Goal: Task Accomplishment & Management: Manage account settings

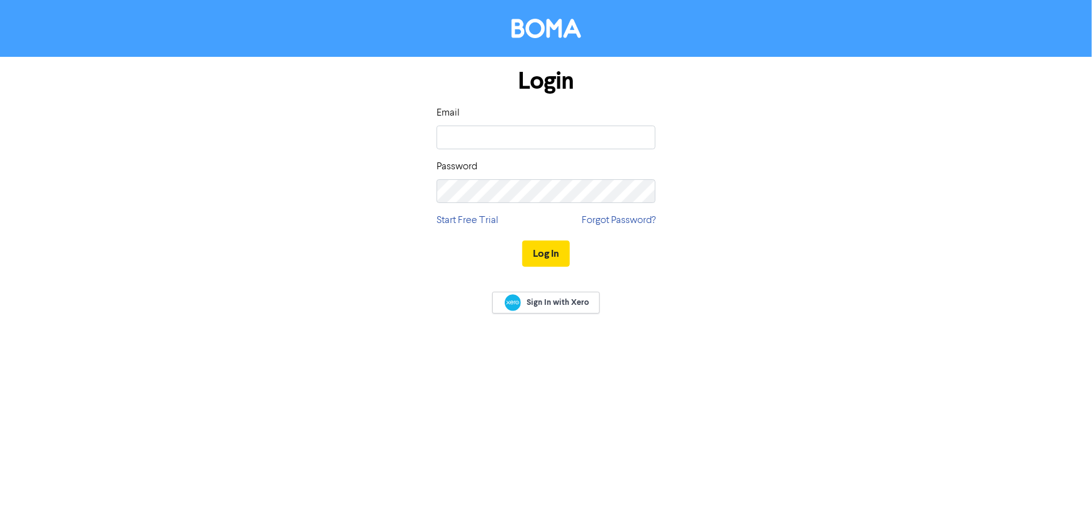
type input "[EMAIL_ADDRESS][DOMAIN_NAME]"
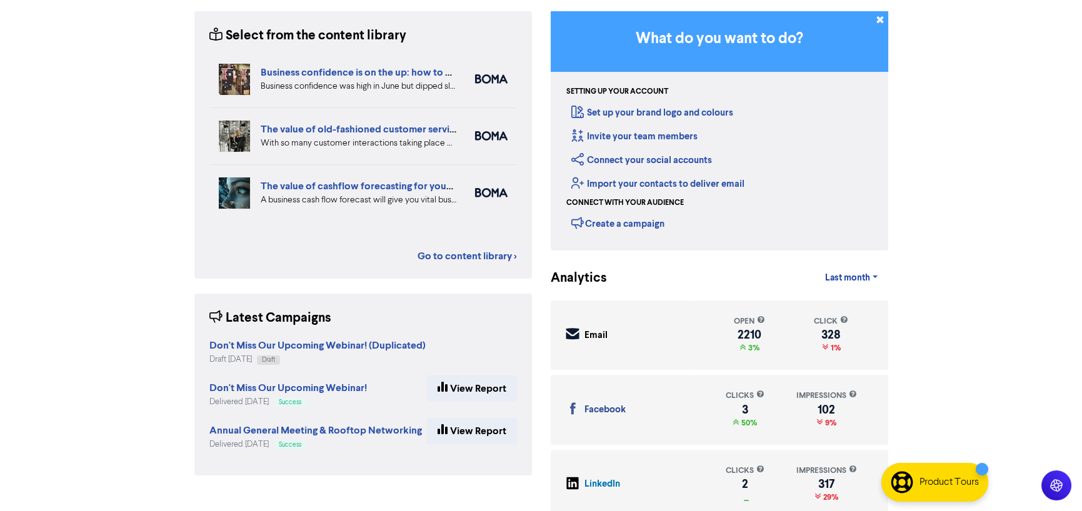
scroll to position [114, 0]
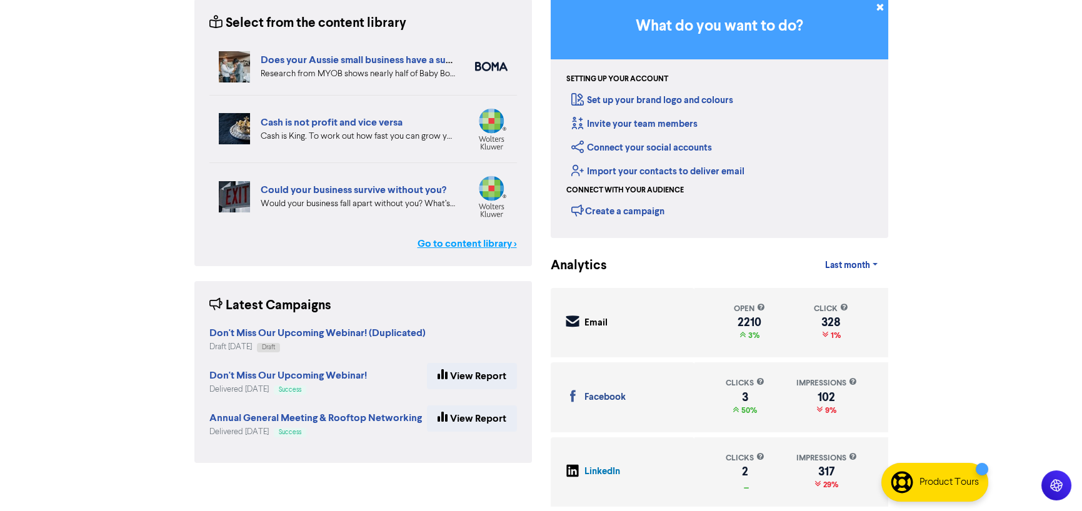
click at [483, 243] on link "Go to content library >" at bounding box center [467, 243] width 99 height 15
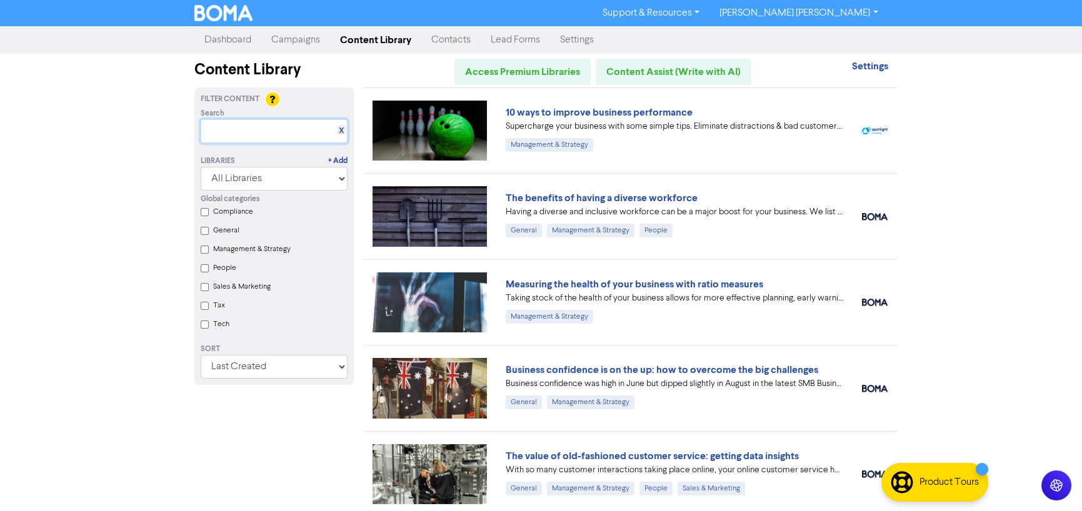
click at [251, 133] on input "text" at bounding box center [274, 131] width 147 height 24
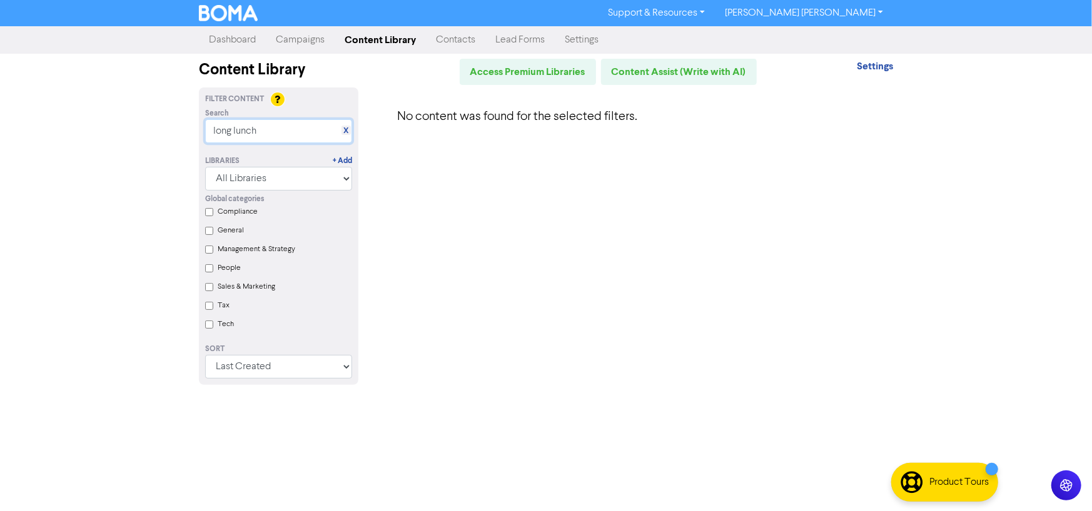
type input "long lunch"
click at [224, 41] on link "Dashboard" at bounding box center [232, 40] width 67 height 25
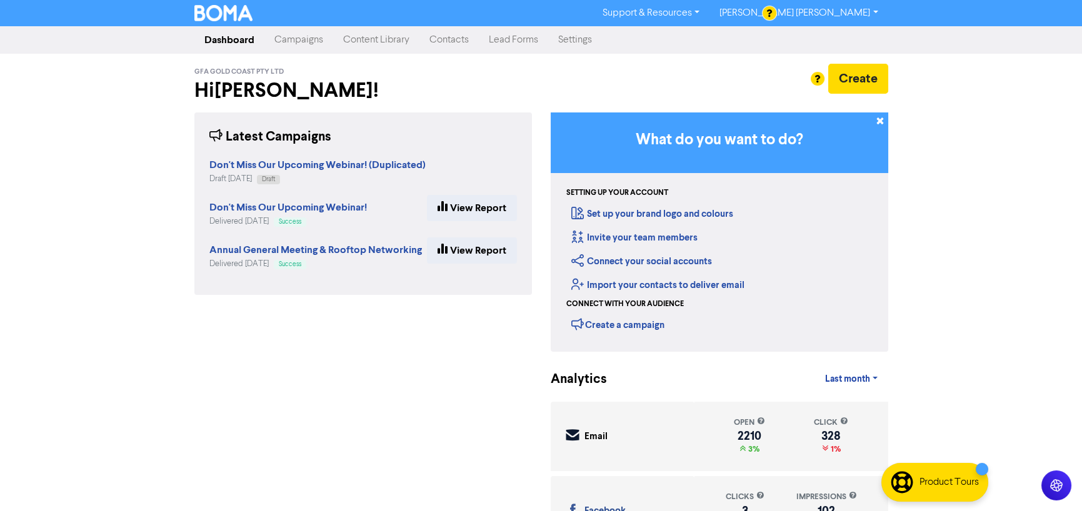
click at [299, 43] on link "Campaigns" at bounding box center [298, 40] width 69 height 25
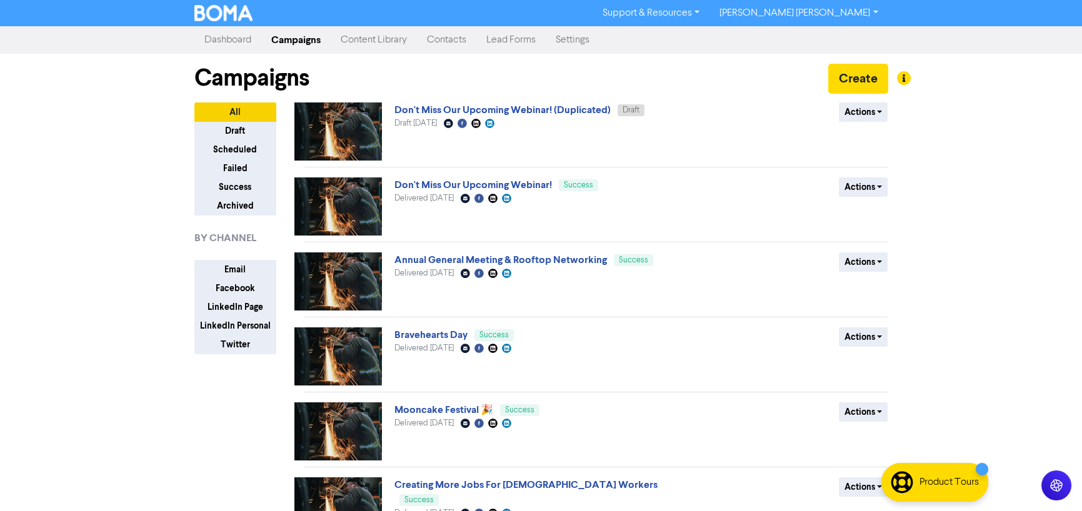
click at [227, 44] on link "Dashboard" at bounding box center [227, 40] width 67 height 25
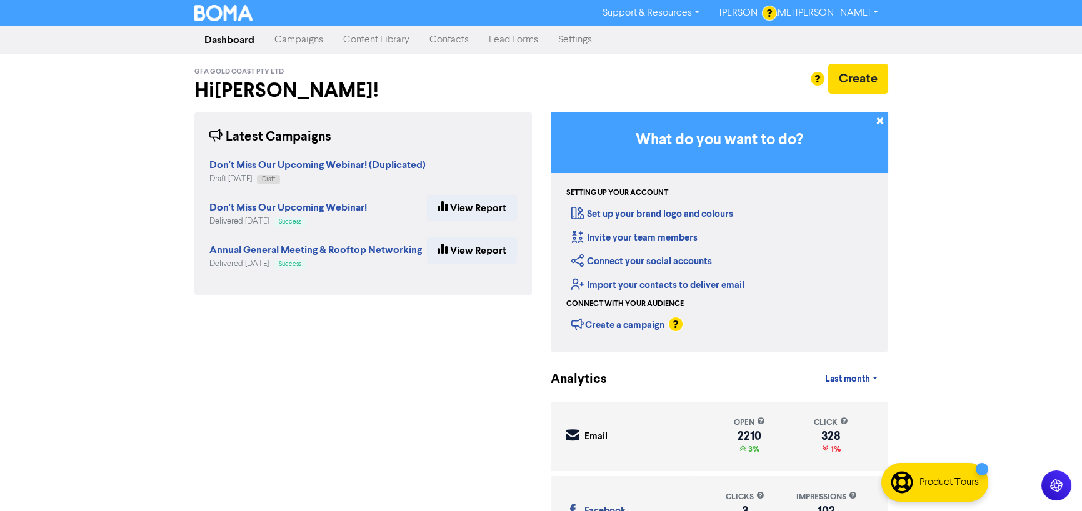
click at [567, 87] on div "Create" at bounding box center [720, 79] width 338 height 30
click at [710, 9] on link "Support & Resources" at bounding box center [651, 13] width 117 height 20
click at [537, 76] on div "GFA Gold Coast Pty Ltd Hi [PERSON_NAME] !" at bounding box center [363, 86] width 356 height 44
click at [372, 30] on link "Content Library" at bounding box center [376, 40] width 86 height 25
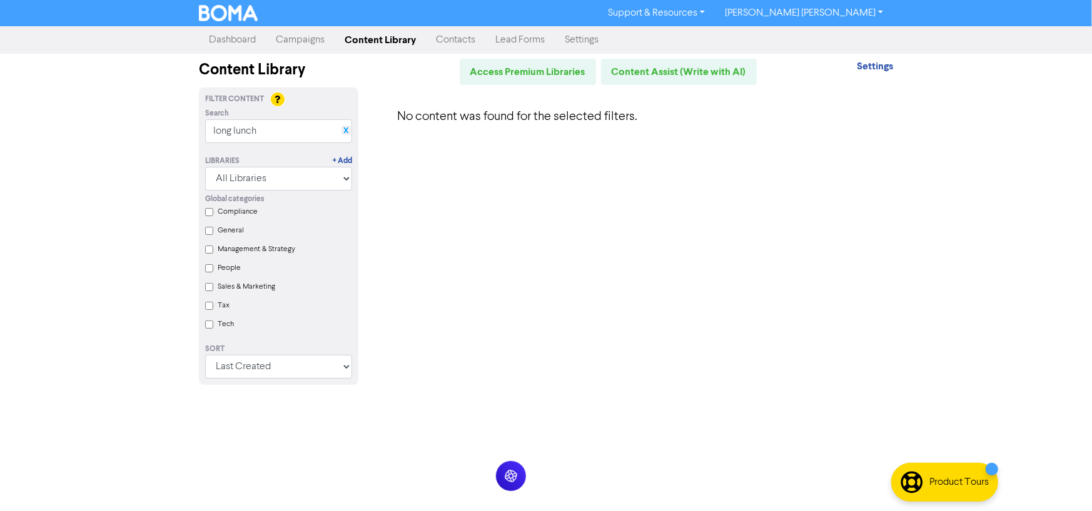
click at [346, 131] on link "X" at bounding box center [346, 130] width 5 height 9
click at [347, 131] on link "X" at bounding box center [346, 130] width 5 height 9
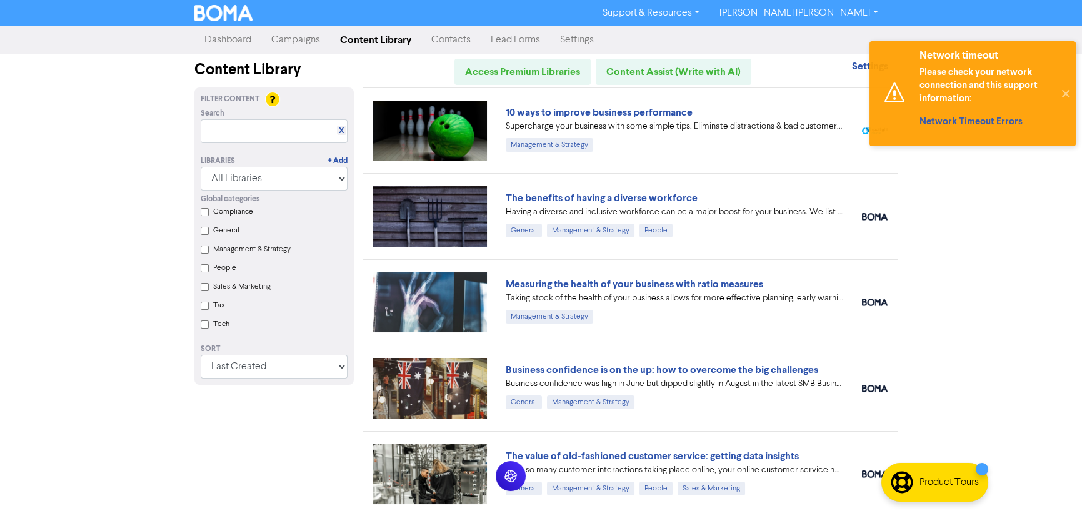
click at [248, 289] on label "Sales & Marketing" at bounding box center [242, 286] width 58 height 11
click at [209, 289] on Marketing "Sales & Marketing" at bounding box center [205, 287] width 8 height 8
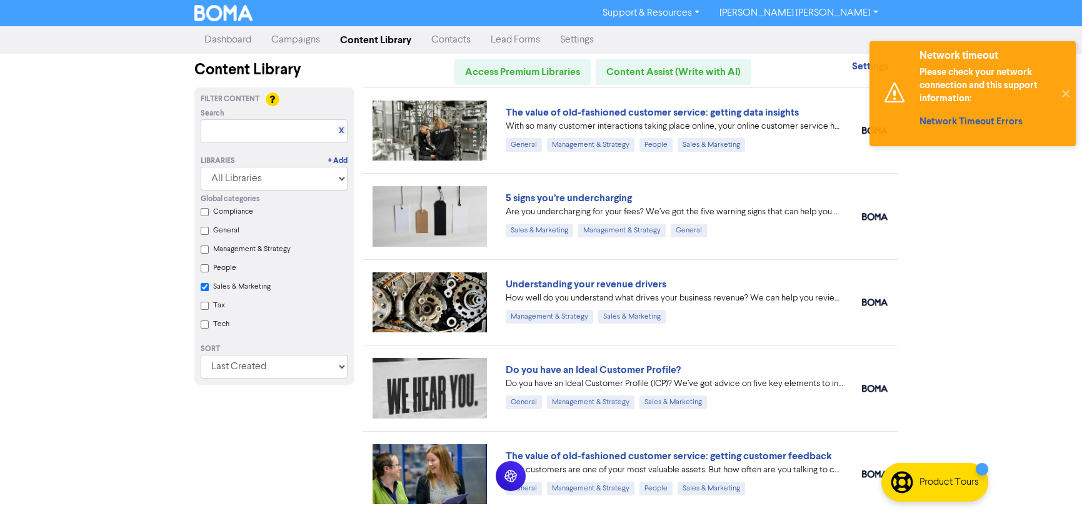
click at [246, 293] on label "Sales & Marketing" at bounding box center [242, 286] width 58 height 11
click at [209, 291] on Marketing "Sales & Marketing" at bounding box center [205, 287] width 8 height 8
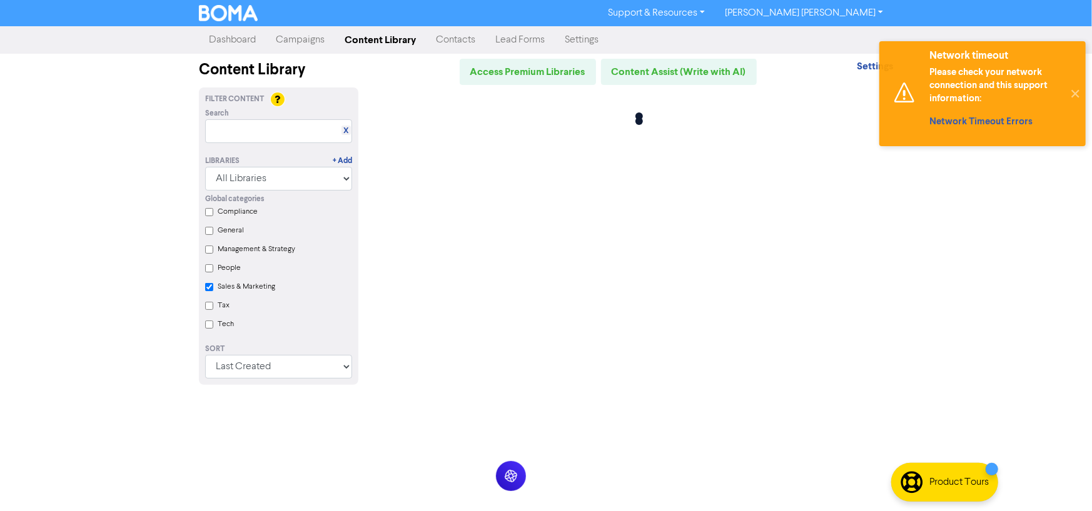
checkbox Marketing "false"
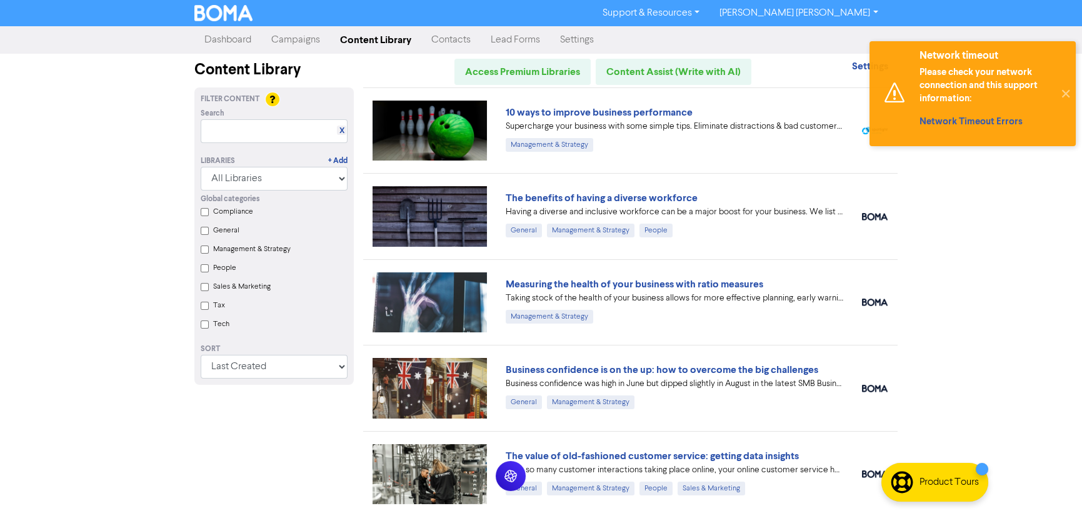
click at [232, 272] on label "People" at bounding box center [224, 268] width 23 height 11
click at [209, 272] on input "People" at bounding box center [205, 268] width 8 height 8
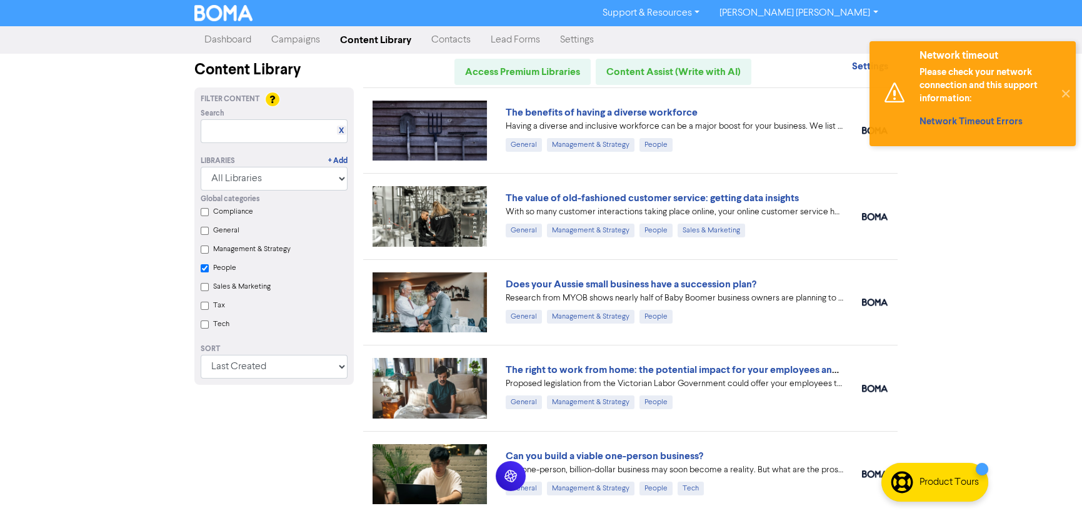
click at [232, 272] on label "People" at bounding box center [224, 268] width 23 height 11
click at [209, 272] on input "People" at bounding box center [205, 268] width 8 height 8
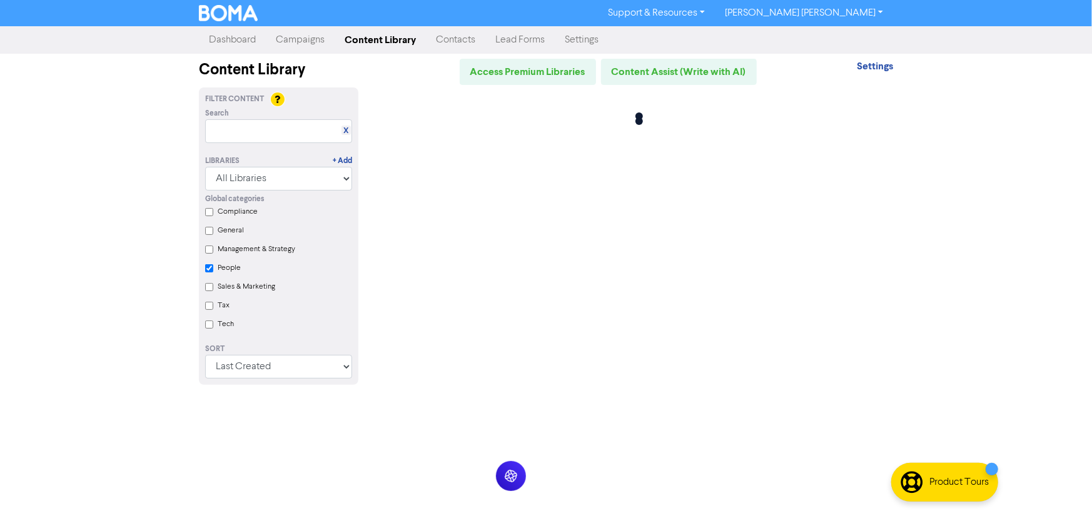
checkbox input "false"
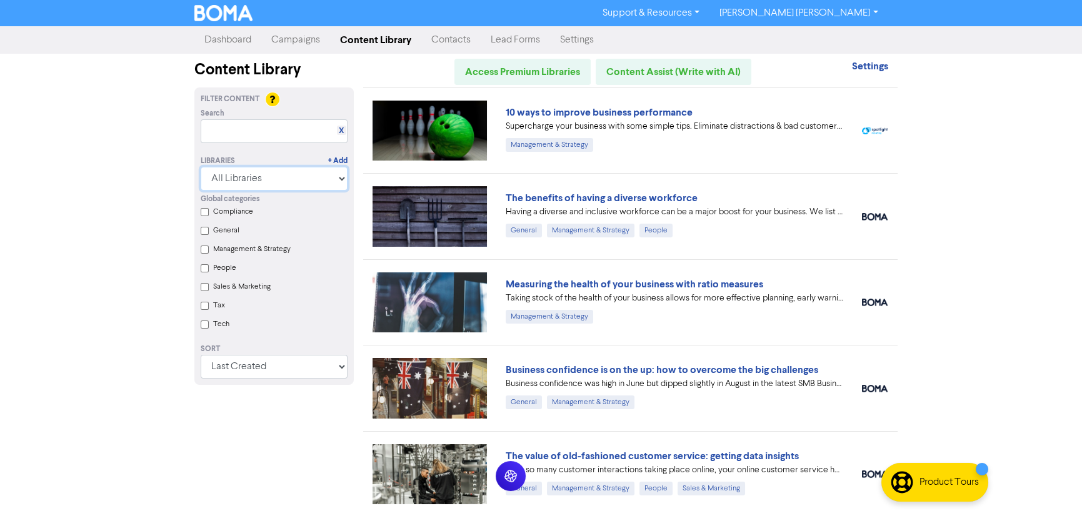
click at [249, 188] on select "All Libraries BOMA Other Partners Xero" at bounding box center [274, 179] width 147 height 24
select select "BOMA"
click at [205, 167] on select "All Libraries BOMA Other Partners Xero" at bounding box center [274, 179] width 147 height 24
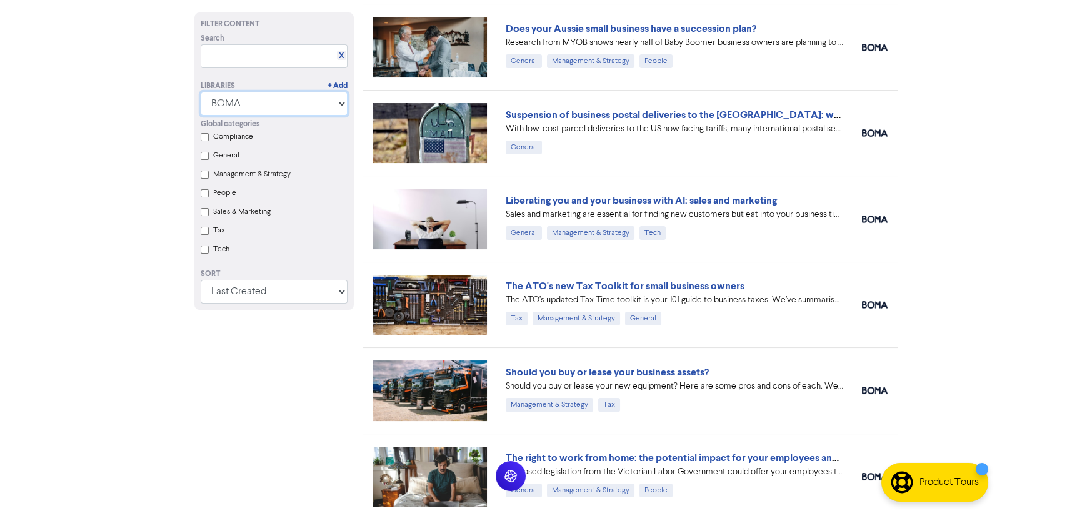
scroll to position [625, 0]
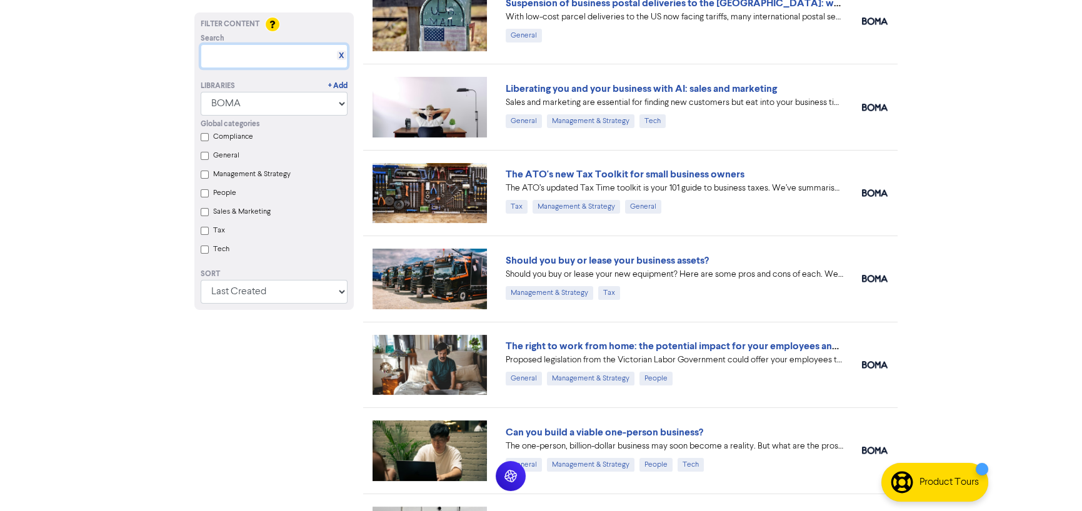
click at [250, 48] on input "text" at bounding box center [274, 56] width 147 height 24
type input "lunch"
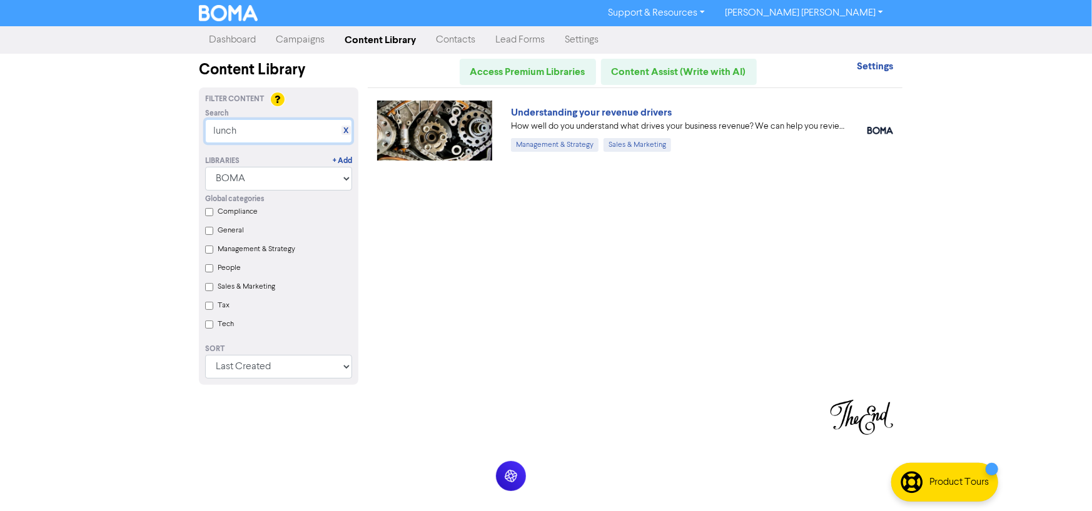
click at [263, 132] on input "lunch" at bounding box center [278, 131] width 147 height 24
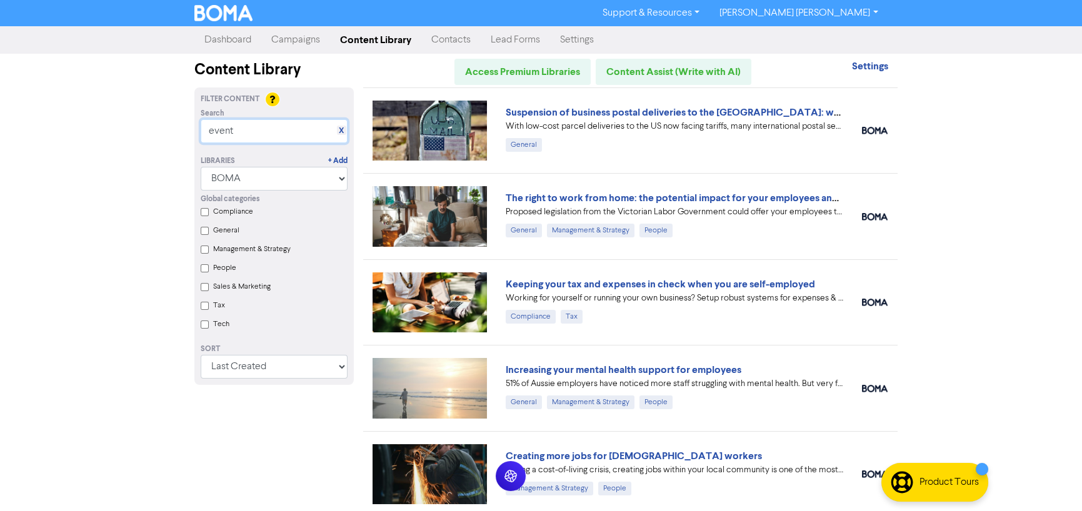
type input "event"
click at [338, 176] on select "All Libraries BOMA Other Partners Xero" at bounding box center [274, 179] width 147 height 24
select select
click at [205, 167] on select "All Libraries BOMA Other Partners Xero" at bounding box center [274, 179] width 147 height 24
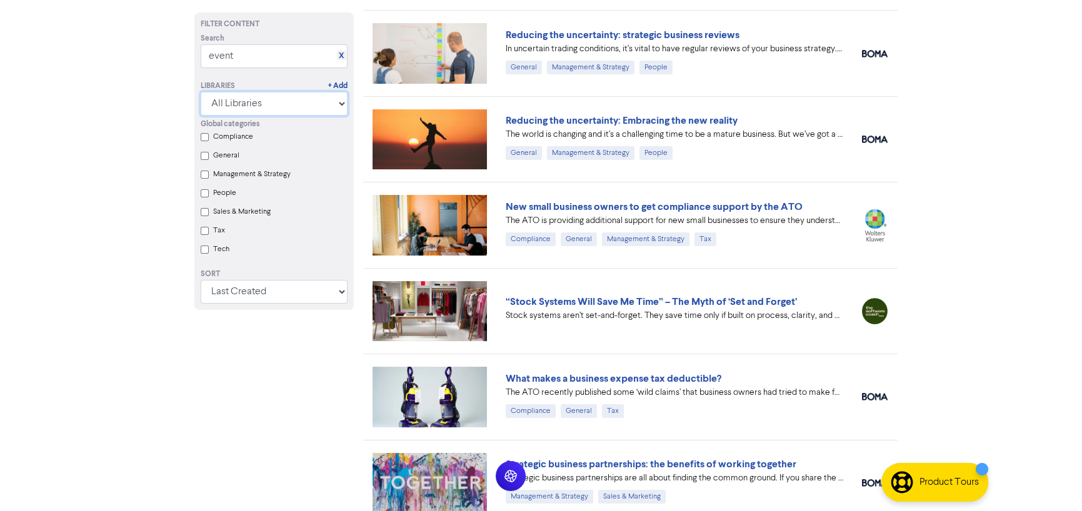
scroll to position [688, 0]
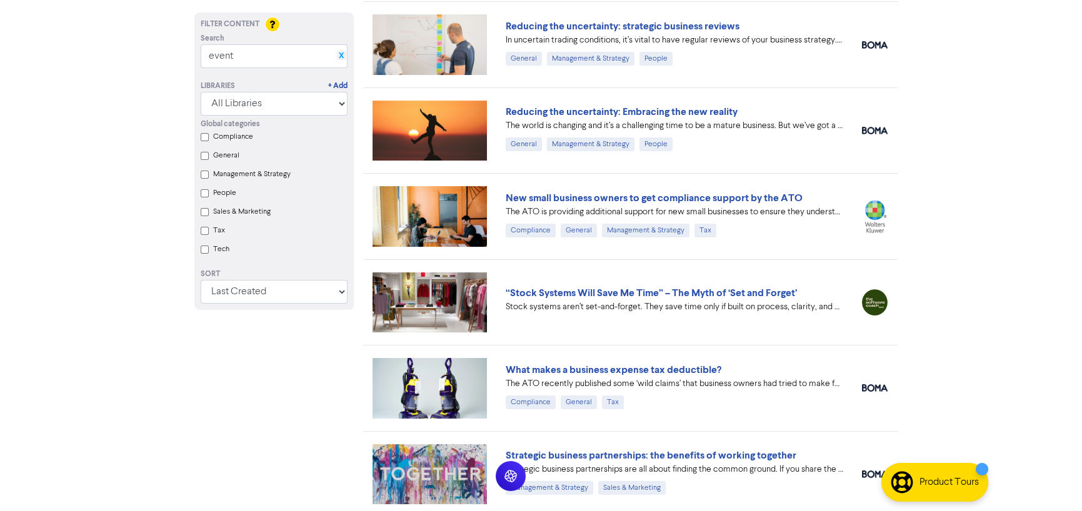
click at [343, 54] on link "X" at bounding box center [341, 55] width 5 height 9
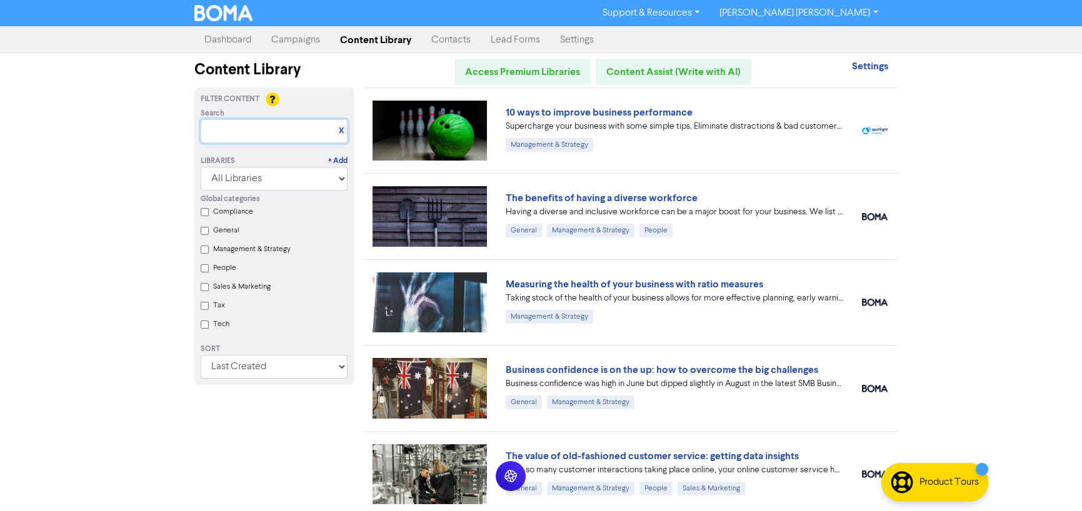
click at [244, 140] on input "text" at bounding box center [274, 131] width 147 height 24
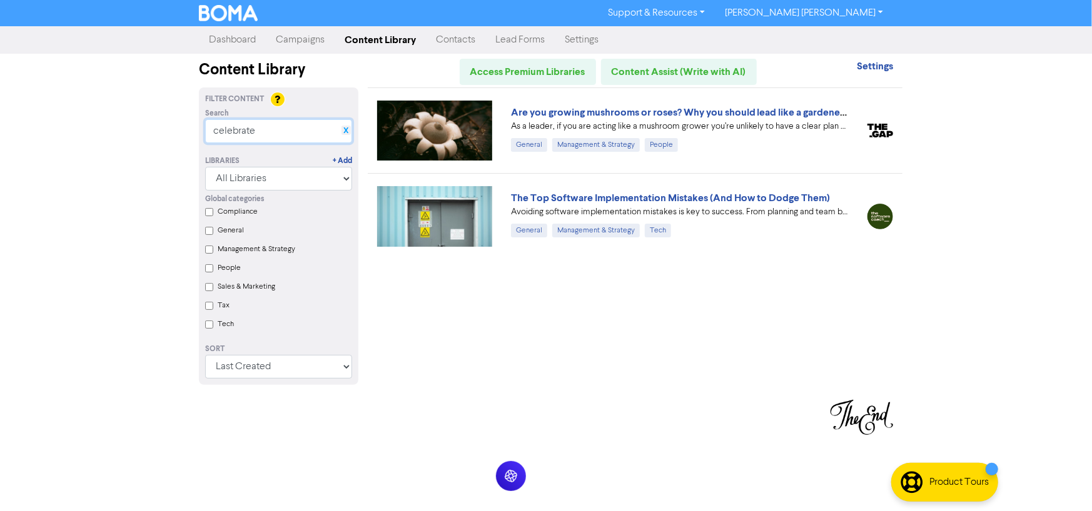
type input "celebrate"
click at [346, 131] on link "X" at bounding box center [346, 130] width 5 height 9
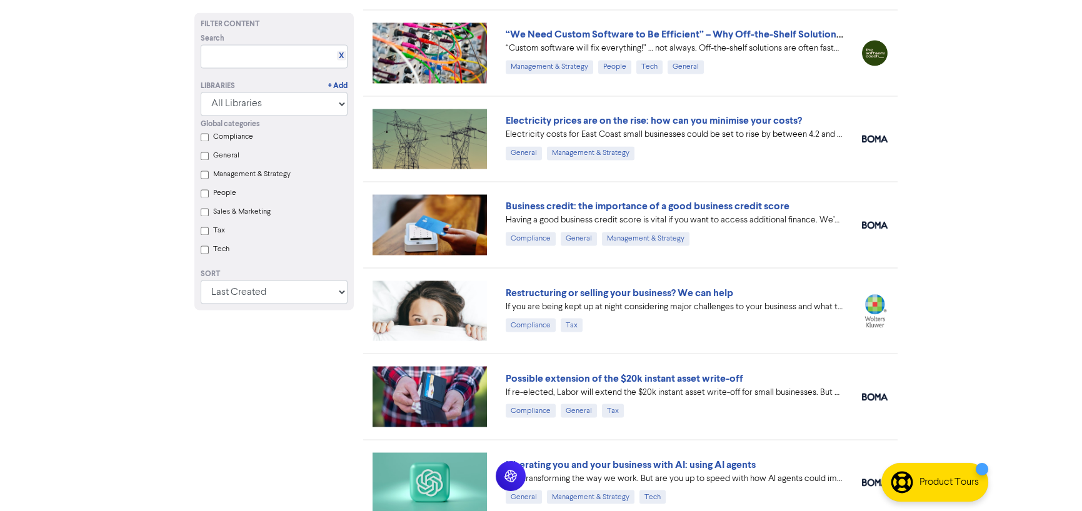
scroll to position [5666, 0]
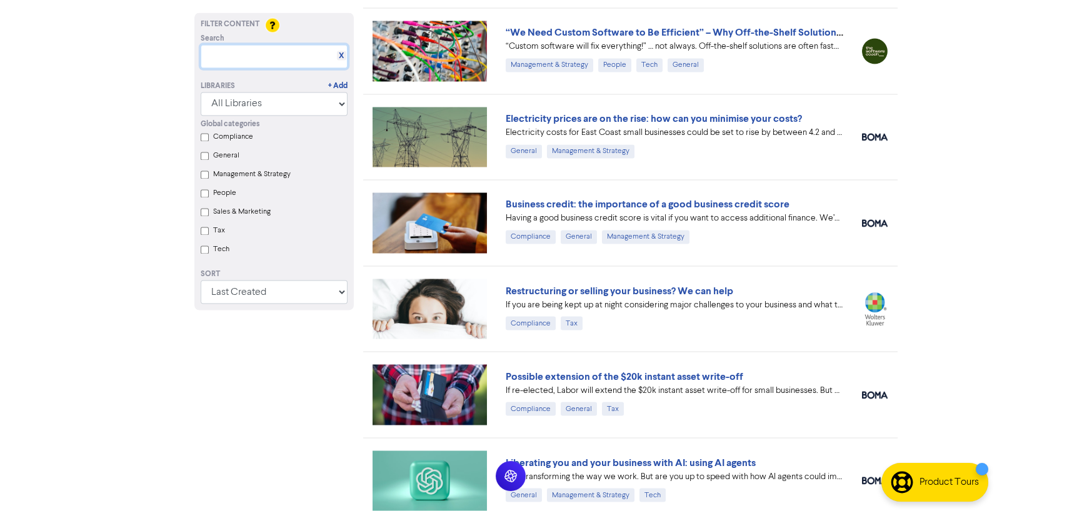
click at [271, 59] on input "text" at bounding box center [274, 56] width 147 height 24
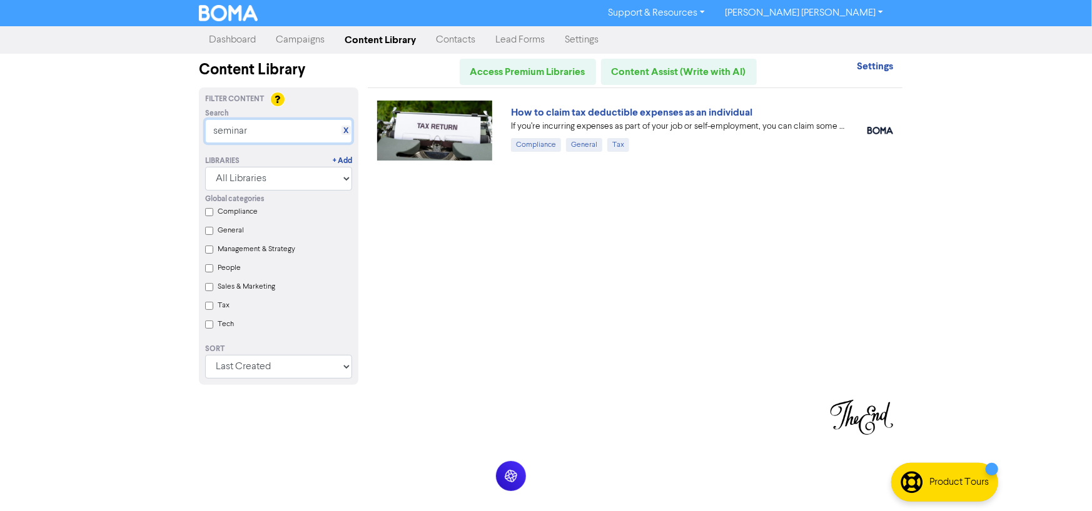
click at [250, 134] on input "seminar" at bounding box center [278, 131] width 147 height 24
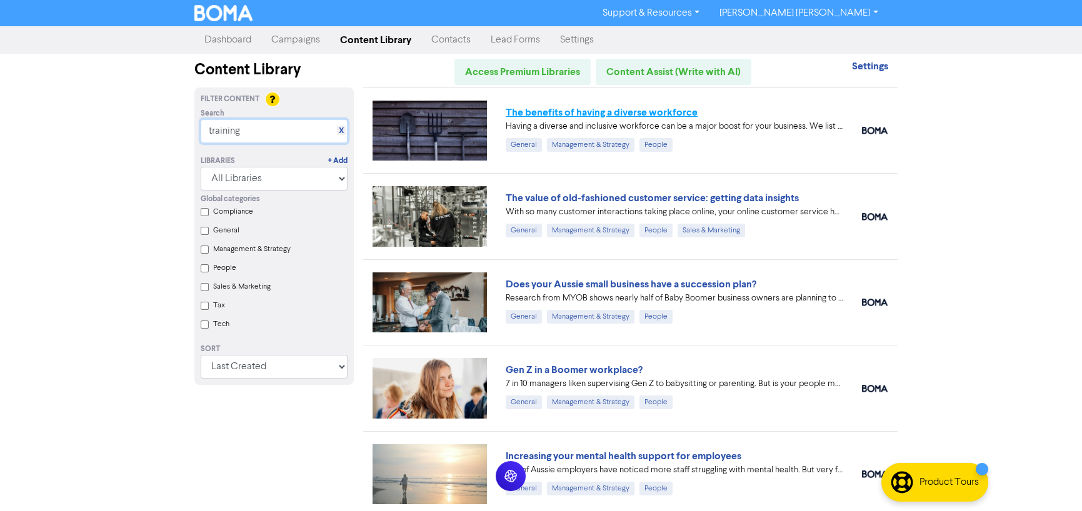
type input "training"
click at [632, 114] on link "The benefits of having a diverse workforce" at bounding box center [602, 112] width 192 height 13
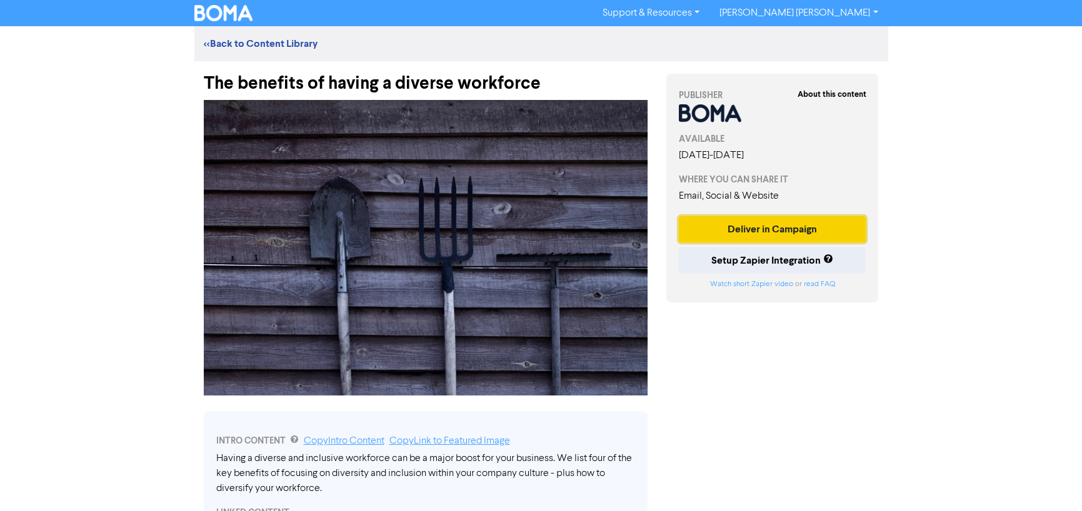
click at [771, 231] on button "Deliver in Campaign" at bounding box center [773, 229] width 188 height 26
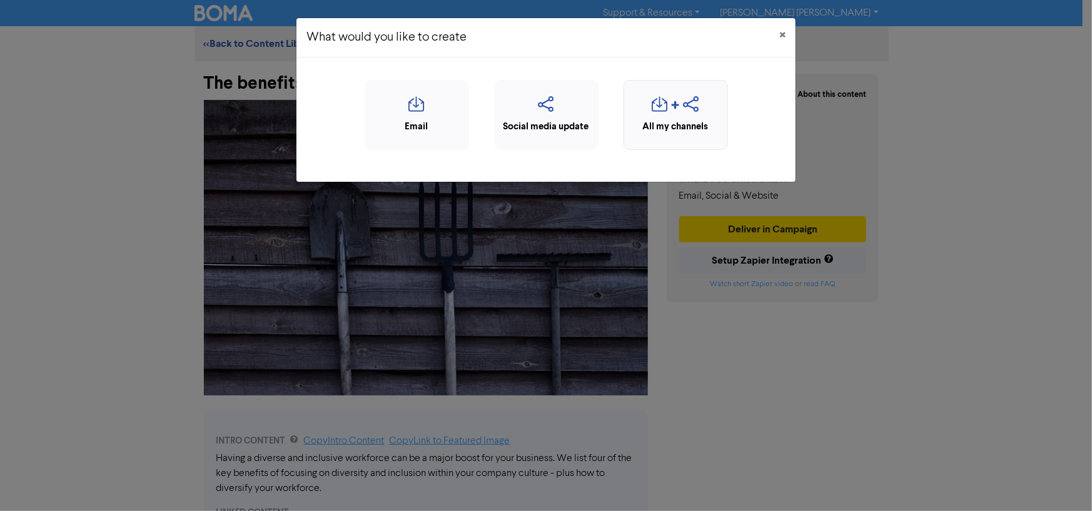
click at [666, 114] on icon "button" at bounding box center [660, 108] width 16 height 24
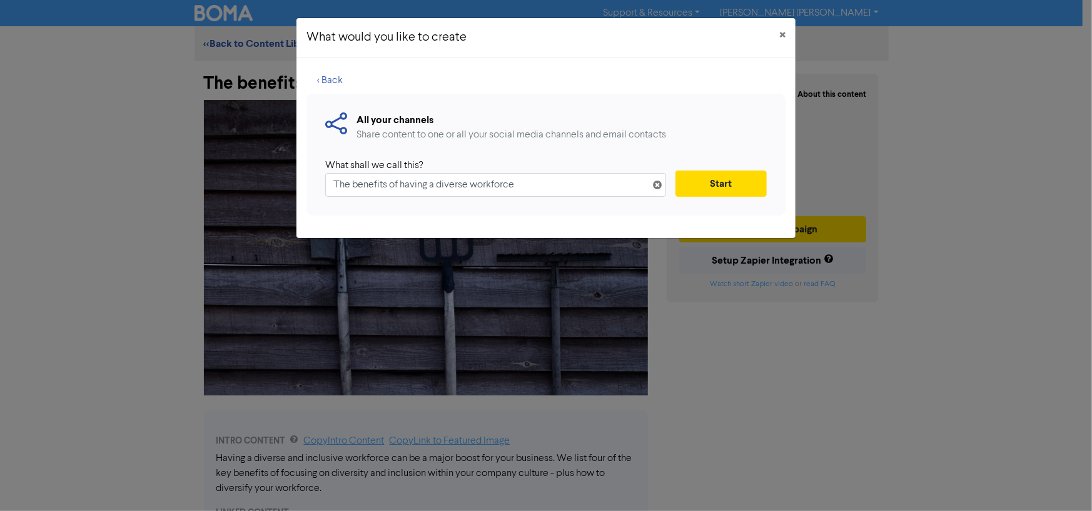
click at [610, 193] on input "The benefits of having a diverse workforce" at bounding box center [495, 185] width 341 height 24
click at [530, 183] on input "The benefits of having a diverse workforce" at bounding box center [495, 185] width 341 height 24
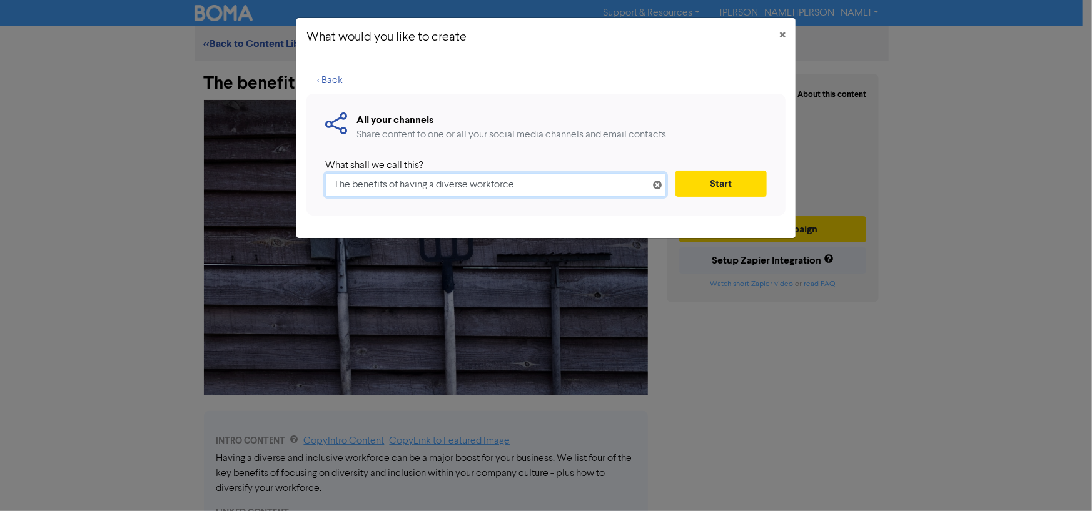
click at [530, 183] on input "The benefits of having a diverse workforce" at bounding box center [495, 185] width 341 height 24
paste input "Join us for the Professionals Long Lunch, a signature end-of-year celebration a…"
click at [725, 190] on button "Start" at bounding box center [720, 184] width 91 height 26
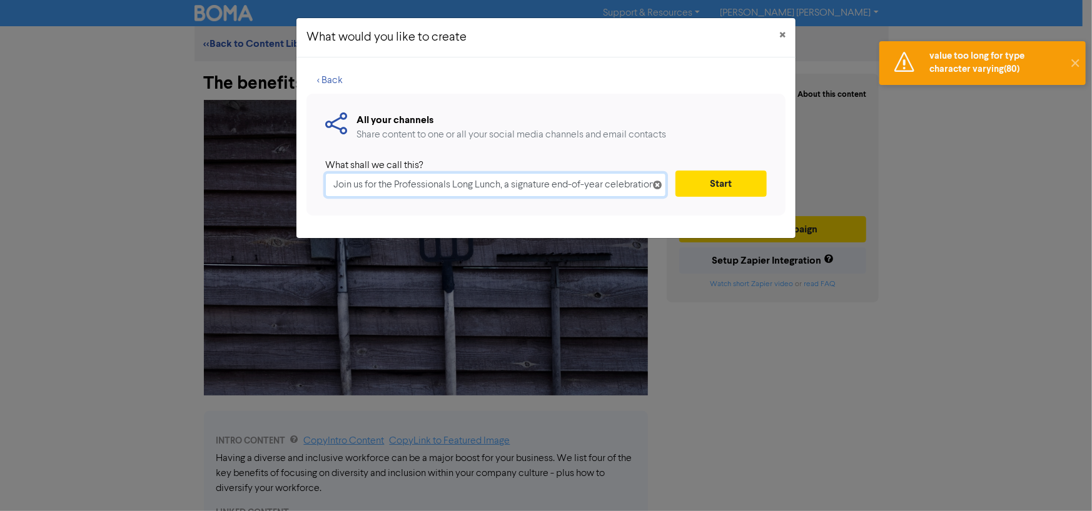
click at [585, 186] on input "Join us for the Professionals Long Lunch, a signature end-of-year celebration a…" at bounding box center [495, 185] width 341 height 24
click at [515, 186] on input "Join us for the Professionals Long Lunch, a signature end-of-year celebration a…" at bounding box center [495, 185] width 341 height 24
click at [504, 183] on input "Join us for the Professionals Long Lunch, a signature end-of-year celebration a…" at bounding box center [495, 185] width 341 height 24
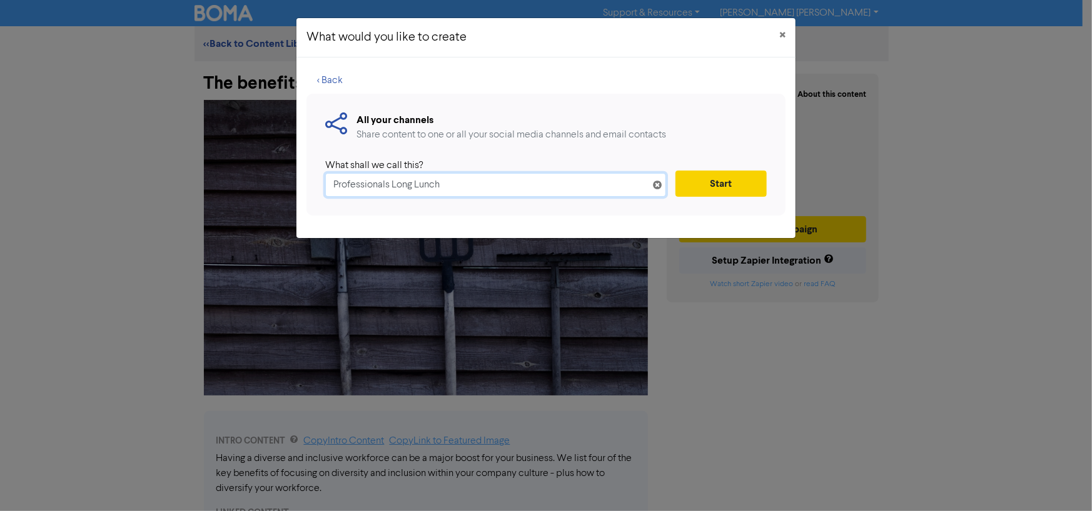
type input "Professionals Long Lunch"
click at [693, 191] on button "Start" at bounding box center [720, 184] width 91 height 26
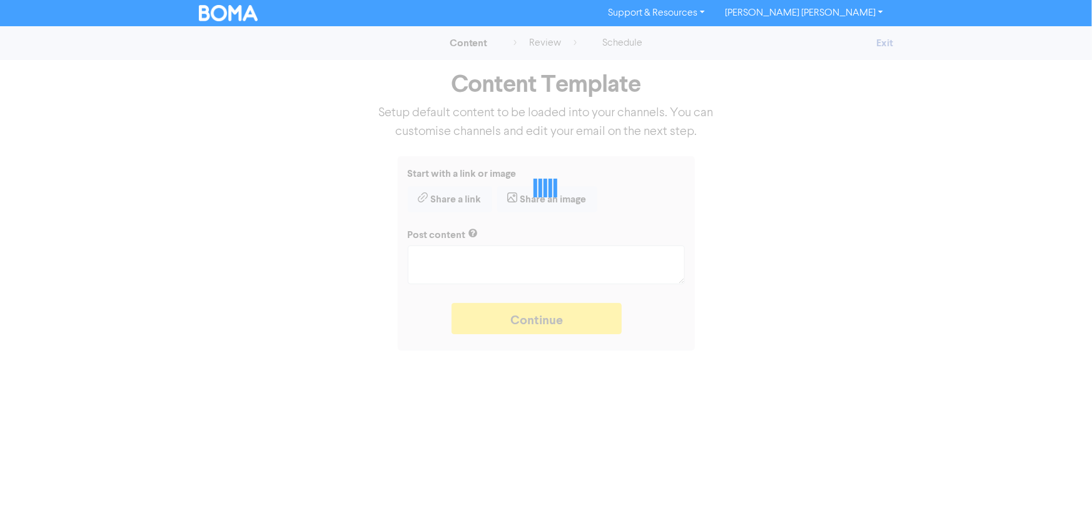
type textarea "x"
type textarea "Having a diverse and inclusive workforce can be a major boost for your business…"
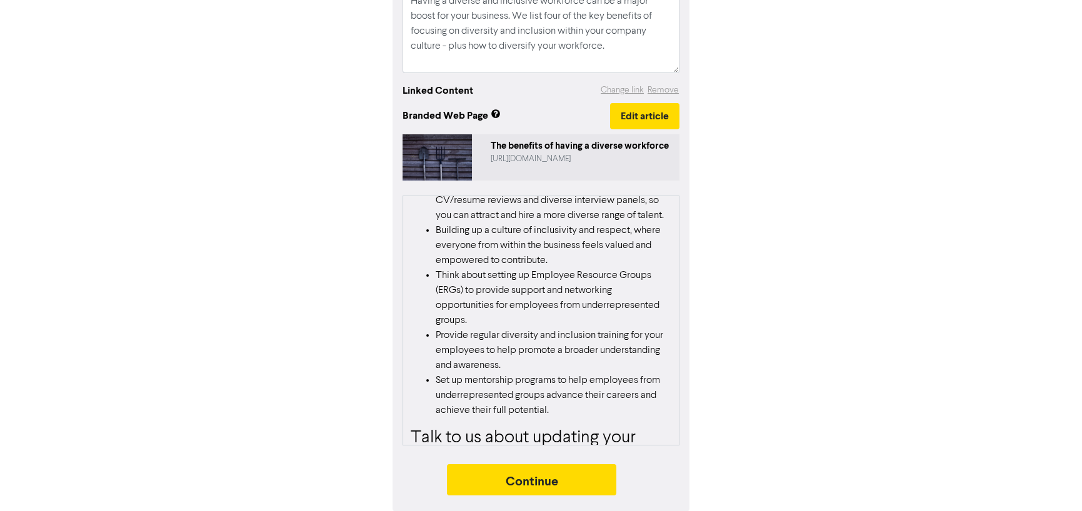
scroll to position [1038, 0]
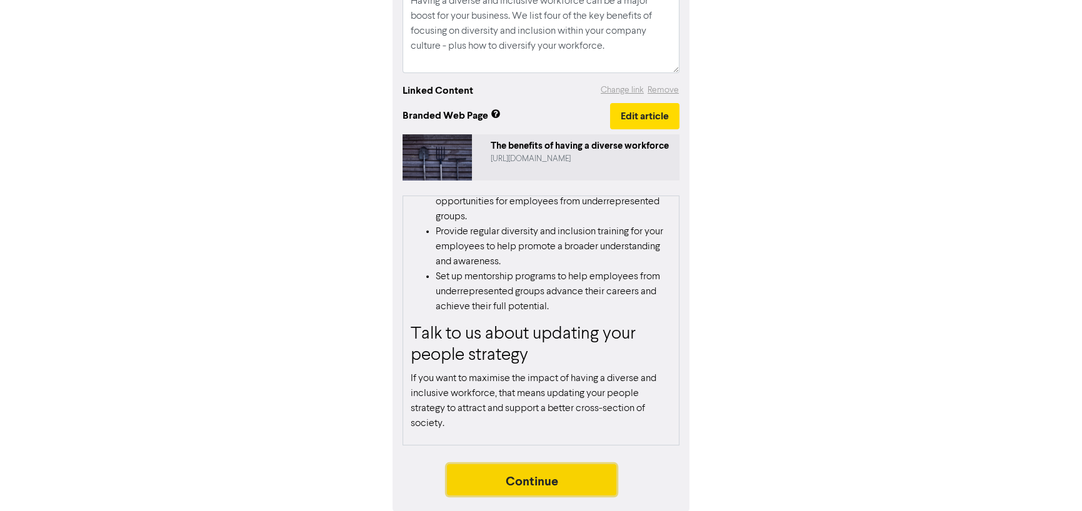
click at [570, 481] on button "Continue" at bounding box center [532, 479] width 170 height 31
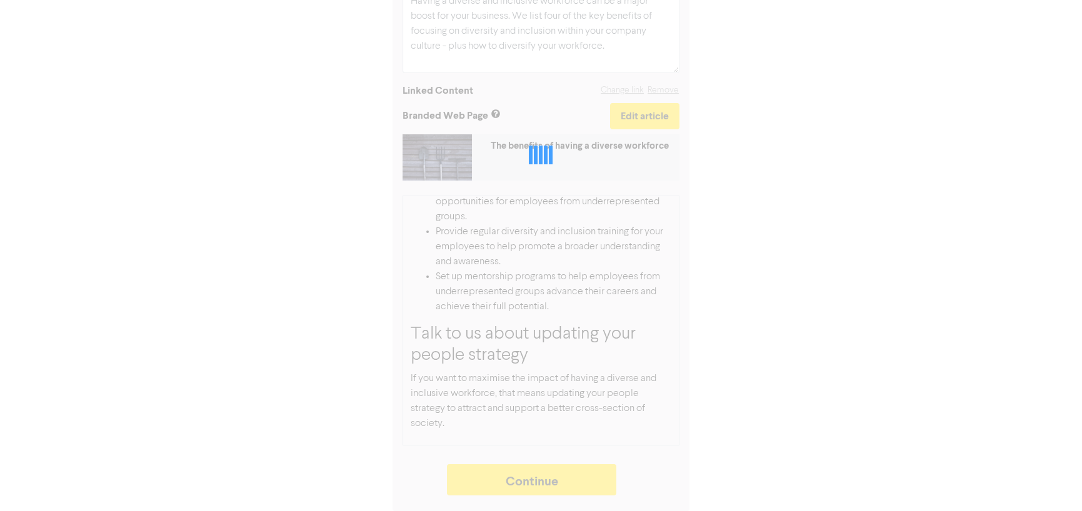
type textarea "x"
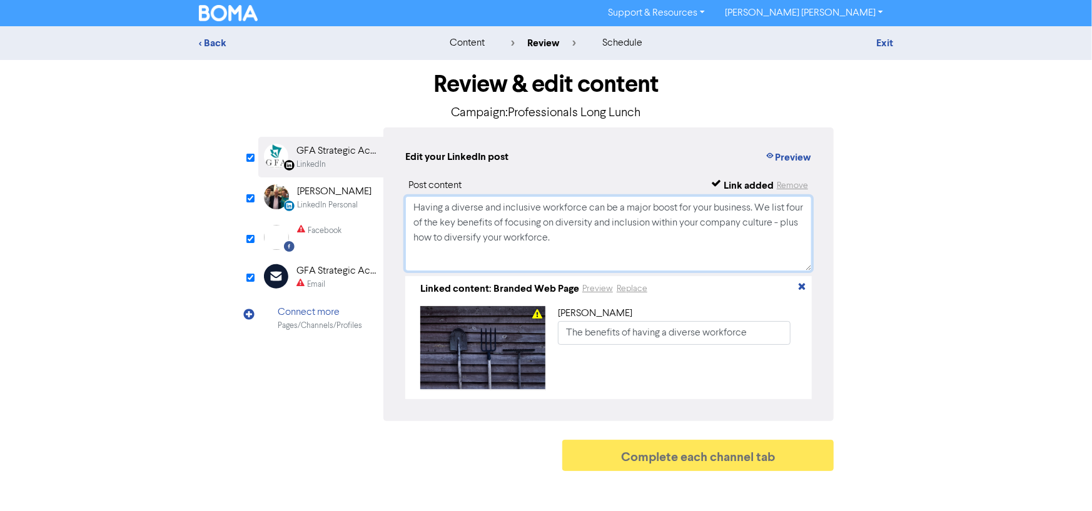
click at [558, 243] on textarea "Having a diverse and inclusive workforce can be a major boost for your business…" at bounding box center [608, 233] width 406 height 75
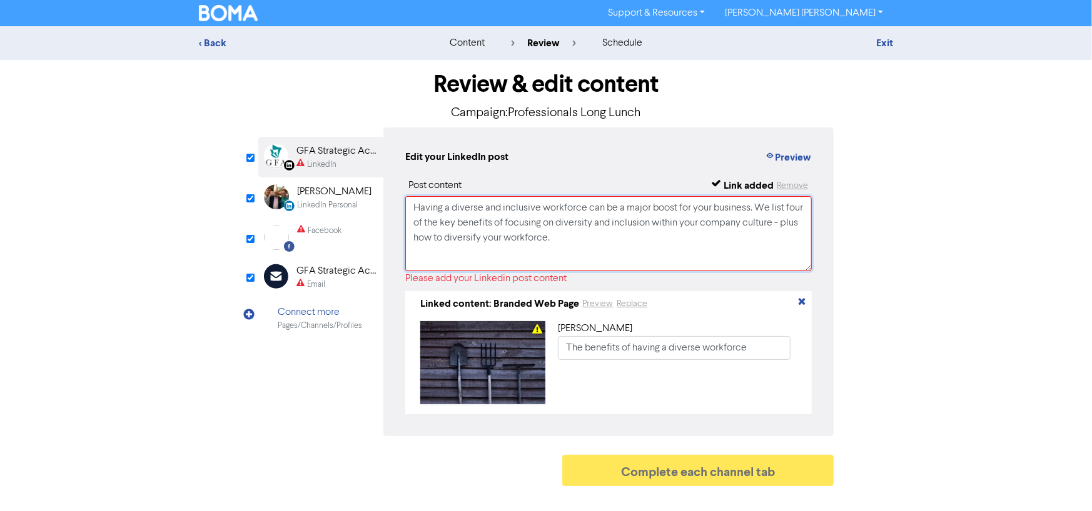
click at [561, 233] on textarea "Having a diverse and inclusive workforce can be a major boost for your business…" at bounding box center [608, 233] width 406 height 75
paste textarea "Lore ip dol sit Ametconsectet Adip Elits, d eiusmodte inc-ut-labo etdoloremag a…"
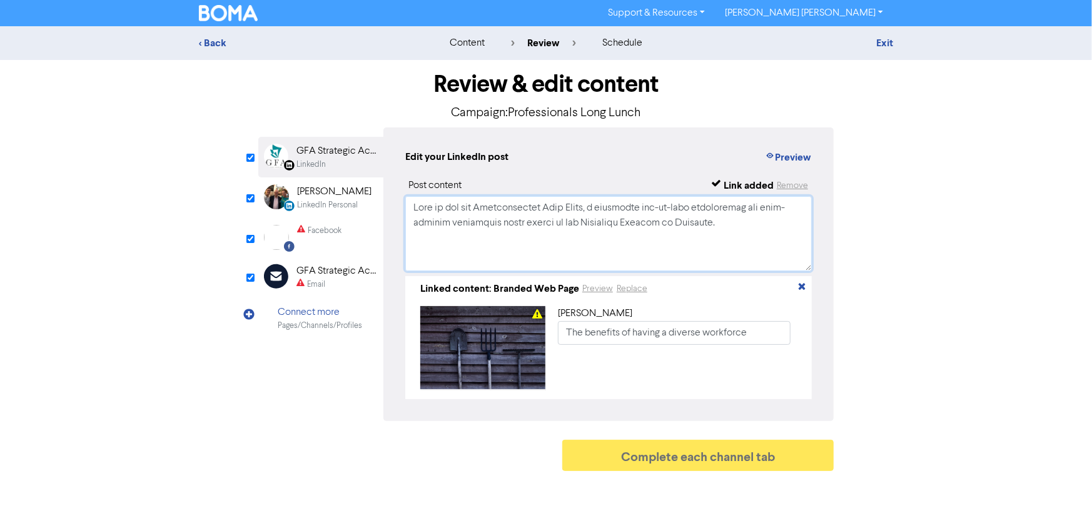
click at [557, 233] on textarea at bounding box center [608, 233] width 406 height 75
type textarea "Having a diverse and inclusive workforce can be a major boost for your business…"
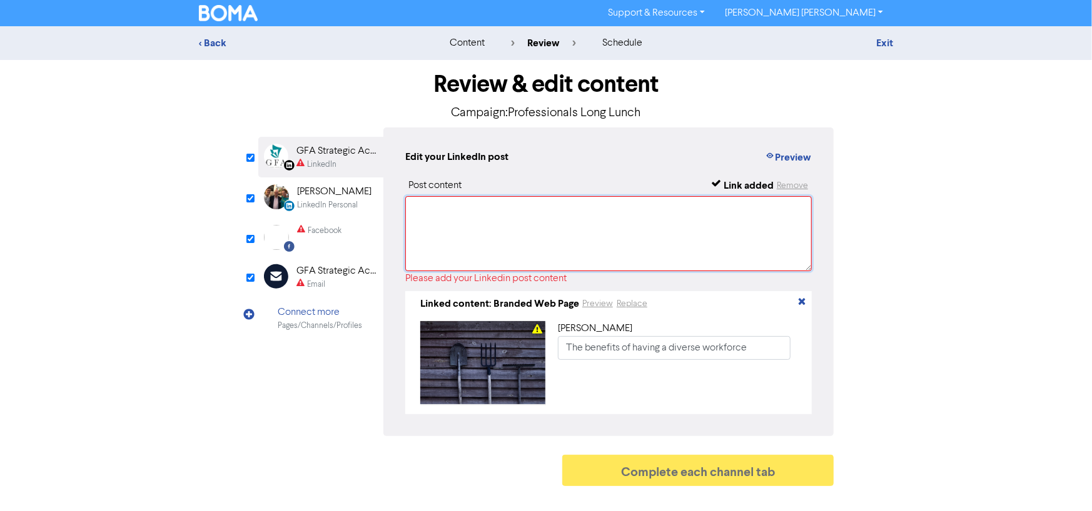
click at [527, 243] on textarea at bounding box center [608, 233] width 406 height 75
click at [490, 211] on textarea at bounding box center [608, 233] width 406 height 75
paste textarea "Lore ip dol sit Ametconsectet Adip Elits, d eiusmodte inc-ut-labo etdoloremag a…"
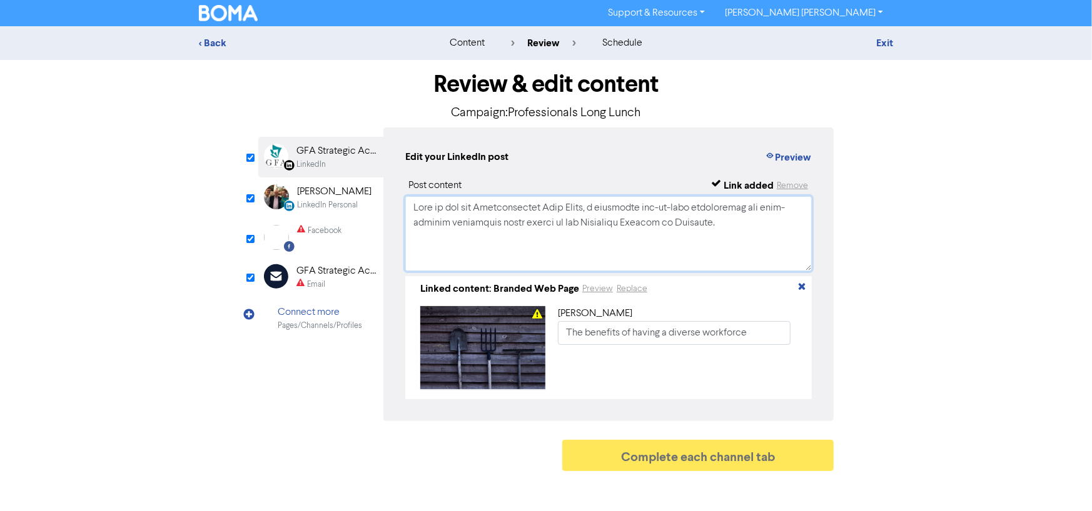
click at [475, 230] on textarea at bounding box center [608, 233] width 406 height 75
click at [464, 245] on textarea at bounding box center [608, 233] width 406 height 75
click at [453, 268] on textarea at bounding box center [608, 233] width 406 height 75
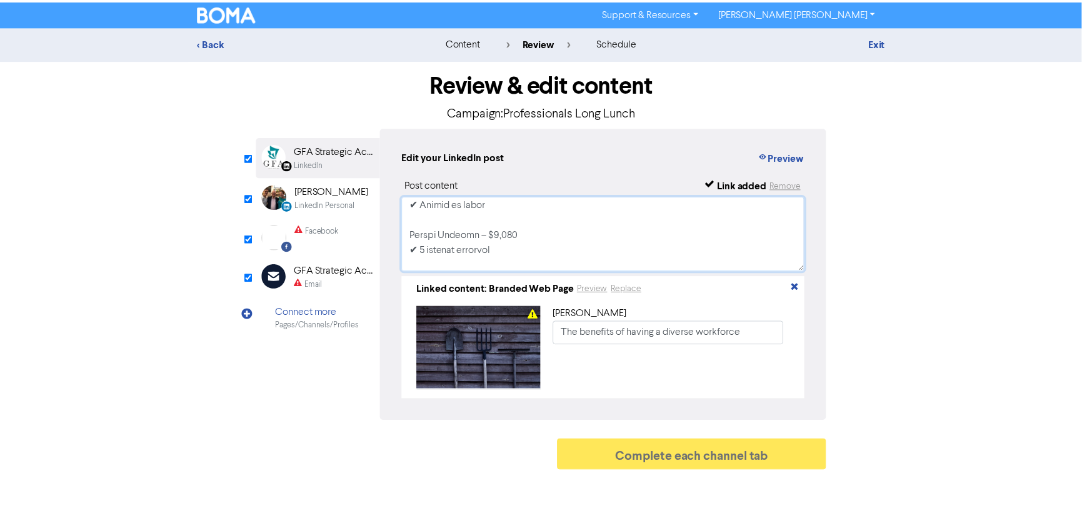
scroll to position [618, 0]
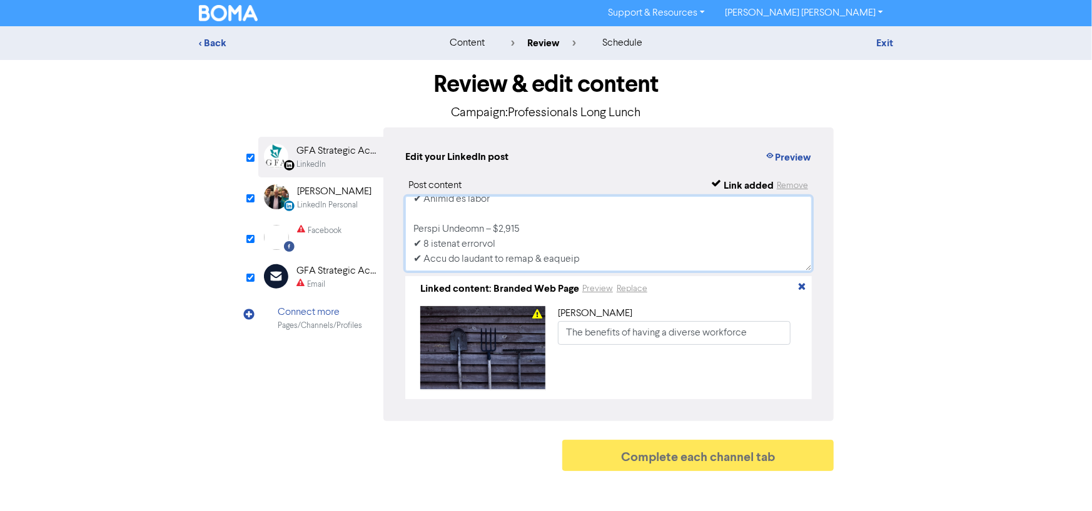
type textarea "Lore ip dol sit Ametconsectet Adip Elits, d eiusmodte inc-ut-labo etdoloremag a…"
click at [344, 271] on div "GFA Strategic Accountants" at bounding box center [336, 271] width 80 height 15
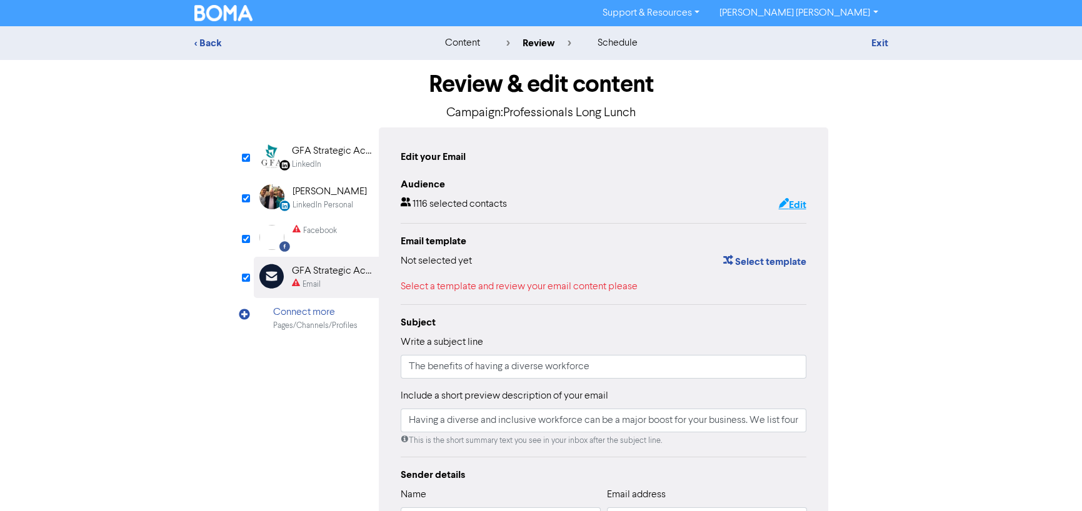
click at [791, 205] on button "Edit" at bounding box center [792, 205] width 29 height 16
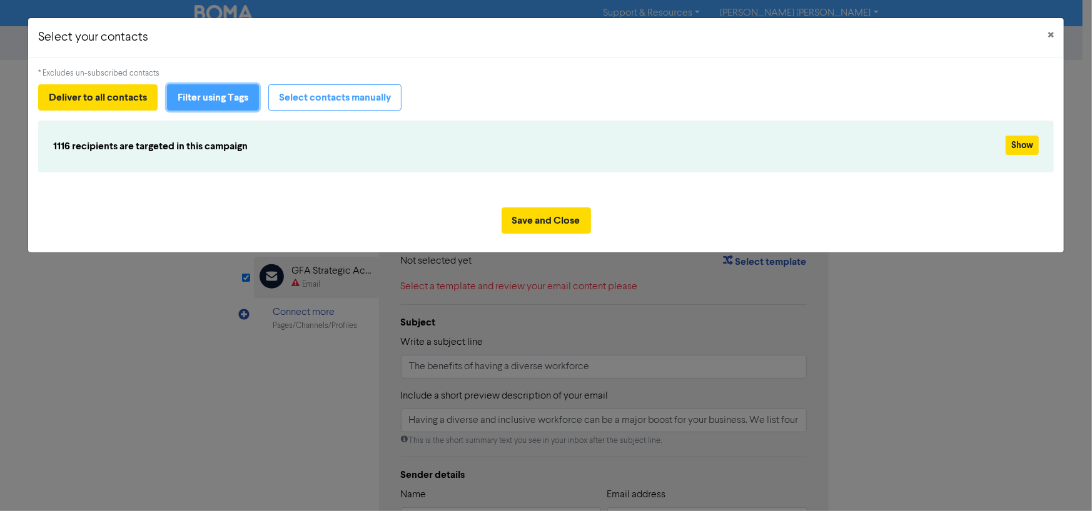
click at [238, 89] on button "Filter using Tags" at bounding box center [213, 97] width 92 height 26
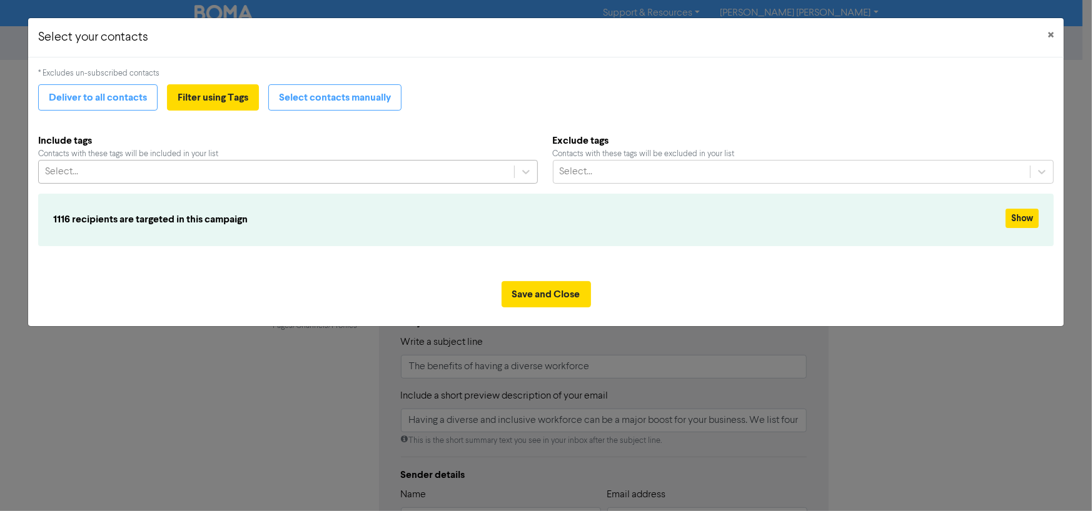
click at [226, 177] on div "Select..." at bounding box center [276, 172] width 475 height 23
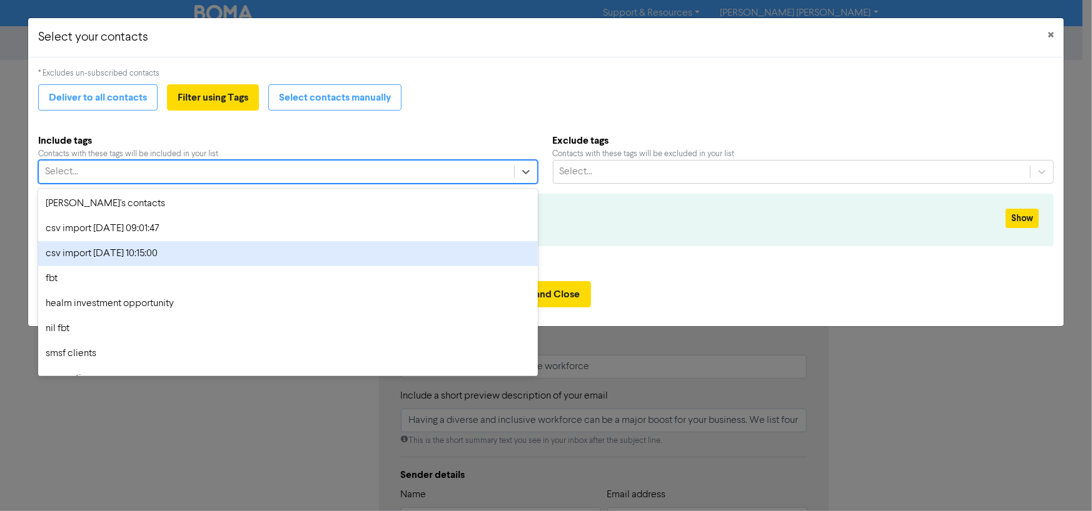
click at [223, 253] on div "csv import [DATE] 10:15:00" at bounding box center [288, 253] width 500 height 25
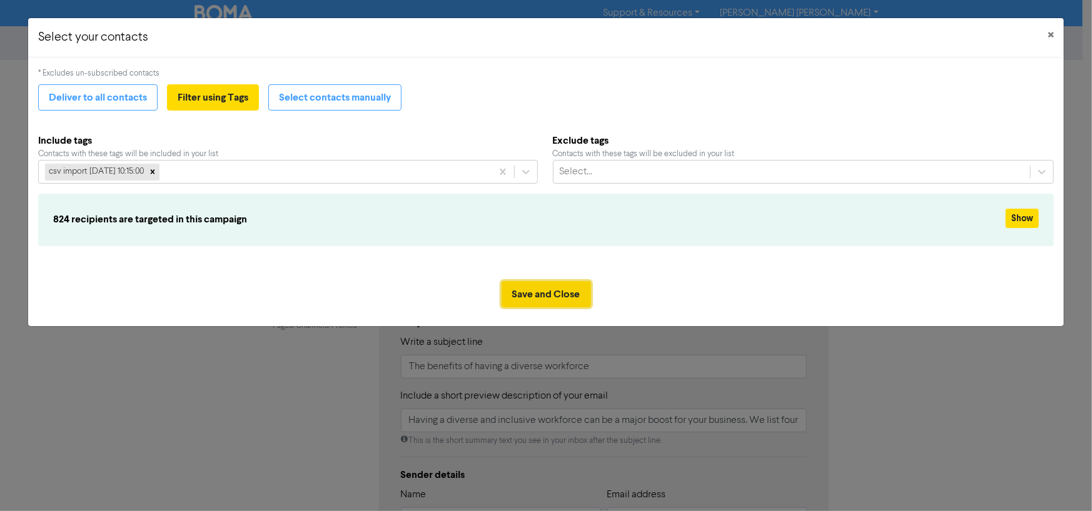
click at [544, 289] on button "Save and Close" at bounding box center [545, 294] width 89 height 26
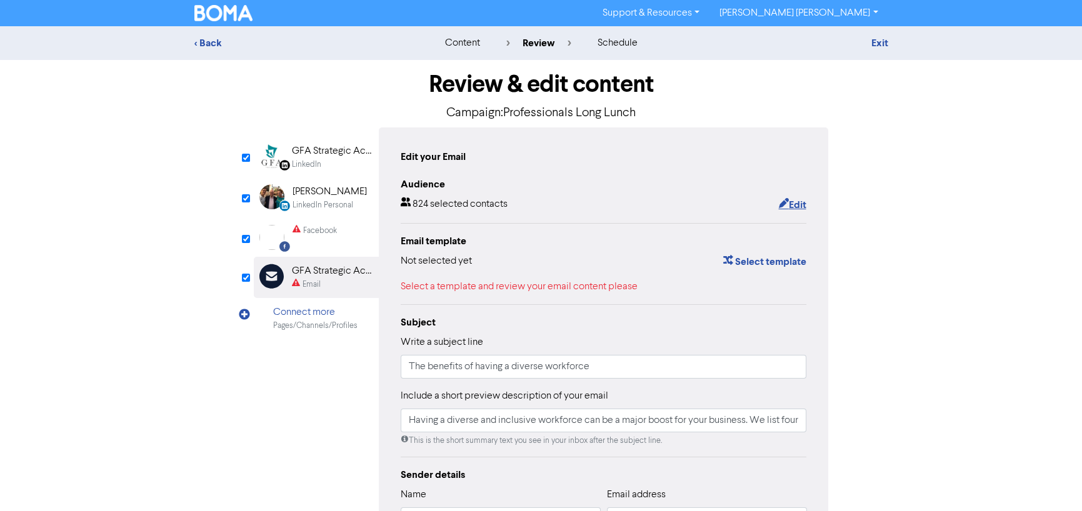
type input "Having a diverse and inclusive workforce can be a major boost for your business…"
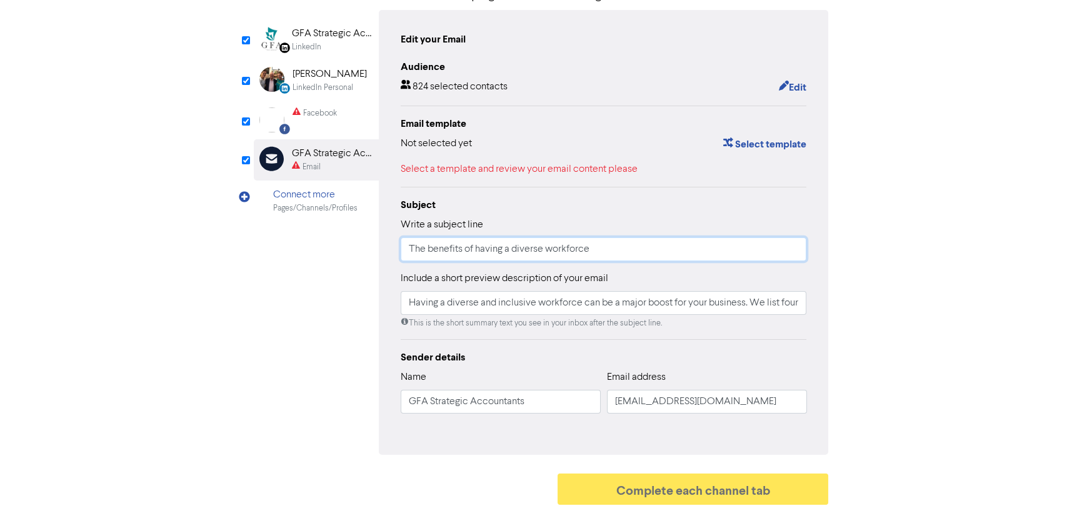
click at [454, 249] on input "The benefits of having a diverse workforce" at bounding box center [604, 250] width 406 height 24
paste input "Lore ip dol sit Ametconsectet Adip Elits, d eiusmodte inc-ut-labo etdoloremag a…"
type input "Lore ip dol sit Ametconsectet Adip Elits, d eiusmodte inc-ut-labo etdoloremag a…"
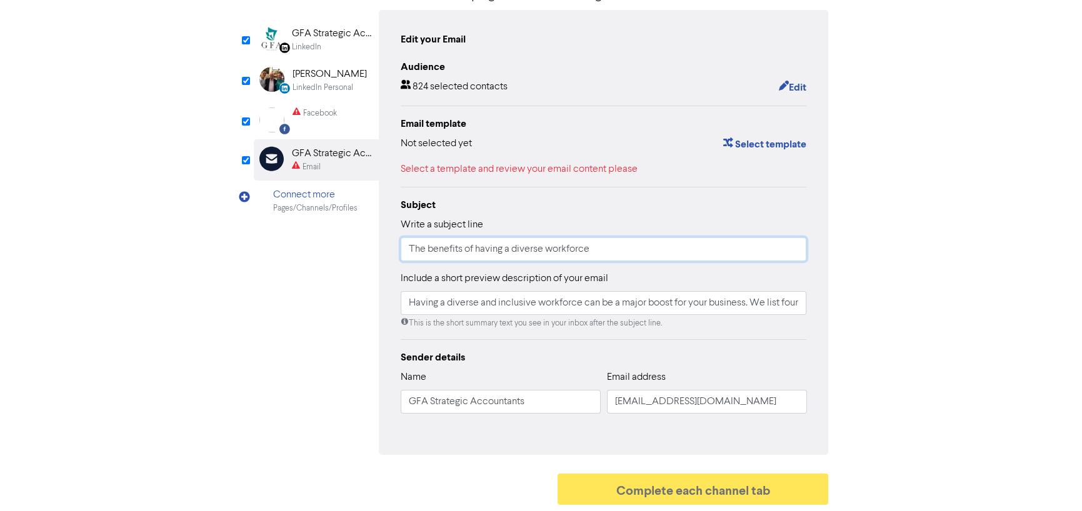
type input "Having a diverse and inclusive workforce can be a major boost for your business…"
type input "The benefits of having a diverse workforce"
click at [490, 298] on input "Having a diverse and inclusive workforce can be a major boost for your business…" at bounding box center [604, 303] width 406 height 24
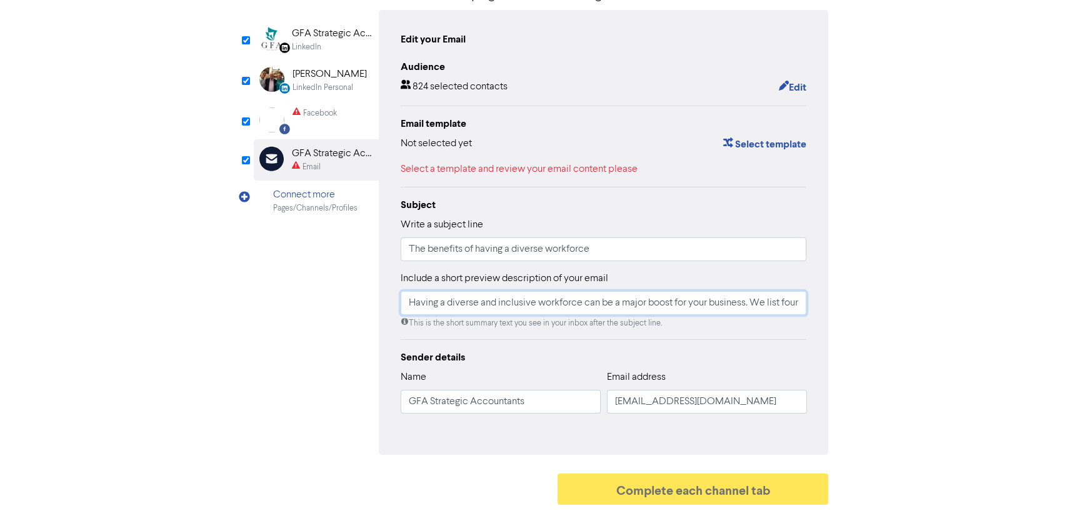
click at [490, 298] on input "Having a diverse and inclusive workforce can be a major boost for your business…" at bounding box center [604, 303] width 406 height 24
paste input "Join us for the Professionals Long Lunch, a signature end-of-year celebration a…"
type input "Join us for the Professionals Long Lunch, a signature end-of-year celebration a…"
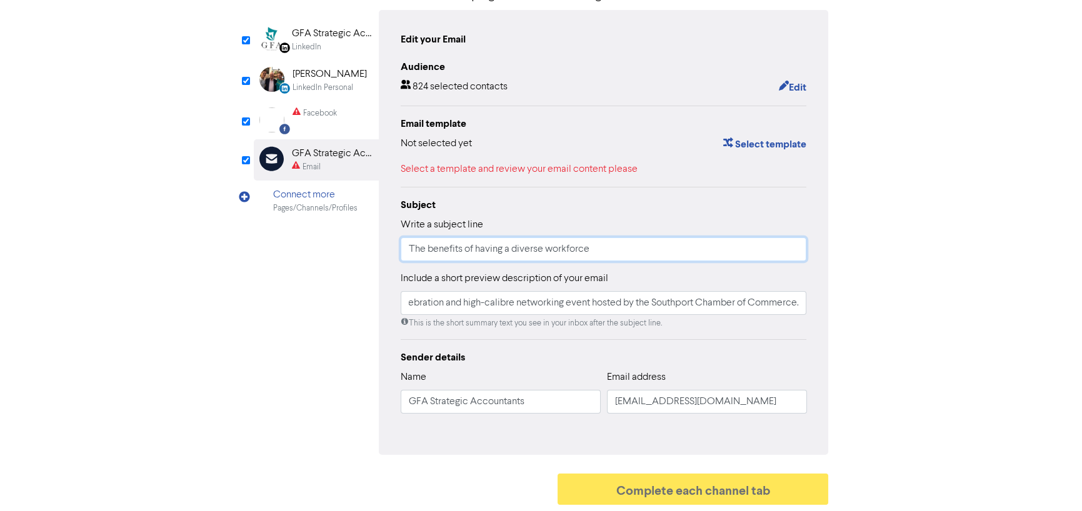
click at [500, 258] on input "The benefits of having a diverse workforce" at bounding box center [604, 250] width 406 height 24
drag, startPoint x: 472, startPoint y: 303, endPoint x: 579, endPoint y: 301, distance: 106.9
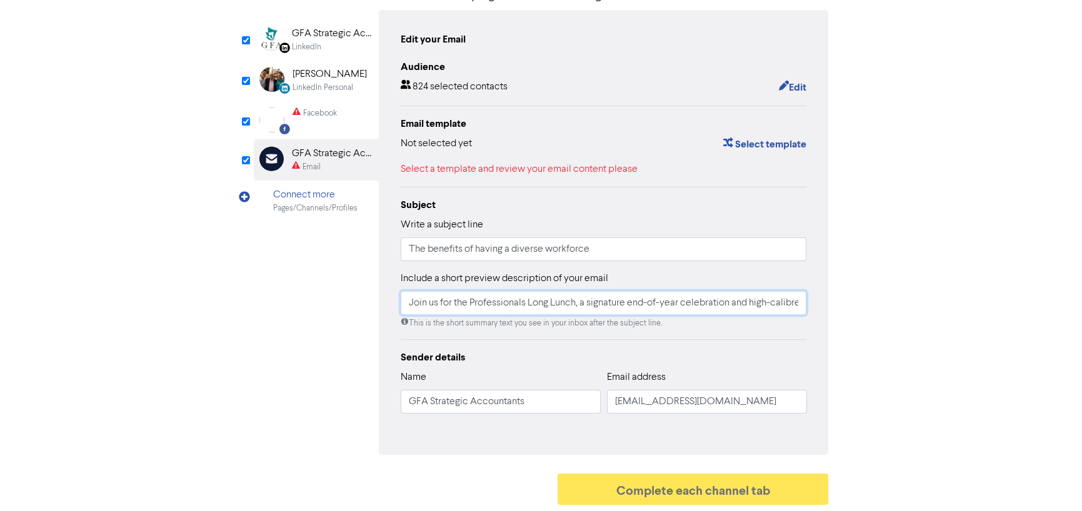
click at [579, 301] on input "Join us for the Professionals Long Lunch, a signature end-of-year celebration a…" at bounding box center [604, 303] width 406 height 24
click at [526, 240] on input "The benefits of having a diverse workforce" at bounding box center [604, 250] width 406 height 24
paste input "Professionals Long Lunch"
click at [580, 305] on input "Join us for the Professionals Long Lunch, a signature end-of-year celebration a…" at bounding box center [604, 303] width 406 height 24
click at [493, 249] on input "Professionals Long Lunch" at bounding box center [604, 250] width 406 height 24
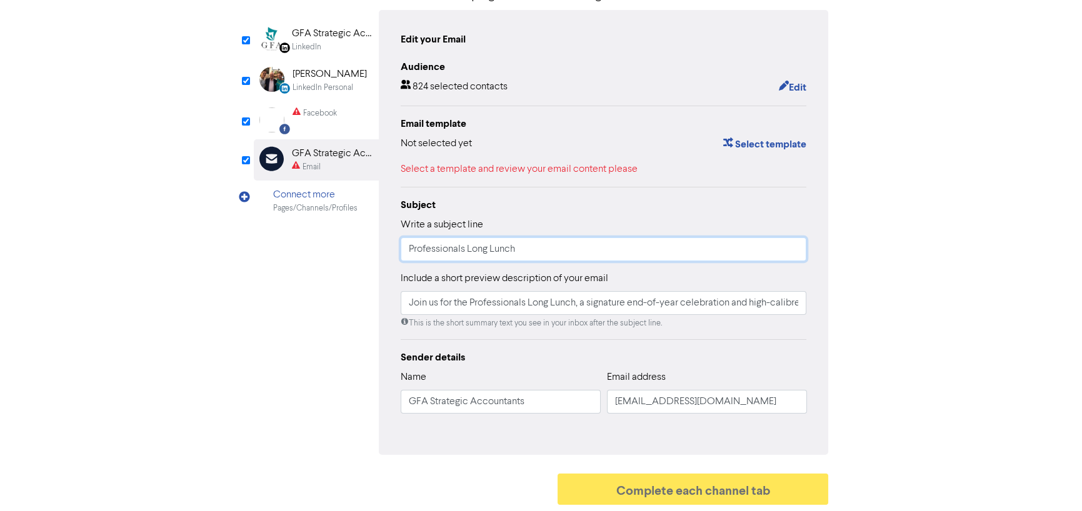
click at [493, 249] on input "Professionals Long Lunch" at bounding box center [604, 250] width 406 height 24
paste input "– Celebrate & Connect at the [GEOGRAPHIC_DATA]’s Premier End-of-Year Event"
type input "Professionals Long Lunch – Celebrate & Connect at the [GEOGRAPHIC_DATA]’s Premi…"
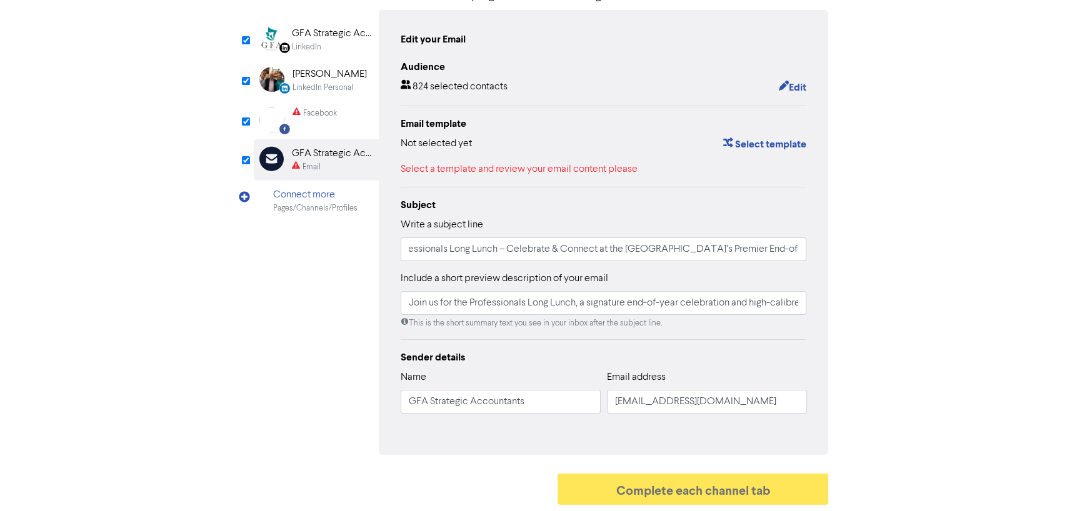
scroll to position [0, 0]
click at [488, 306] on input "Join us for the Professionals Long Lunch, a signature end-of-year celebration a…" at bounding box center [604, 303] width 406 height 24
paste input "the Southport Chamber of Commerce for an unforgettable afternoon of networking,…"
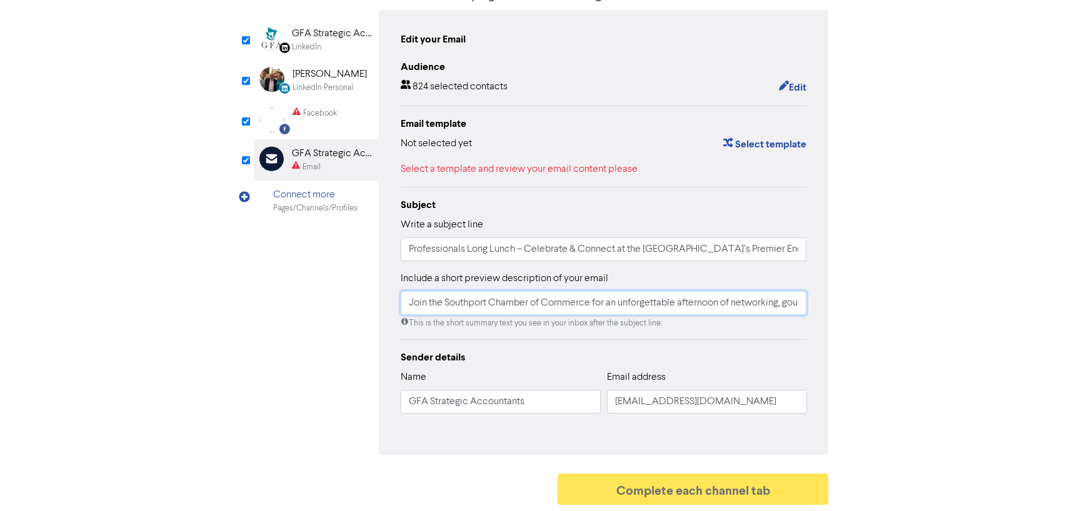
scroll to position [0, 359]
type input "Join the Southport Chamber of Commerce for an unforgettable afternoon of networ…"
click at [319, 38] on div "GFA Strategic Accountants" at bounding box center [332, 33] width 80 height 15
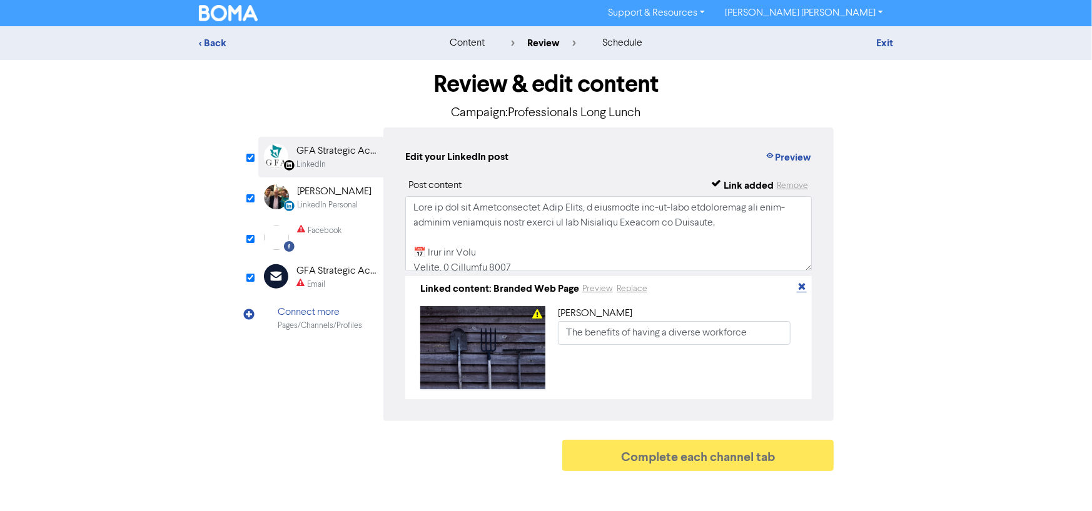
click at [802, 286] on icon "button" at bounding box center [801, 289] width 10 height 10
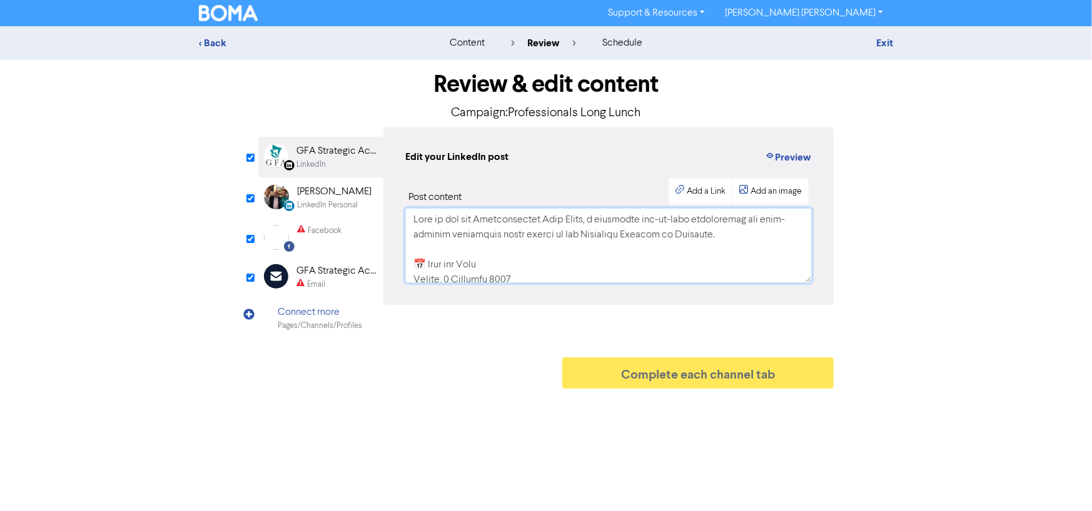
click at [458, 249] on textarea at bounding box center [608, 245] width 406 height 75
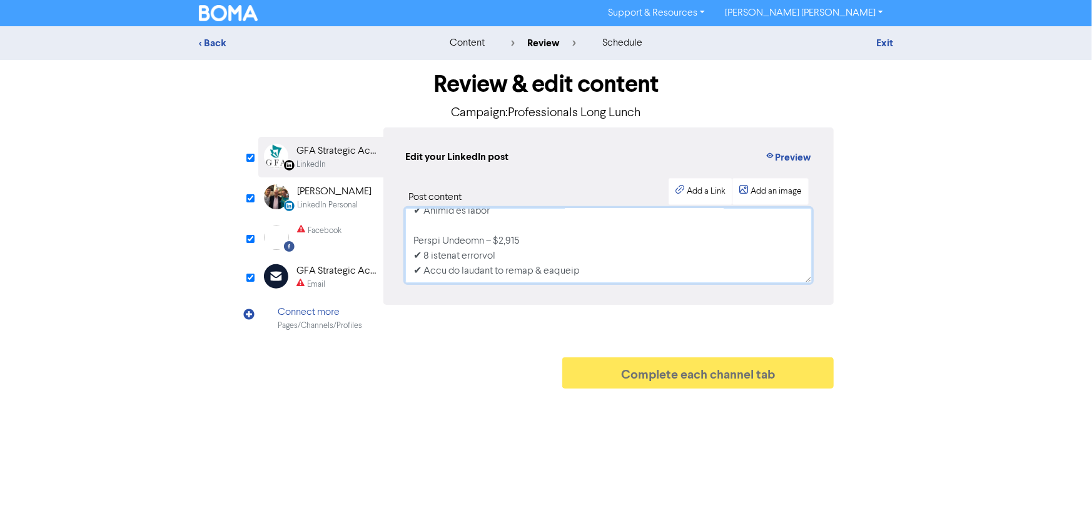
scroll to position [623, 0]
click at [326, 204] on div "LinkedIn Personal" at bounding box center [327, 205] width 61 height 12
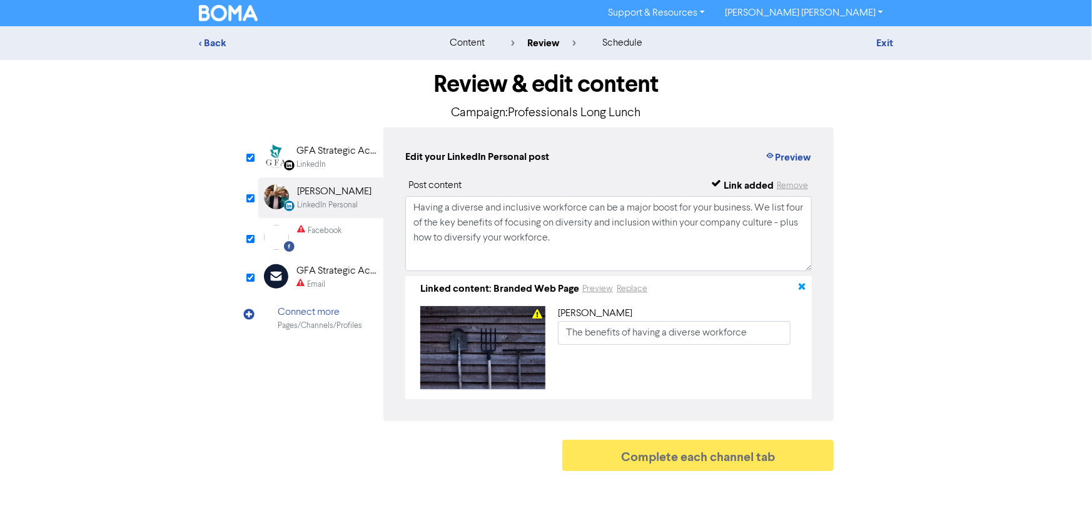
click at [801, 289] on icon "button" at bounding box center [801, 289] width 10 height 10
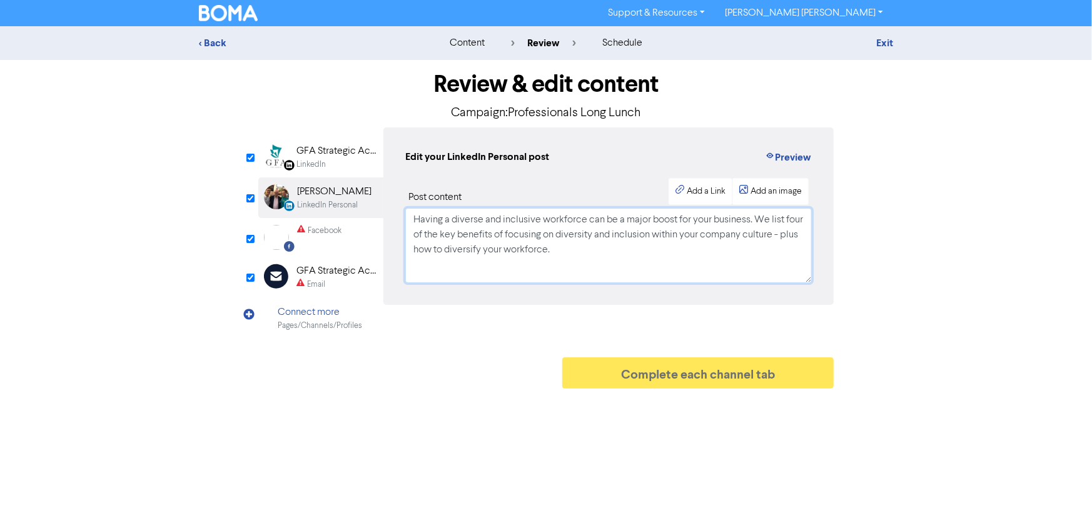
click at [569, 240] on textarea "Having a diverse and inclusive workforce can be a major boost for your business…" at bounding box center [608, 245] width 406 height 75
click at [575, 238] on textarea "Having a diverse and inclusive workforce can be a major boost for your business…" at bounding box center [608, 245] width 406 height 75
click at [322, 158] on div "GFA Strategic Accountants" at bounding box center [336, 151] width 80 height 15
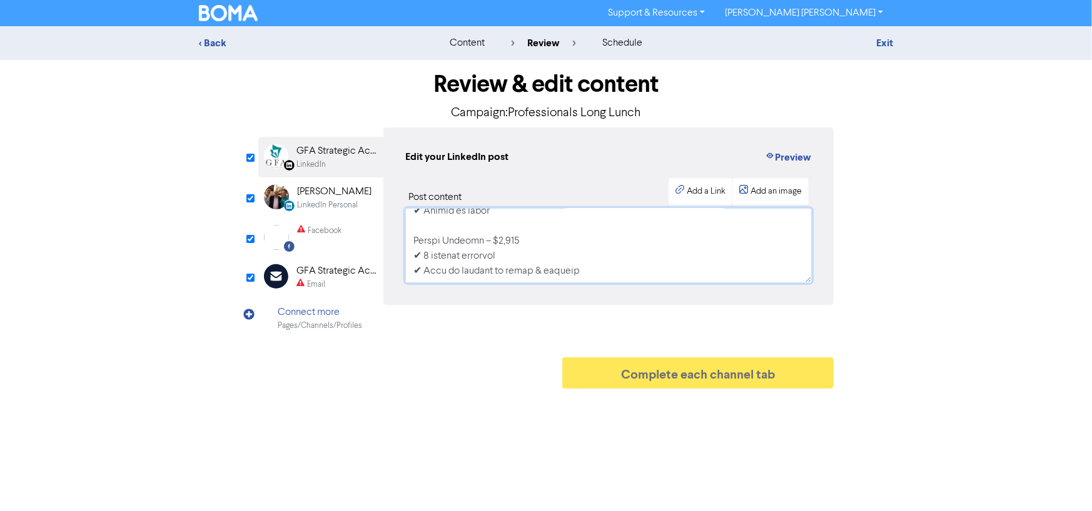
click at [572, 249] on textarea at bounding box center [608, 245] width 406 height 75
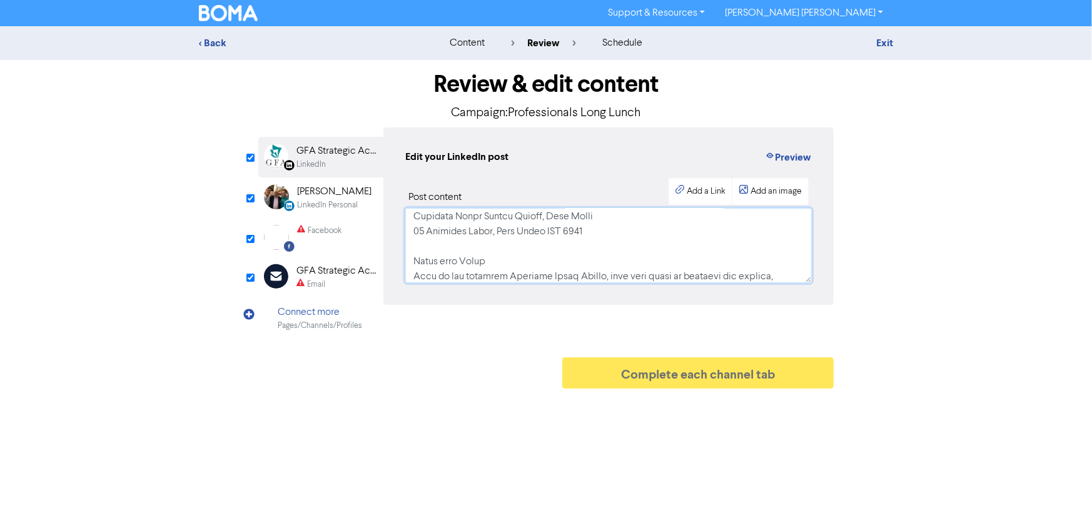
scroll to position [0, 0]
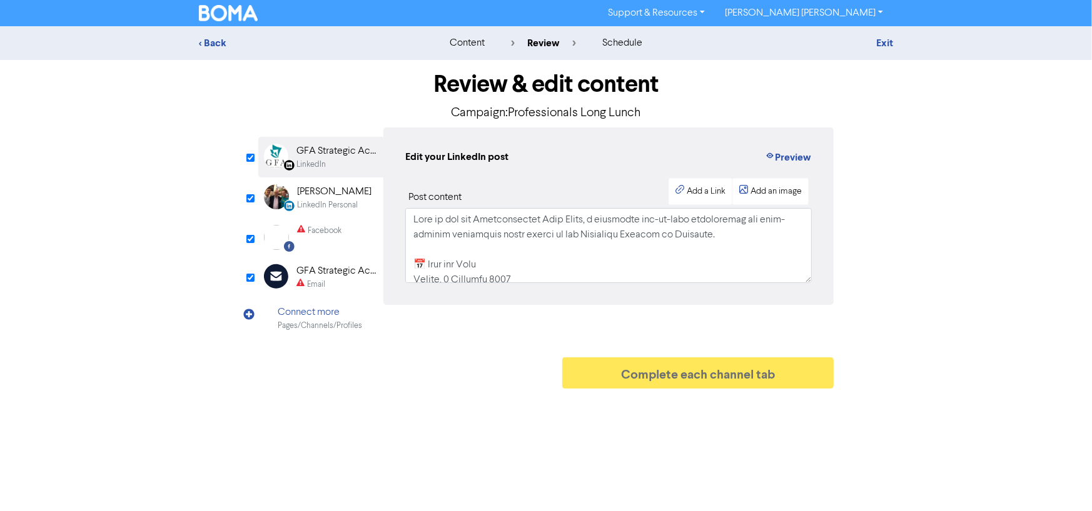
click at [319, 195] on div "[PERSON_NAME]" at bounding box center [334, 191] width 74 height 15
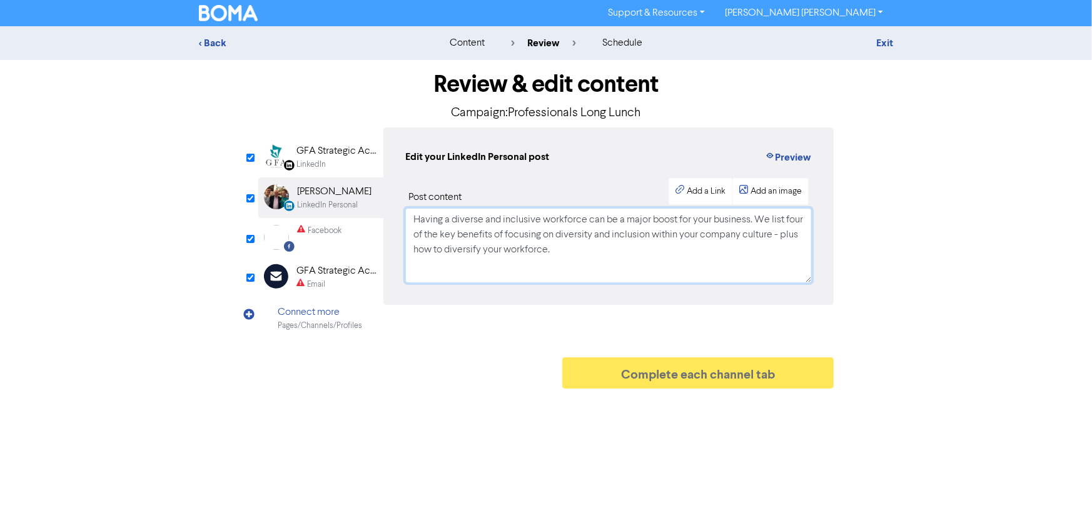
click at [603, 269] on textarea "Having a diverse and inclusive workforce can be a major boost for your business…" at bounding box center [608, 245] width 406 height 75
paste textarea "Lore ip dol sit Ametconsectet Adip Elits, d eiusmodte inc-ut-labo etdoloremag a…"
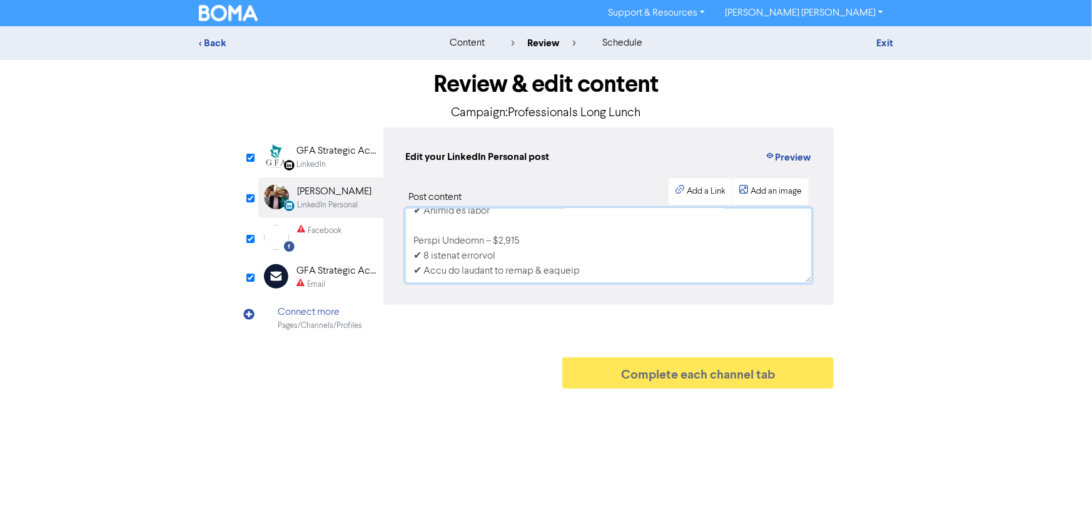
scroll to position [623, 0]
type textarea "Lore ip dol sit Ametconsectet Adip Elits, d eiusmodte inc-ut-labo etdoloremag a…"
click at [770, 196] on div "Add an image" at bounding box center [775, 191] width 51 height 13
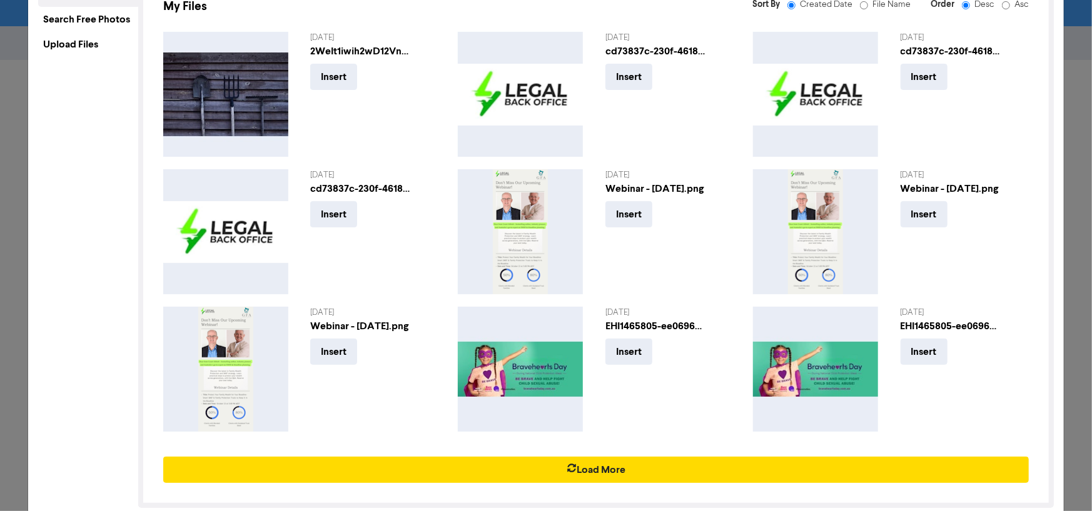
scroll to position [140, 0]
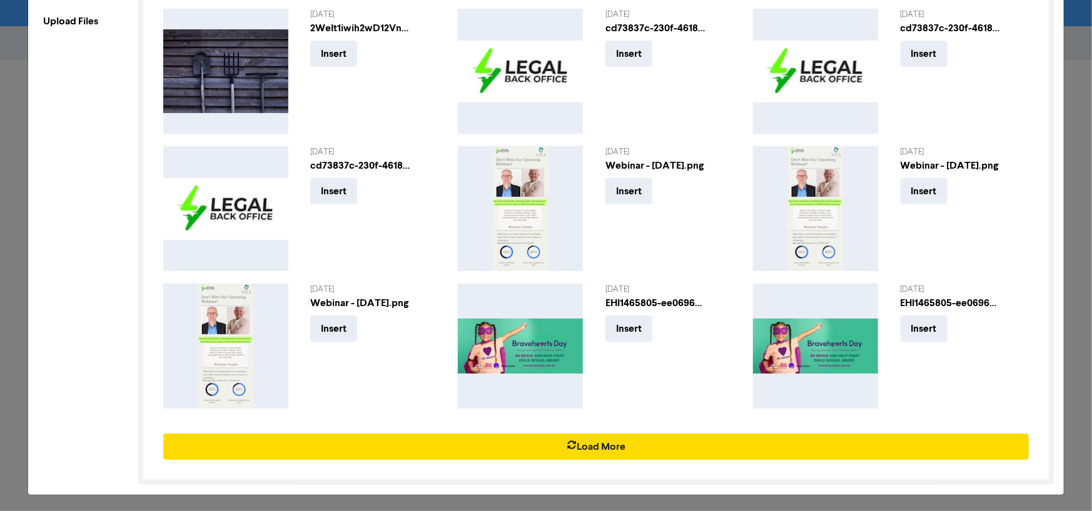
click at [81, 21] on div "Upload Files" at bounding box center [88, 21] width 100 height 25
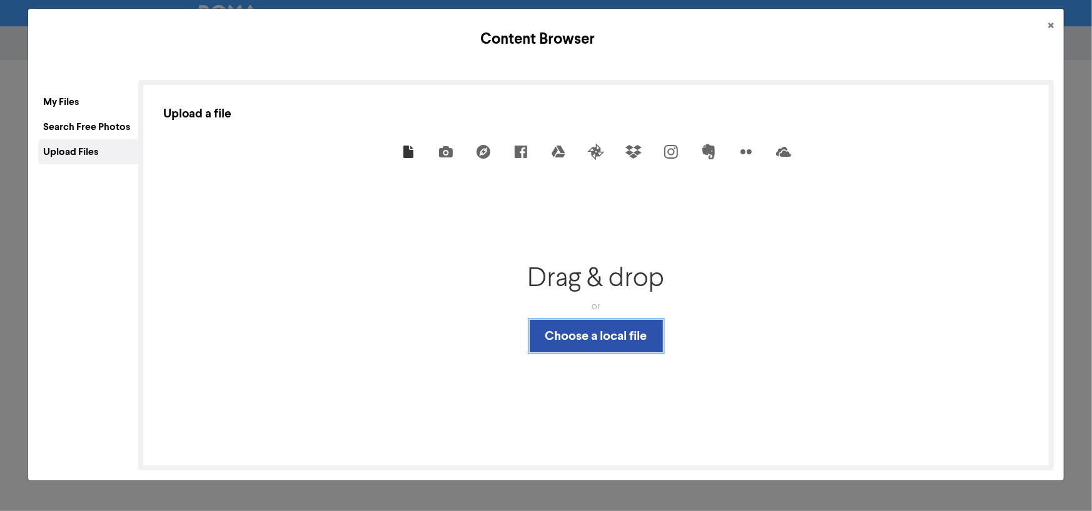
click at [586, 325] on button "Choose a local file" at bounding box center [596, 336] width 133 height 33
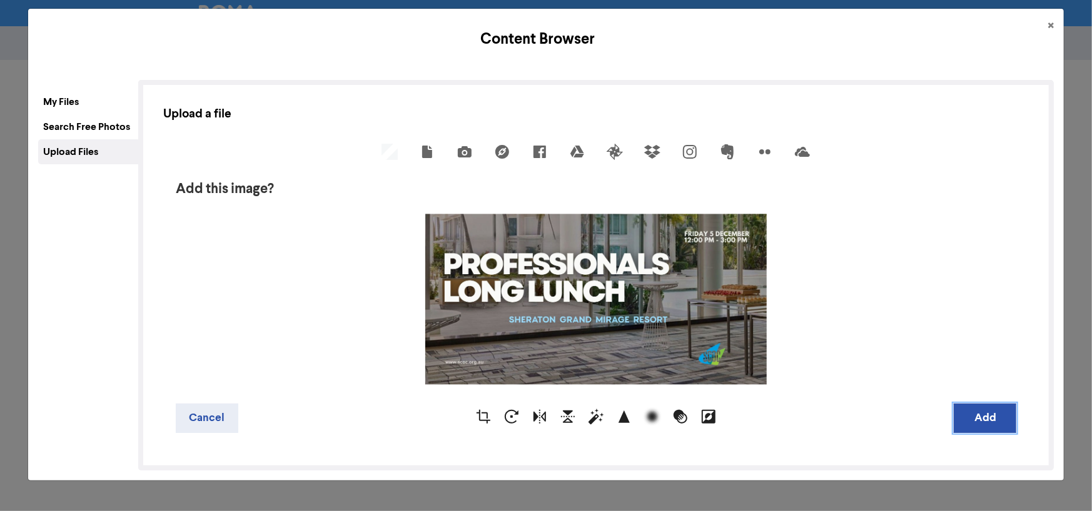
click at [976, 414] on button "Add" at bounding box center [984, 418] width 63 height 29
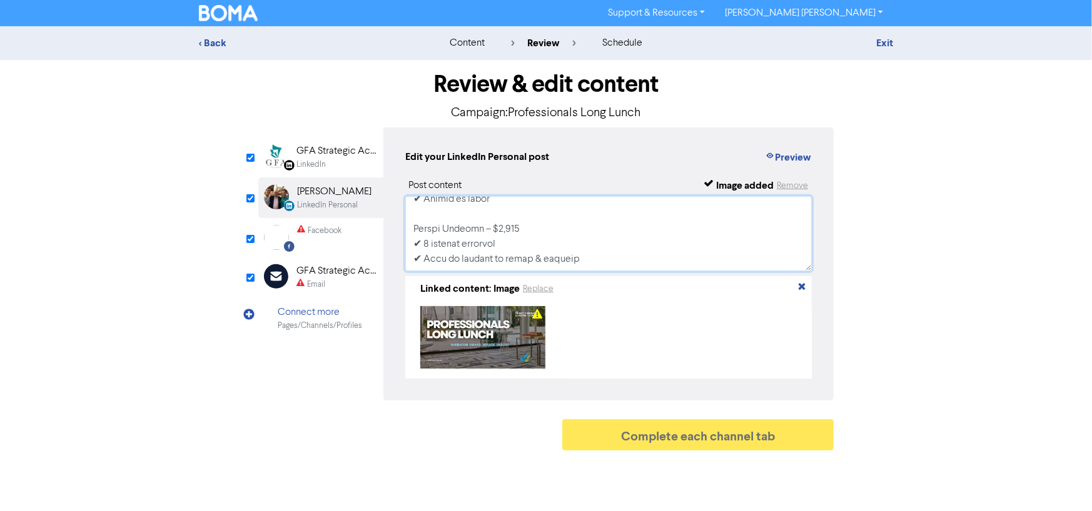
drag, startPoint x: 735, startPoint y: 291, endPoint x: 728, endPoint y: 311, distance: 21.0
click at [728, 311] on div "Linked content: Image Replace" at bounding box center [608, 327] width 406 height 103
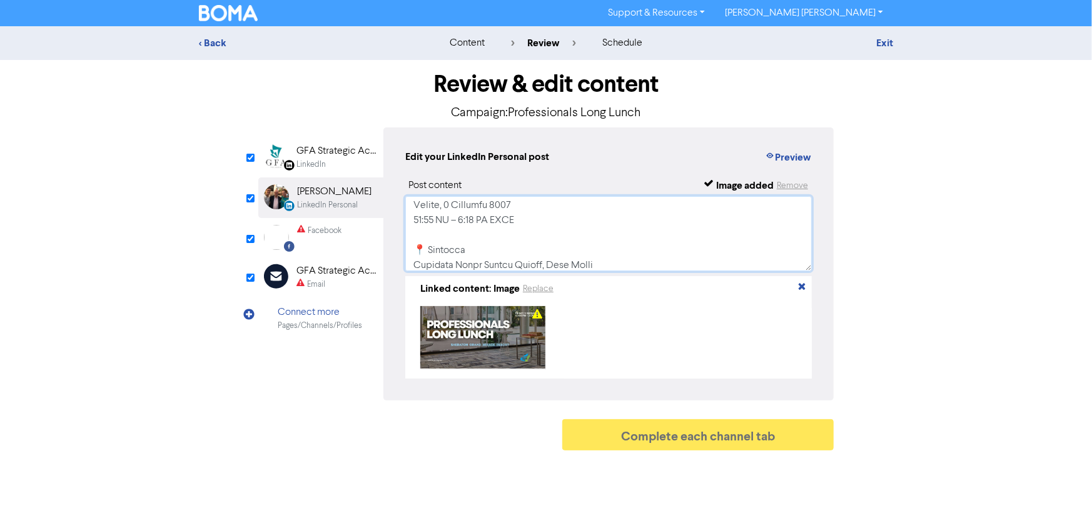
scroll to position [0, 0]
click at [339, 161] on div "LinkedIn" at bounding box center [336, 165] width 80 height 12
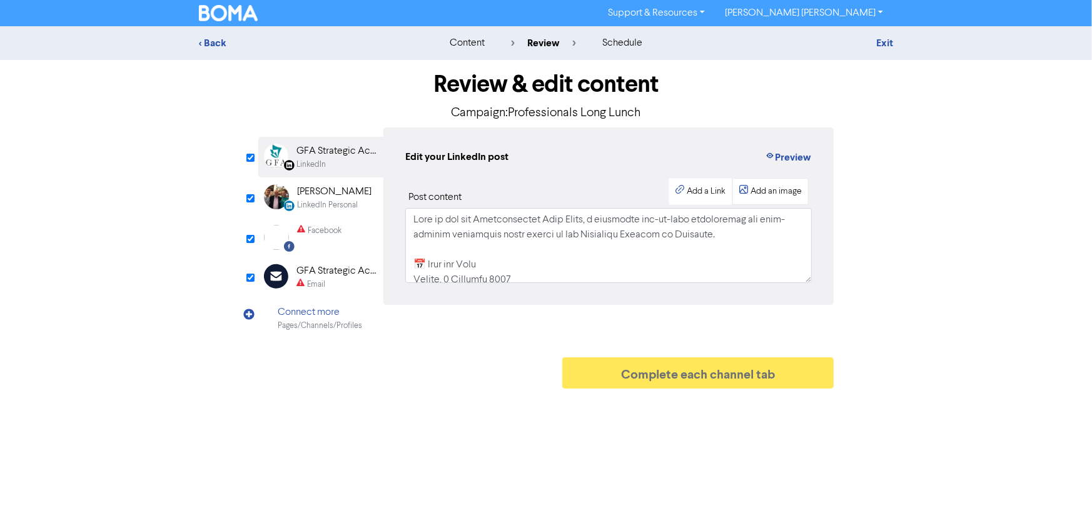
click at [782, 197] on div "Add an image" at bounding box center [775, 191] width 51 height 13
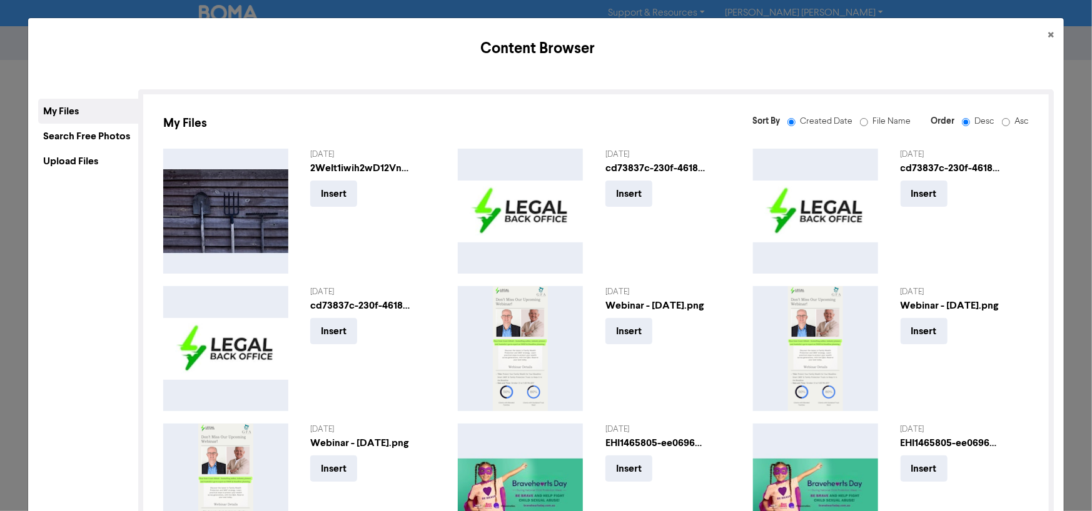
click at [98, 136] on div "Search Free Photos" at bounding box center [88, 136] width 100 height 25
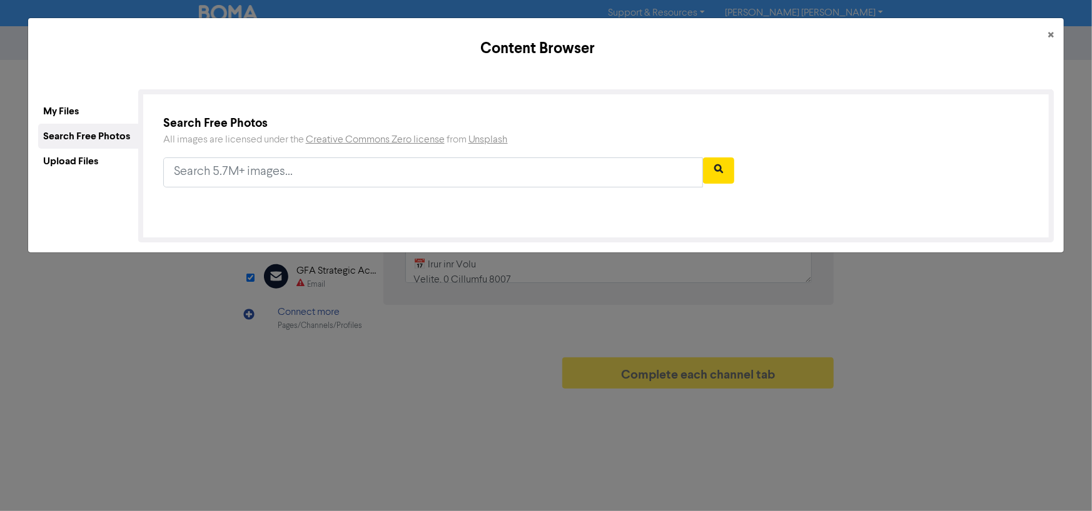
click at [94, 158] on div "Upload Files" at bounding box center [88, 161] width 100 height 25
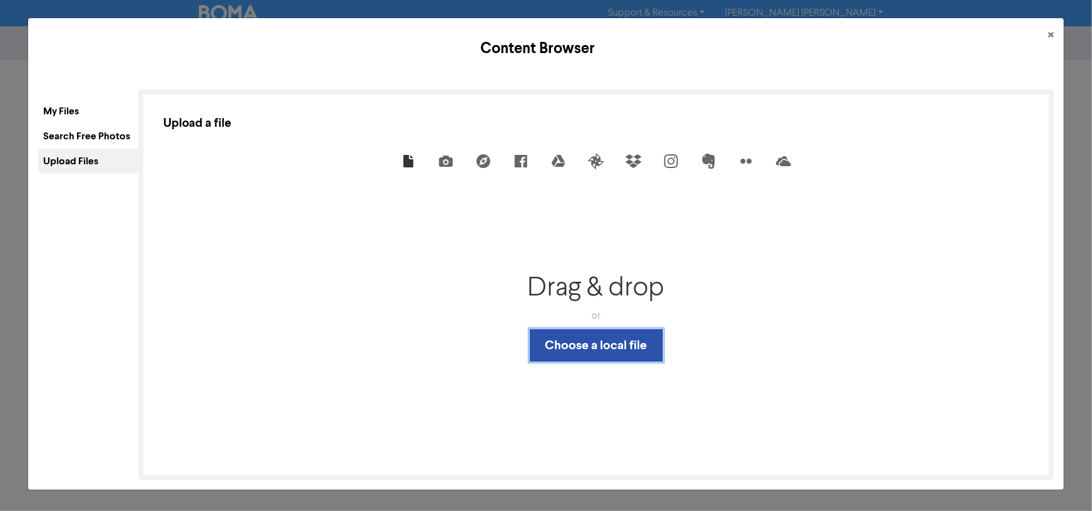
click at [596, 341] on button "Choose a local file" at bounding box center [596, 345] width 133 height 33
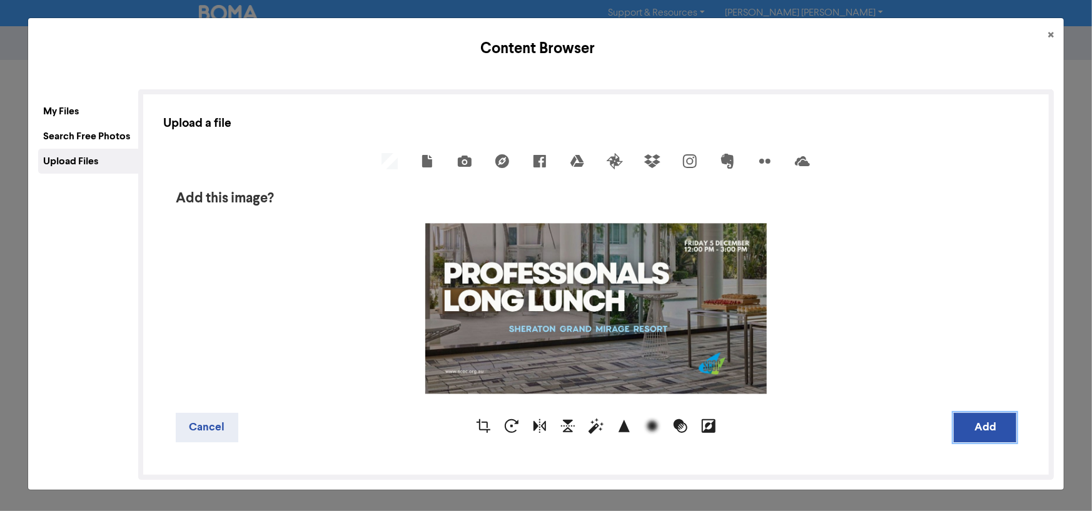
click at [966, 429] on button "Add" at bounding box center [984, 427] width 63 height 29
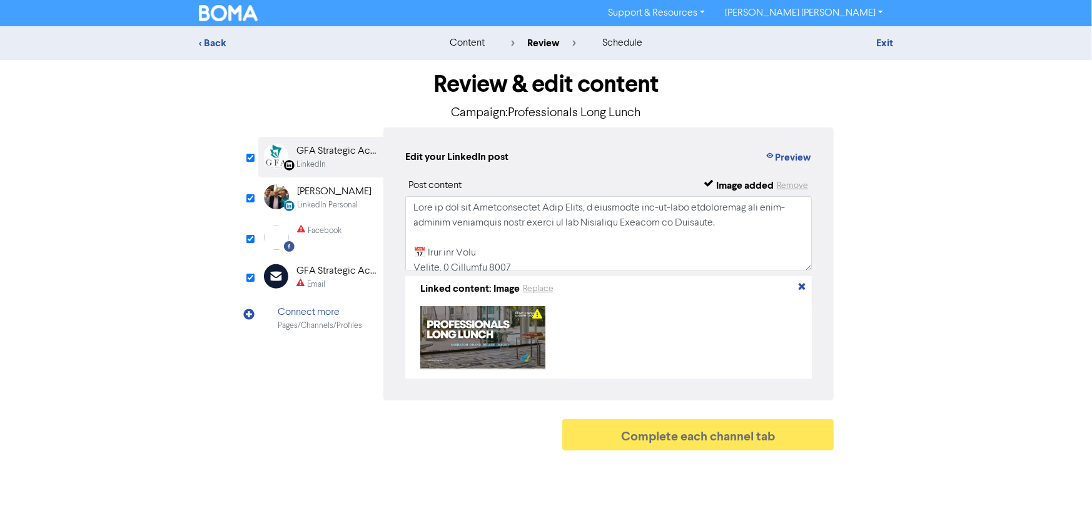
click at [338, 273] on div "GFA Strategic Accountants" at bounding box center [336, 271] width 80 height 15
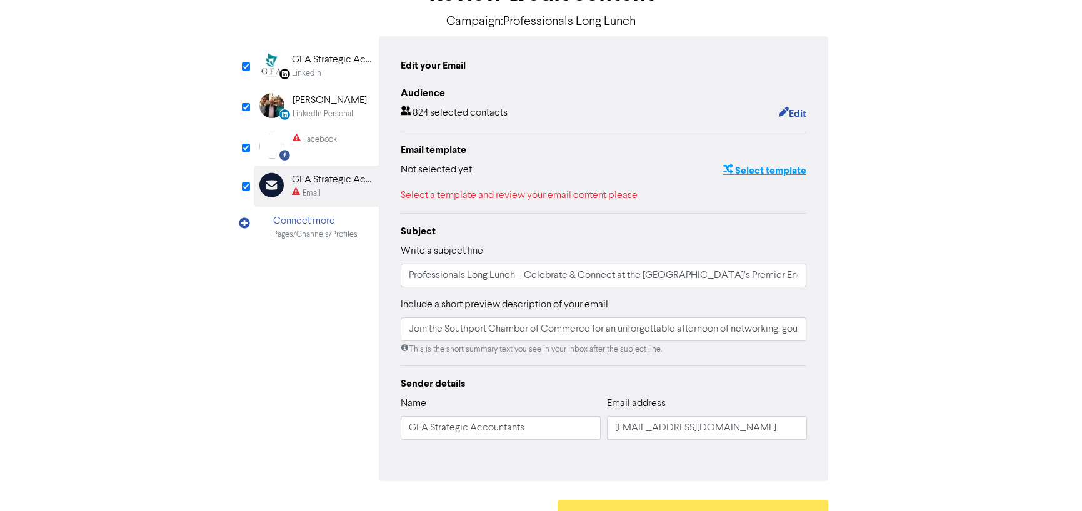
scroll to position [118, 0]
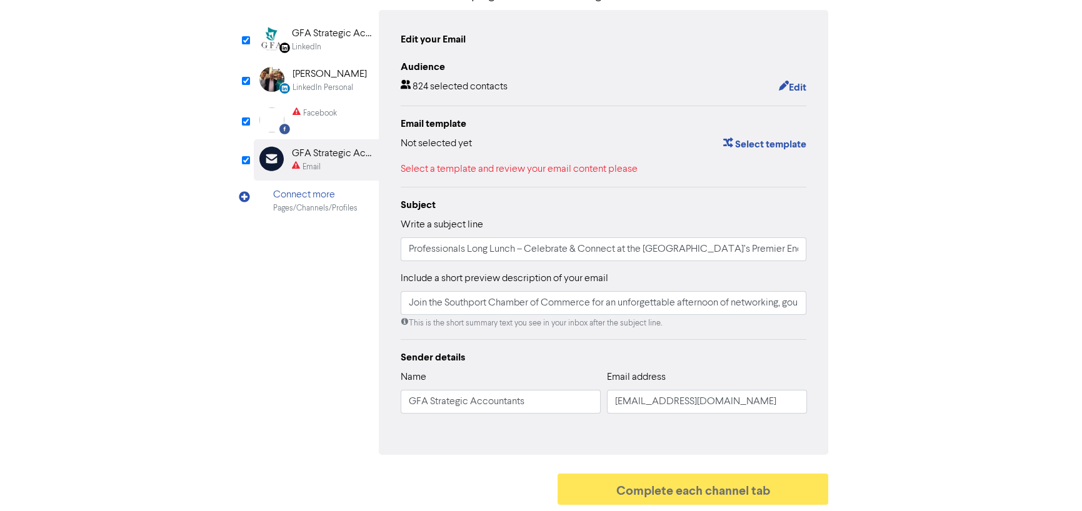
click at [543, 169] on div "Select a template and review your email content please" at bounding box center [604, 169] width 406 height 15
click at [743, 148] on button "Select template" at bounding box center [764, 144] width 84 height 16
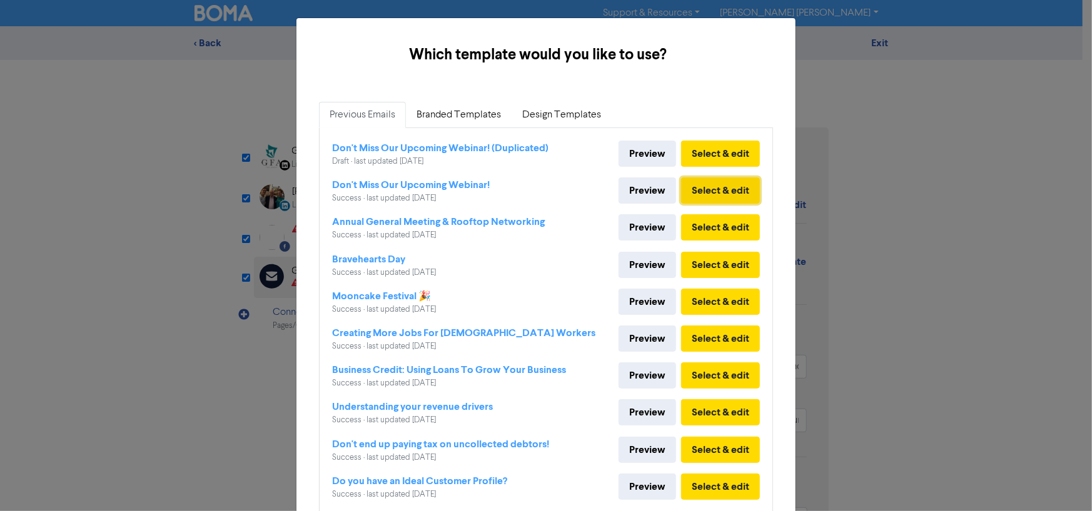
click at [733, 190] on button "Select & edit" at bounding box center [720, 191] width 79 height 26
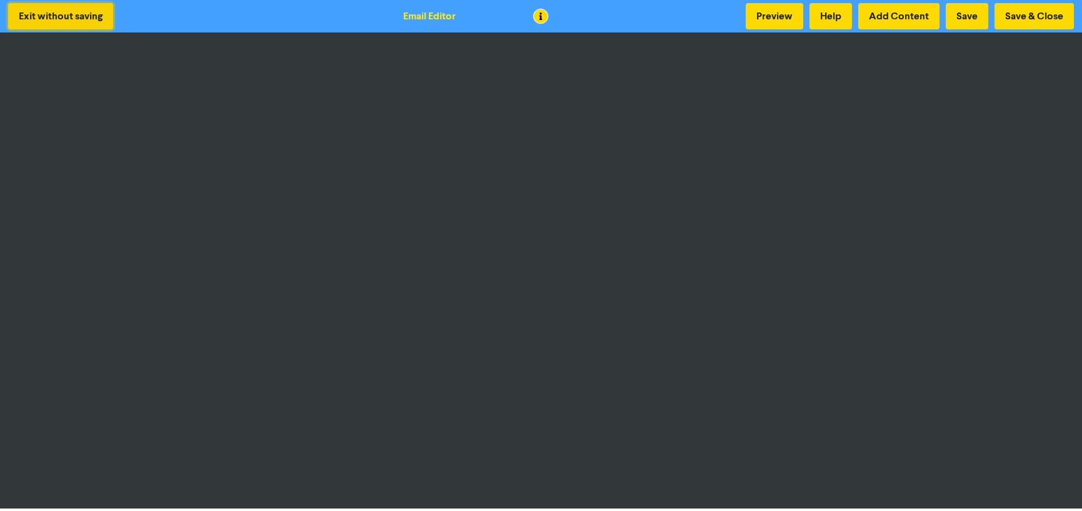
click at [103, 14] on button "Exit without saving" at bounding box center [60, 16] width 105 height 26
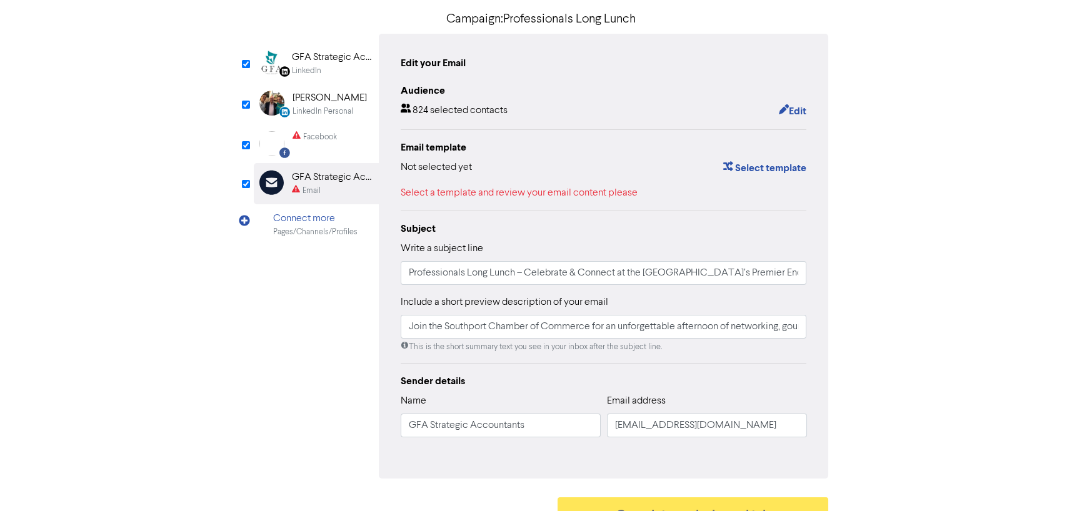
scroll to position [118, 0]
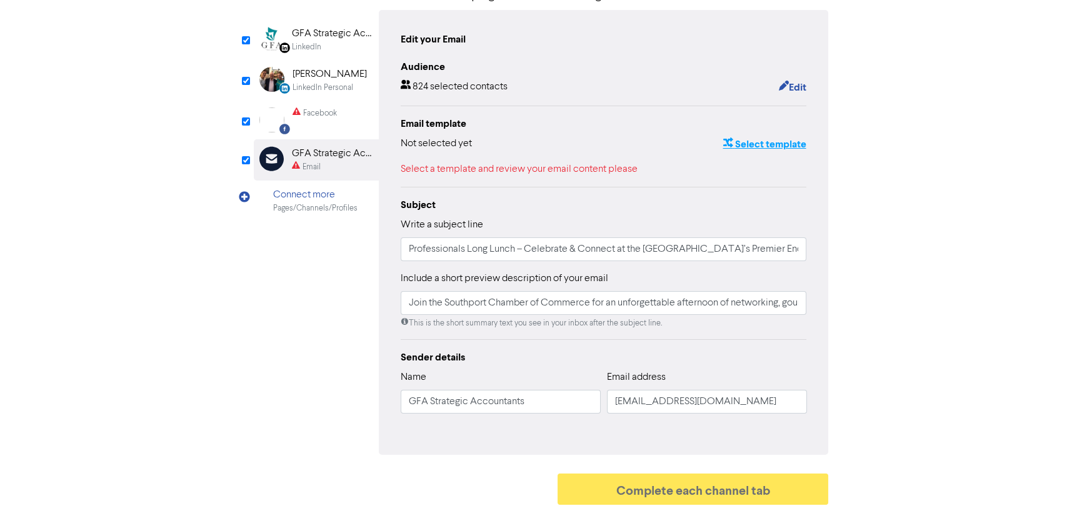
click at [750, 151] on button "Select template" at bounding box center [764, 144] width 84 height 16
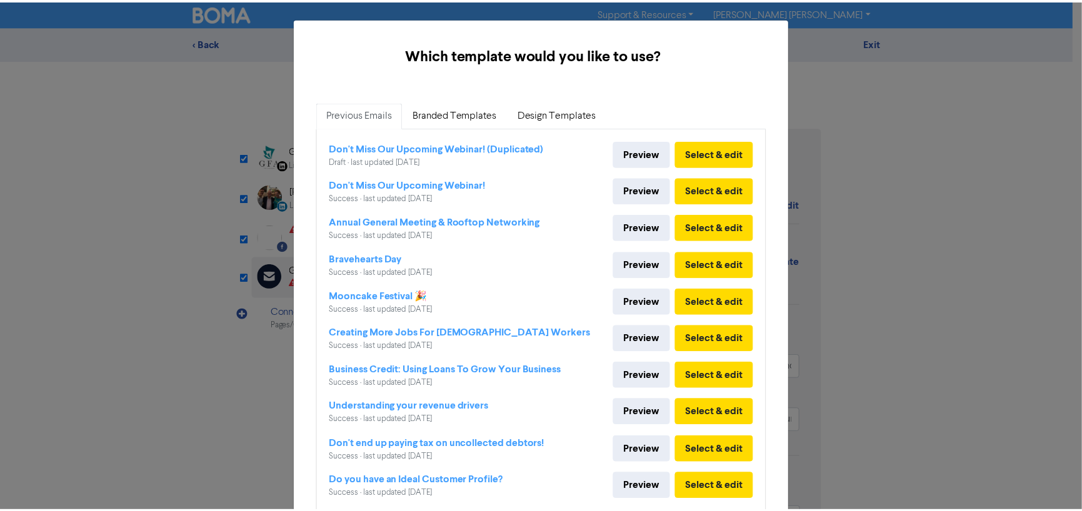
scroll to position [63, 0]
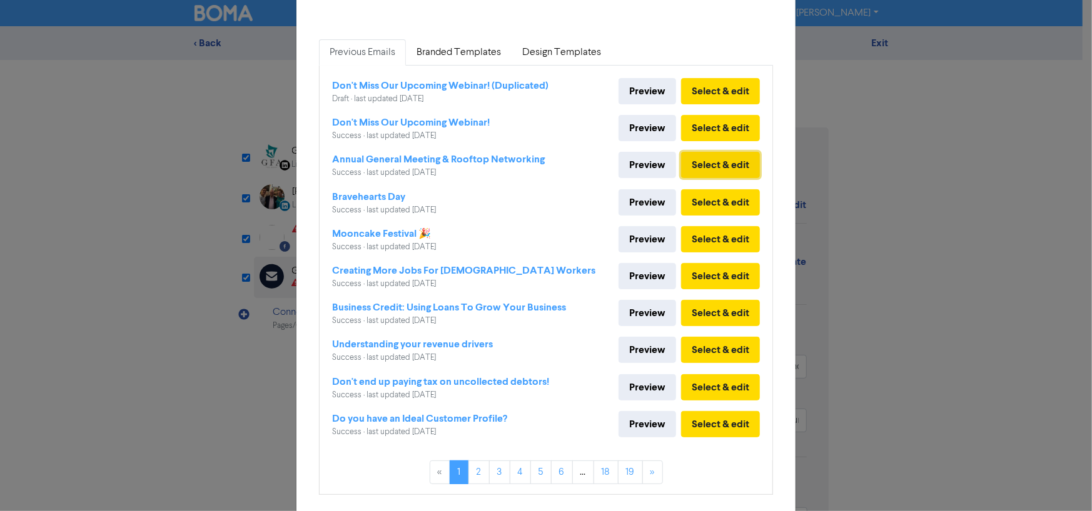
click at [705, 166] on button "Select & edit" at bounding box center [720, 165] width 79 height 26
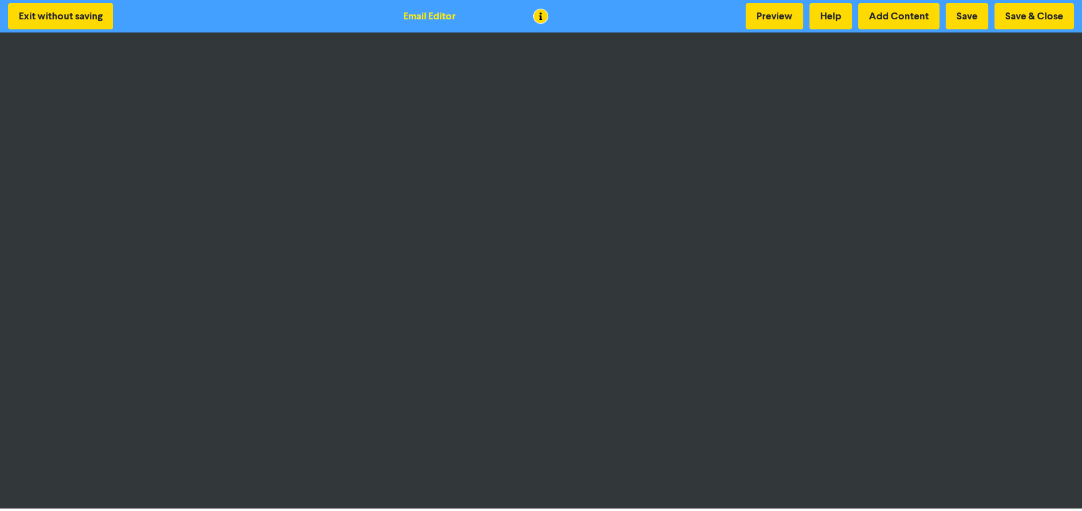
scroll to position [1, 0]
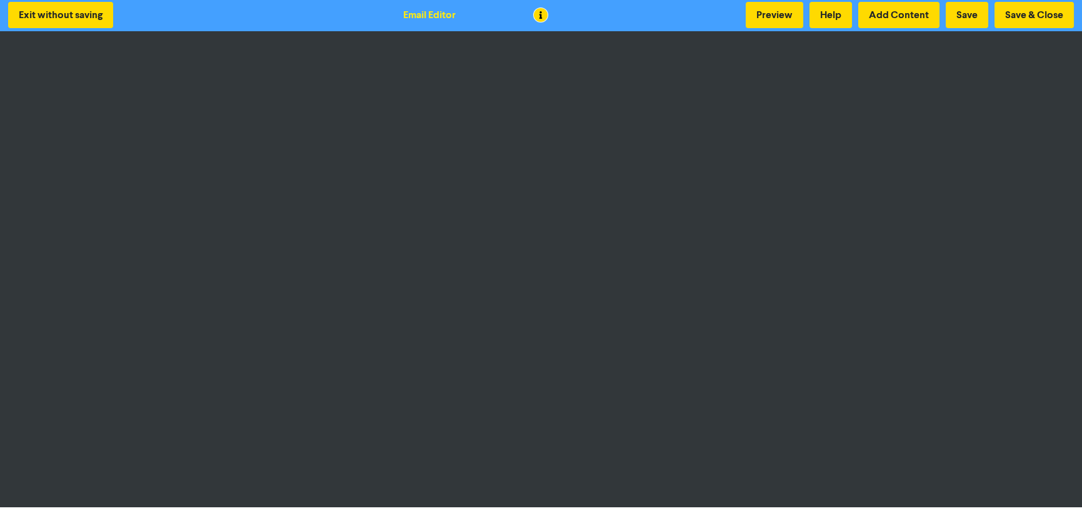
drag, startPoint x: 776, startPoint y: 13, endPoint x: 688, endPoint y: 15, distance: 88.2
click at [688, 15] on div "Exit without saving Email Editor Preview Help Add Content Save Save & Close" at bounding box center [541, 15] width 1082 height 33
click at [773, 15] on button "Preview" at bounding box center [775, 15] width 58 height 26
click at [778, 15] on button "Preview" at bounding box center [775, 15] width 58 height 26
click at [1025, 11] on button "Save & Close" at bounding box center [1034, 15] width 79 height 26
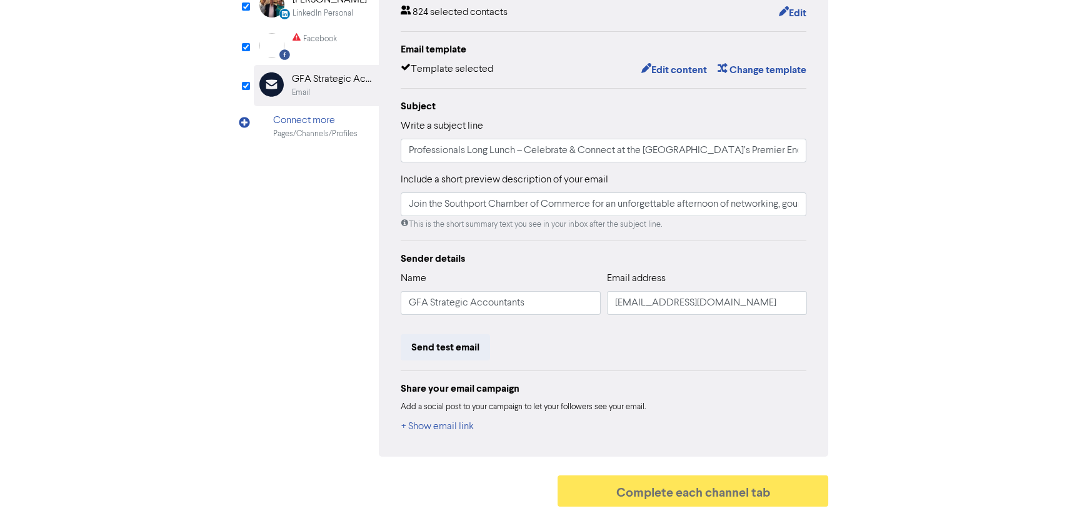
scroll to position [193, 0]
click at [337, 39] on div "Facebook Created with Sketch. Facebook" at bounding box center [316, 44] width 125 height 39
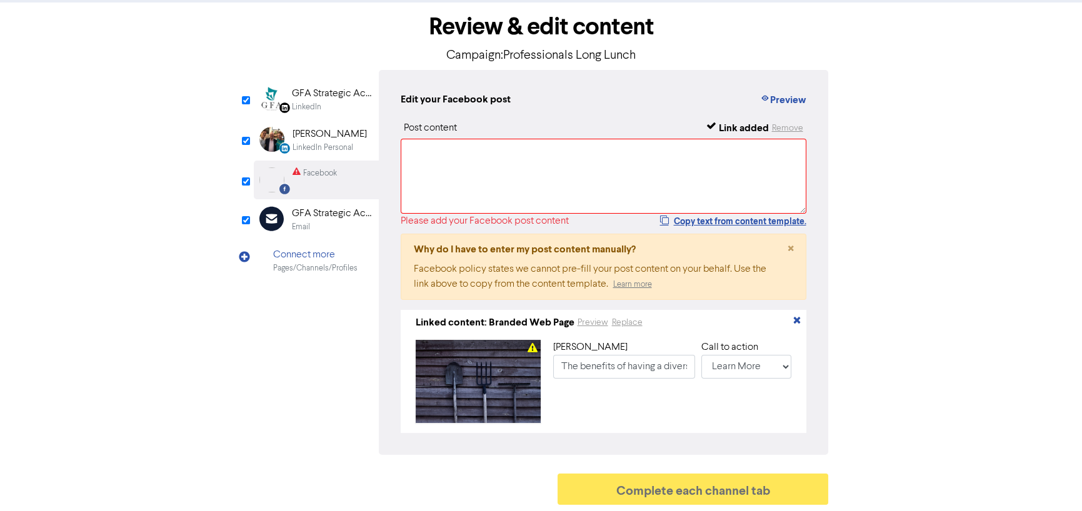
scroll to position [62, 0]
click at [536, 157] on textarea at bounding box center [604, 176] width 406 height 75
click at [626, 316] on button "Replace" at bounding box center [627, 323] width 32 height 14
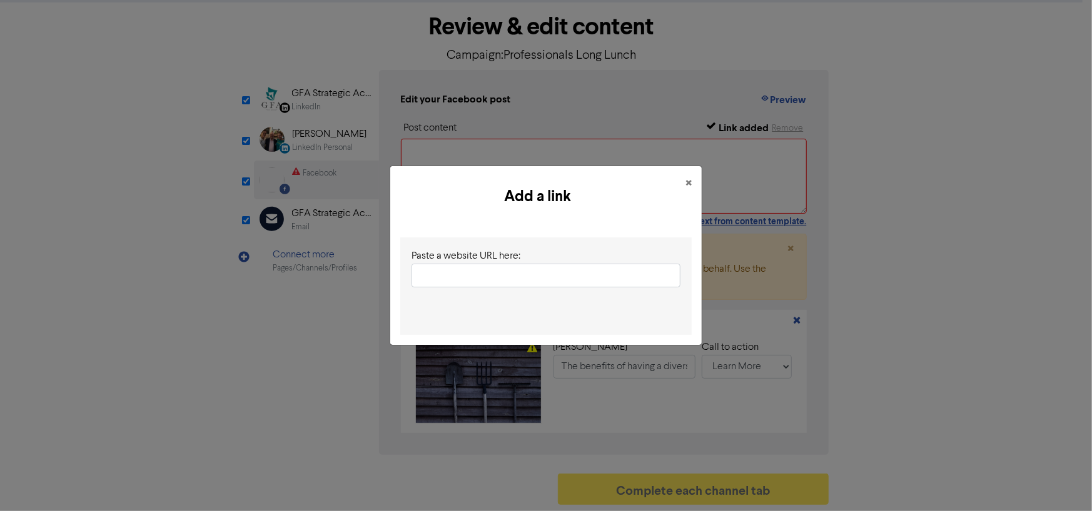
click at [528, 274] on input "text" at bounding box center [545, 276] width 269 height 24
type input "[URL][DOMAIN_NAME]"
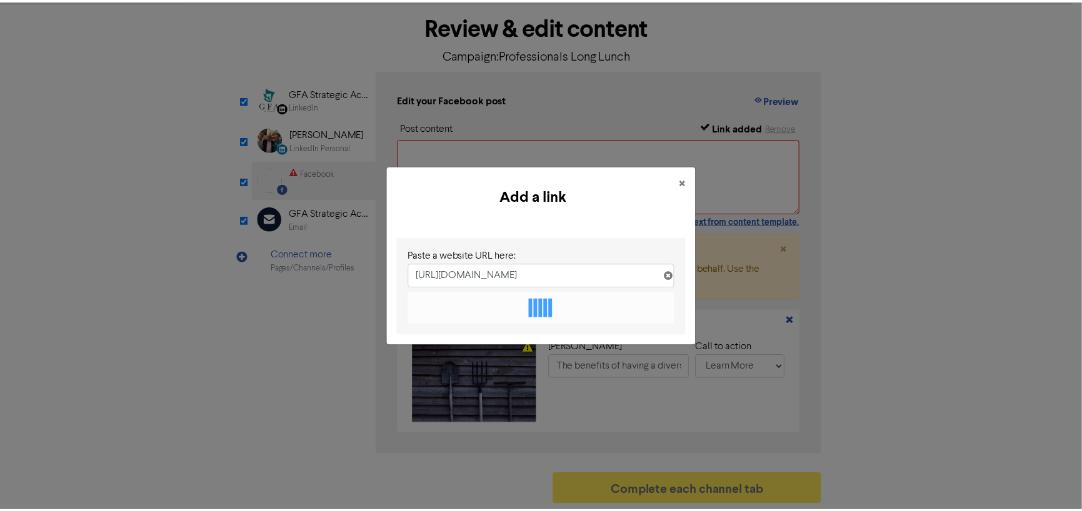
scroll to position [0, 0]
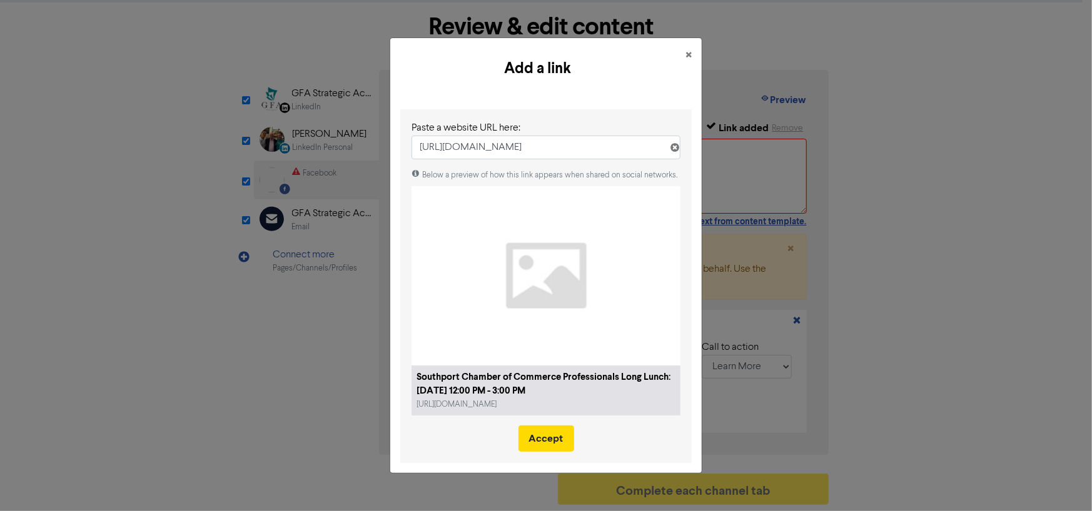
click at [549, 359] on object at bounding box center [545, 275] width 269 height 179
click at [557, 443] on button "Accept" at bounding box center [546, 439] width 56 height 26
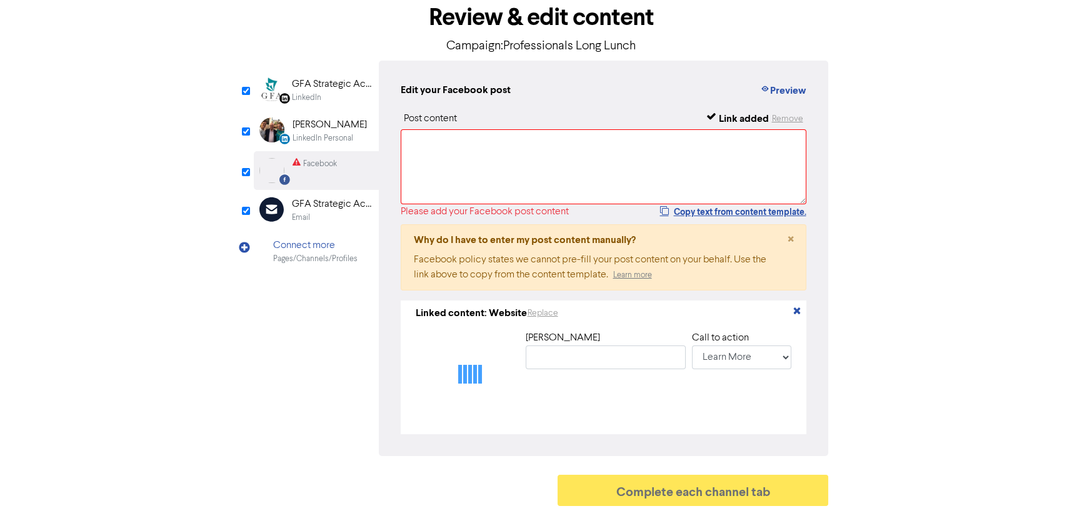
scroll to position [68, 0]
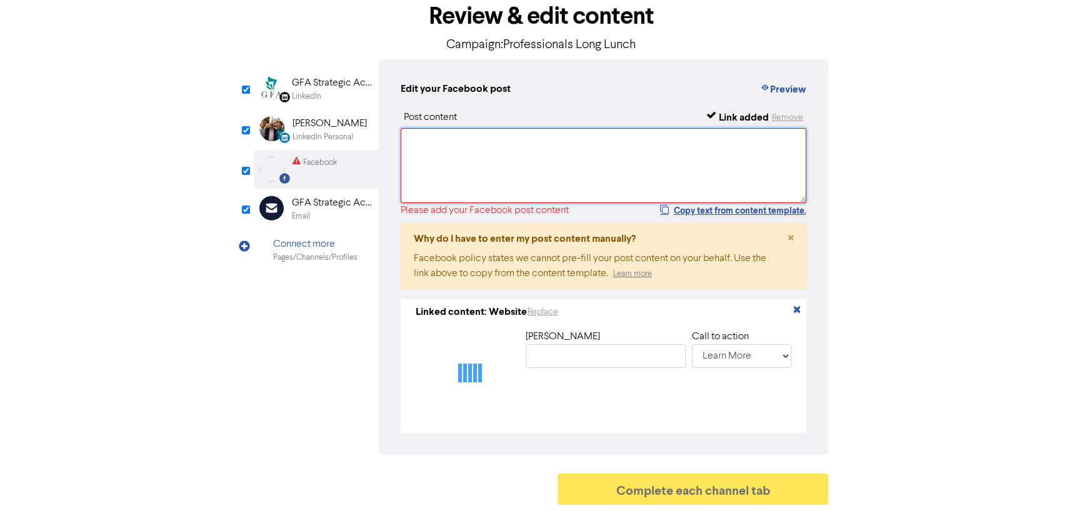
click at [492, 137] on textarea at bounding box center [604, 165] width 406 height 75
type input "Southport Chamber of Commerce Professionals Long Lunch: [DATE] 12:00 PM - 3:00 …"
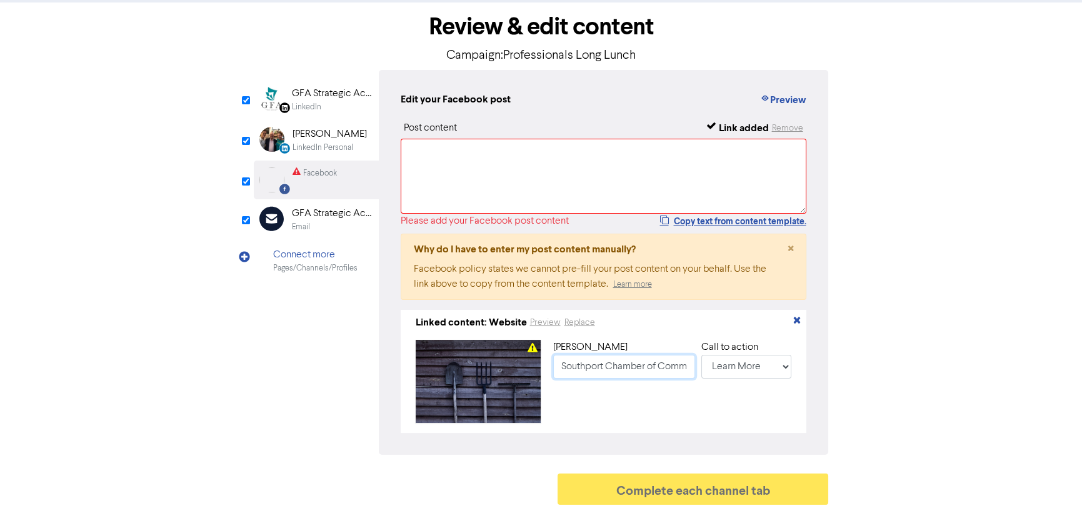
click at [642, 368] on input "Southport Chamber of Commerce Professionals Long Lunch: [DATE] 12:00 PM - 3:00 …" at bounding box center [624, 367] width 142 height 24
click at [743, 369] on select "No Button Shop Now Apply Now Book Now Buy Now Contact Us Download Learn More Se…" at bounding box center [746, 367] width 91 height 24
click at [544, 320] on button "Preview" at bounding box center [546, 323] width 32 height 14
click at [344, 373] on div "LinkedIn Page Created with Sketch. GFA Strategic Accountants LinkedIn LinkedIn …" at bounding box center [541, 262] width 575 height 385
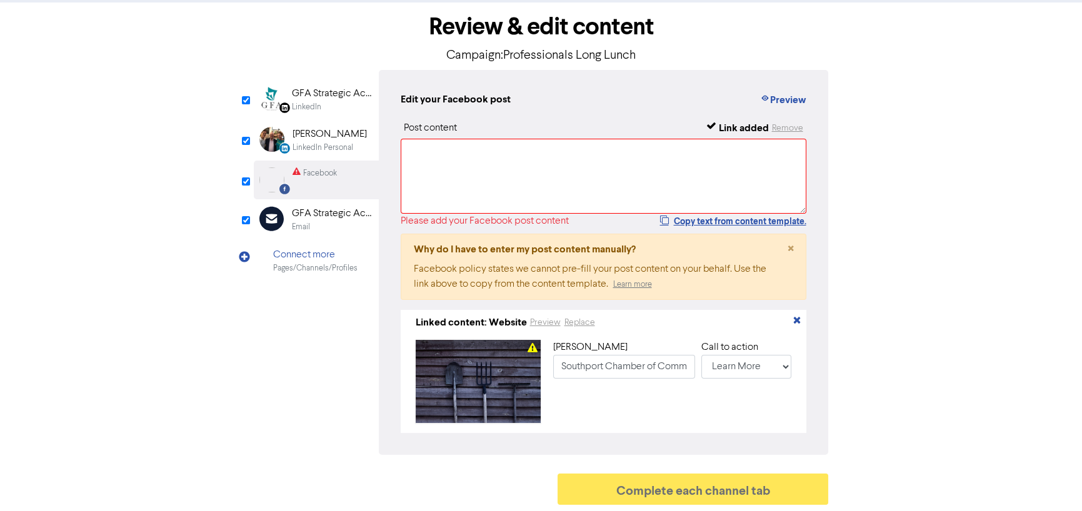
click at [513, 348] on object at bounding box center [478, 381] width 125 height 83
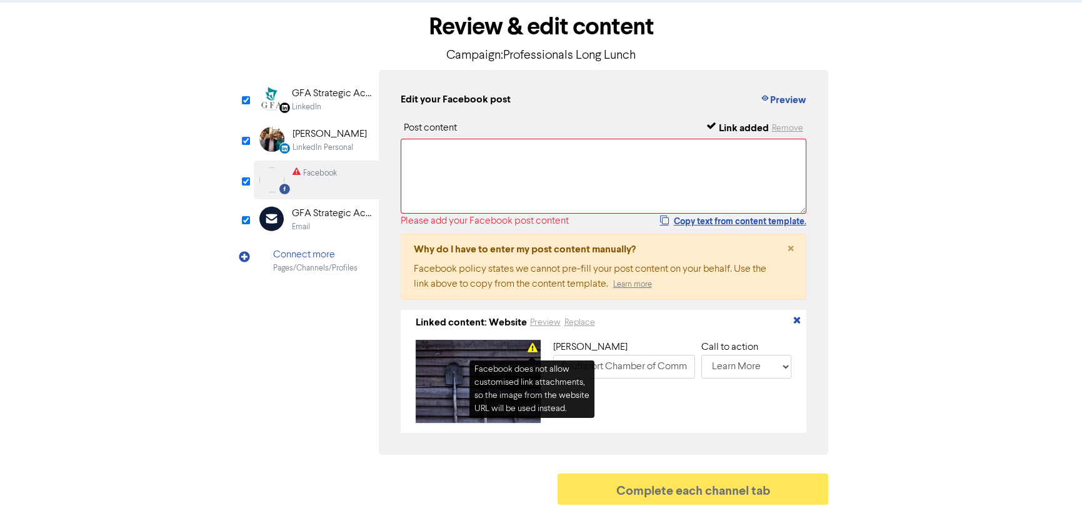
click at [531, 346] on icon at bounding box center [533, 351] width 10 height 10
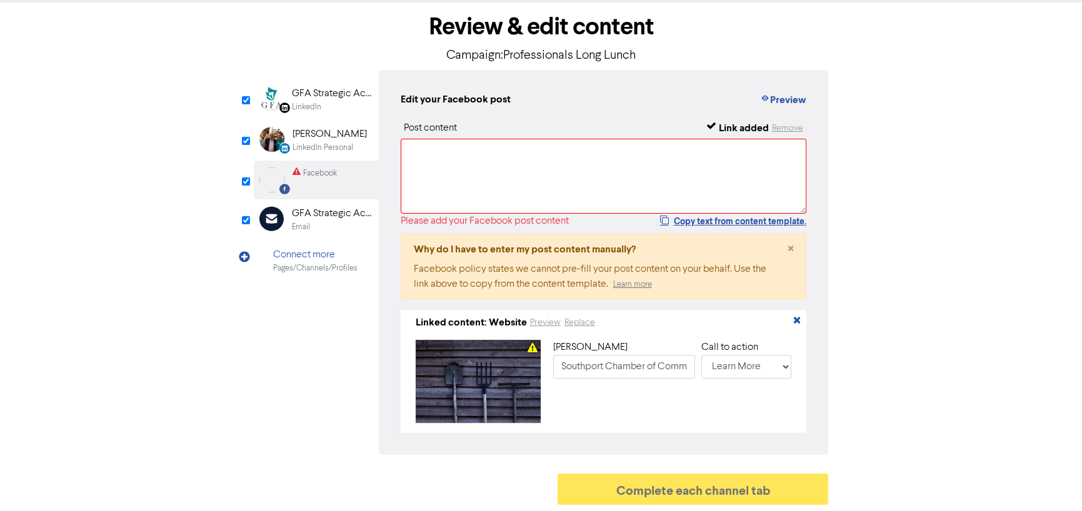
click at [523, 252] on div "Why do I have to enter my post content manually?" at bounding box center [590, 249] width 353 height 15
click at [793, 247] on span "×" at bounding box center [790, 249] width 6 height 19
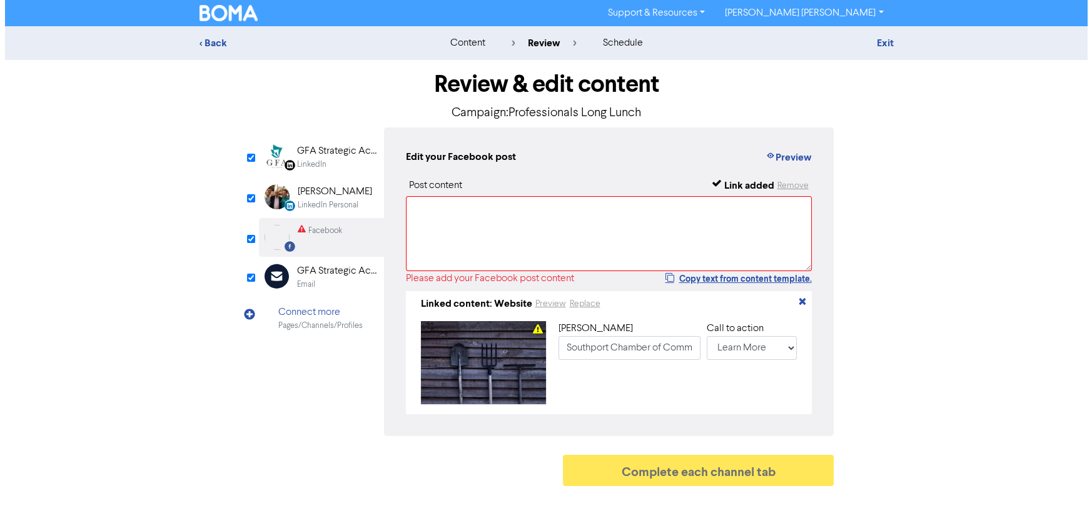
scroll to position [0, 0]
click at [431, 218] on textarea at bounding box center [608, 233] width 406 height 75
click at [806, 155] on button "Preview" at bounding box center [788, 157] width 48 height 16
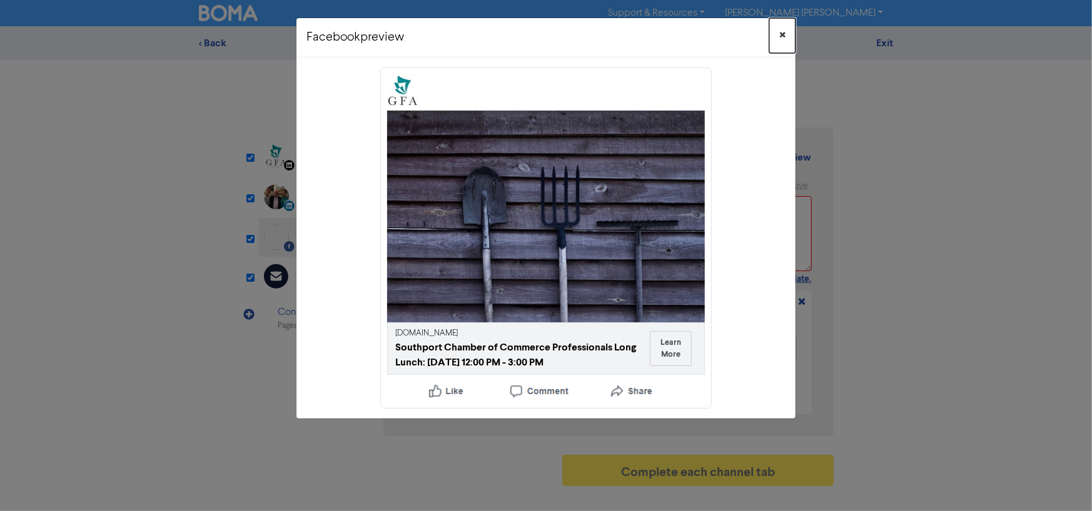
click at [777, 37] on button "×" at bounding box center [782, 35] width 26 height 35
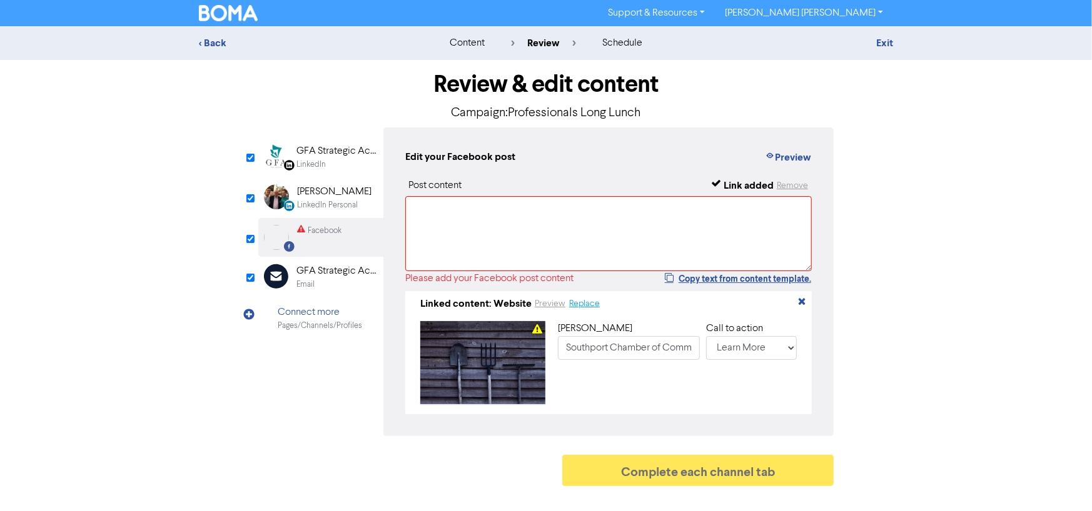
click at [579, 307] on button "Replace" at bounding box center [584, 304] width 32 height 14
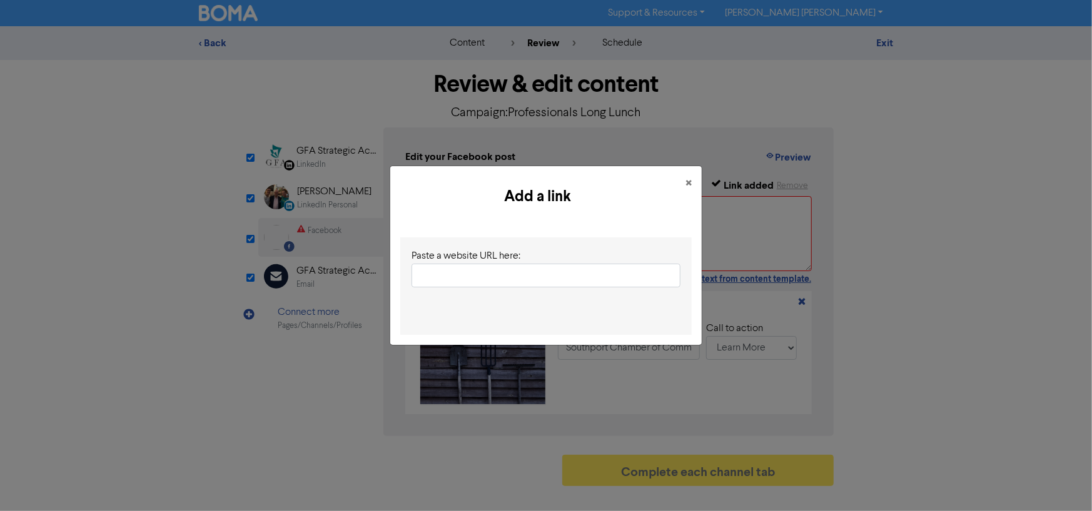
click at [975, 319] on div "Add a link × Paste a website URL here:" at bounding box center [546, 255] width 1092 height 511
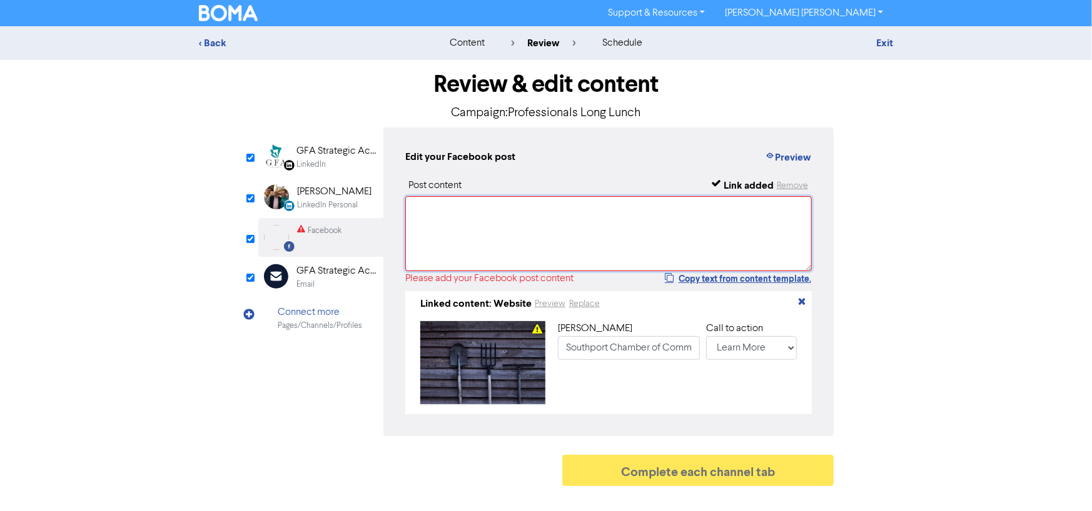
click at [563, 211] on textarea at bounding box center [608, 233] width 406 height 75
click at [701, 276] on button "Copy text from content template." at bounding box center [738, 278] width 148 height 15
click at [535, 218] on textarea at bounding box center [608, 233] width 406 height 75
paste textarea "Having a diverse and inclusive workforce can be a major boost for your business…"
type textarea "Having a diverse and inclusive workforce can be a major boost for your business…"
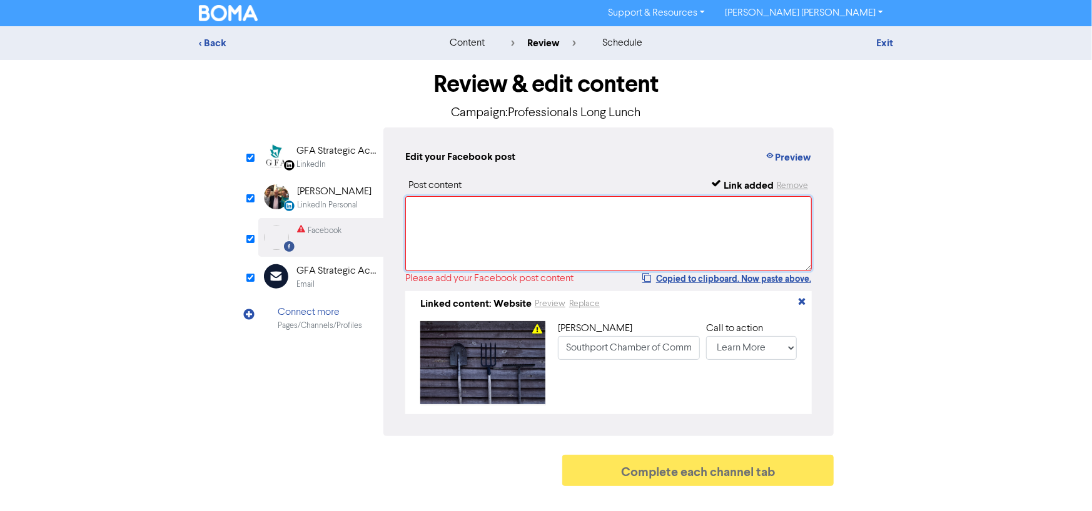
paste textarea "Lore ip dol sit Ametconsectet Adip Elits, d eiusmodte inc-ut-labo etdoloremag a…"
type textarea "Lore ip dol sit Ametconsectet Adip Elits, d eiusmodte inc-ut-labo etdoloremag a…"
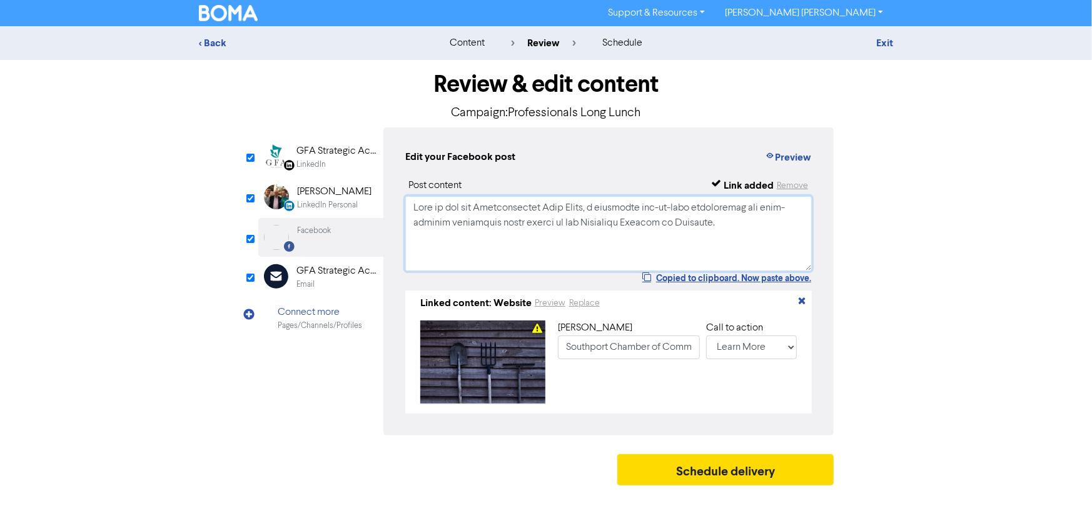
scroll to position [1218, 0]
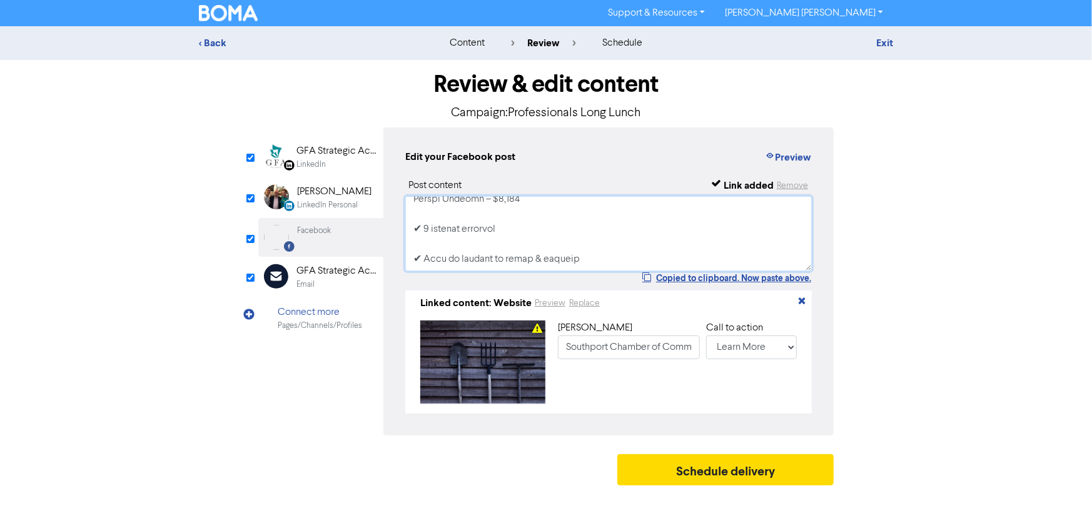
click at [561, 249] on textarea at bounding box center [608, 233] width 406 height 75
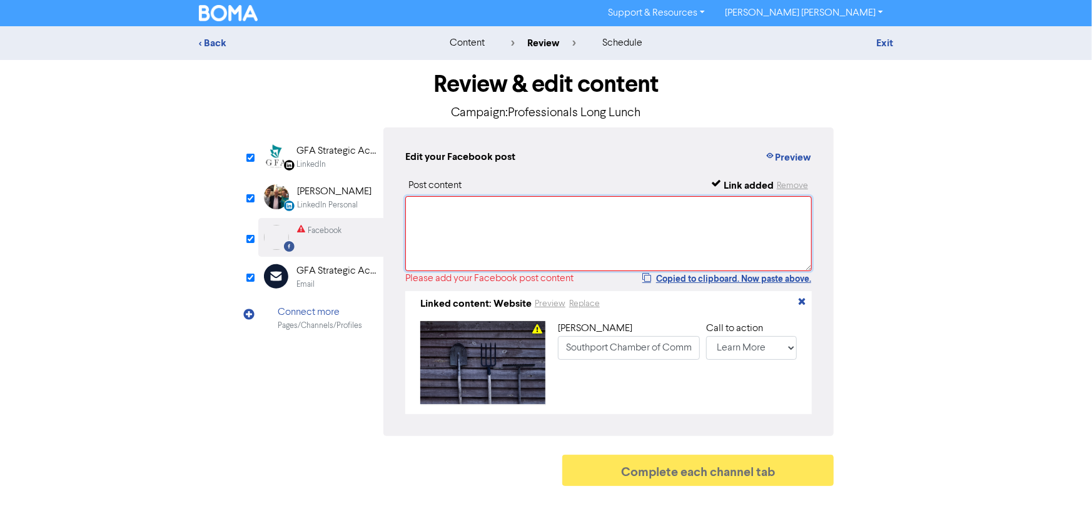
scroll to position [0, 0]
click at [316, 162] on div "LinkedIn" at bounding box center [310, 165] width 29 height 12
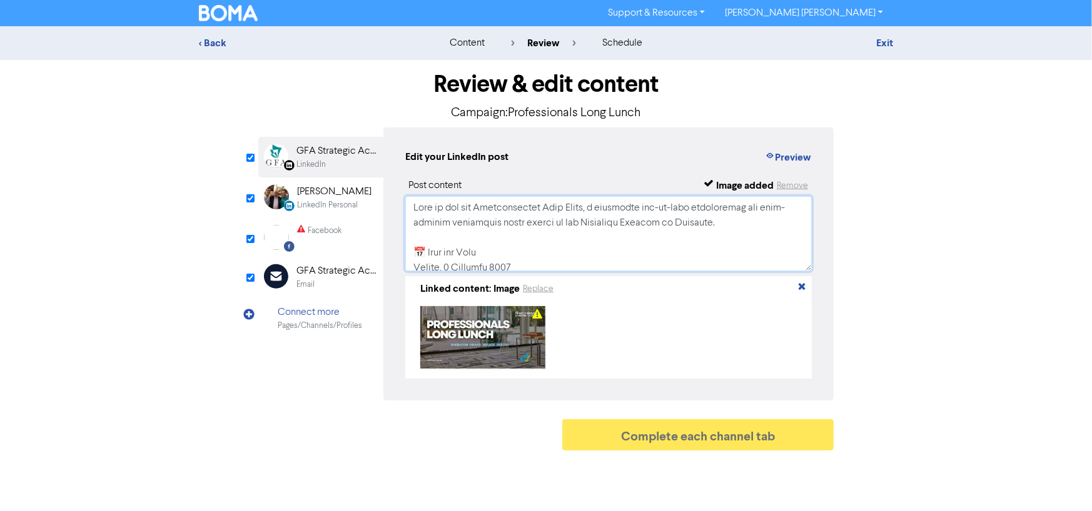
click at [561, 247] on textarea at bounding box center [608, 233] width 406 height 75
click at [335, 246] on div "Facebook" at bounding box center [319, 237] width 44 height 25
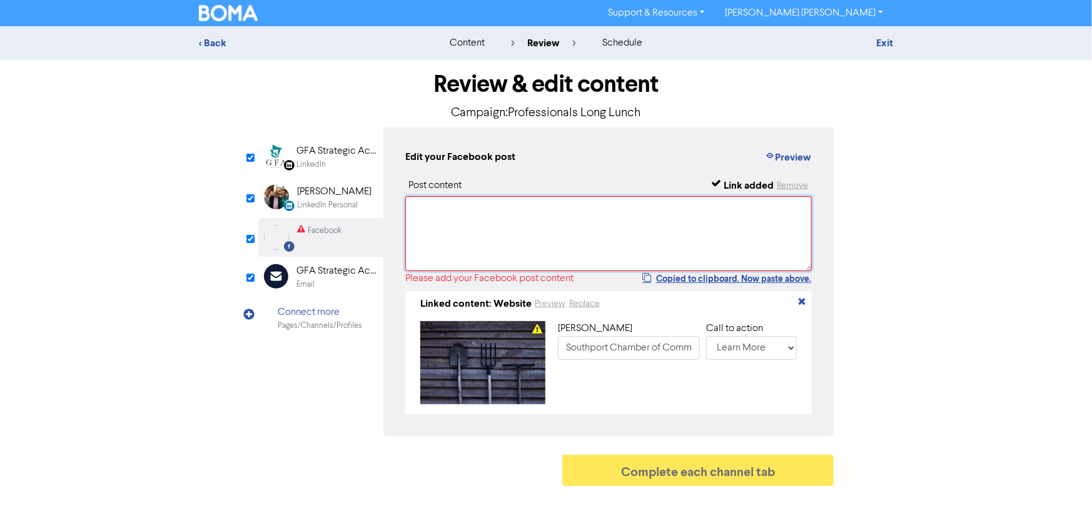
click at [490, 238] on textarea at bounding box center [608, 233] width 406 height 75
paste textarea "Lore ip dol sit Ametconsectet Adip Elits, d eiusmodte inc-ut-labo etdoloremag a…"
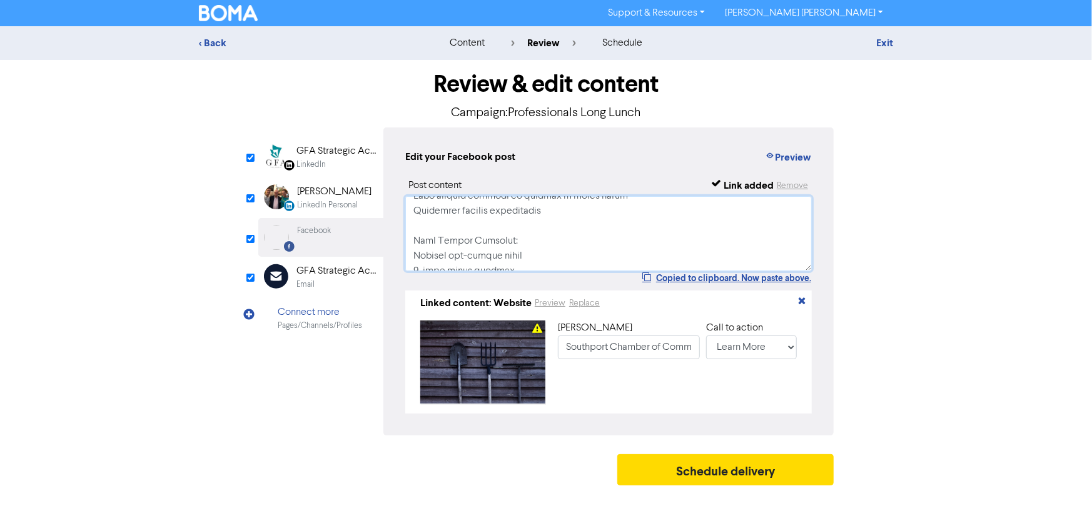
scroll to position [311, 0]
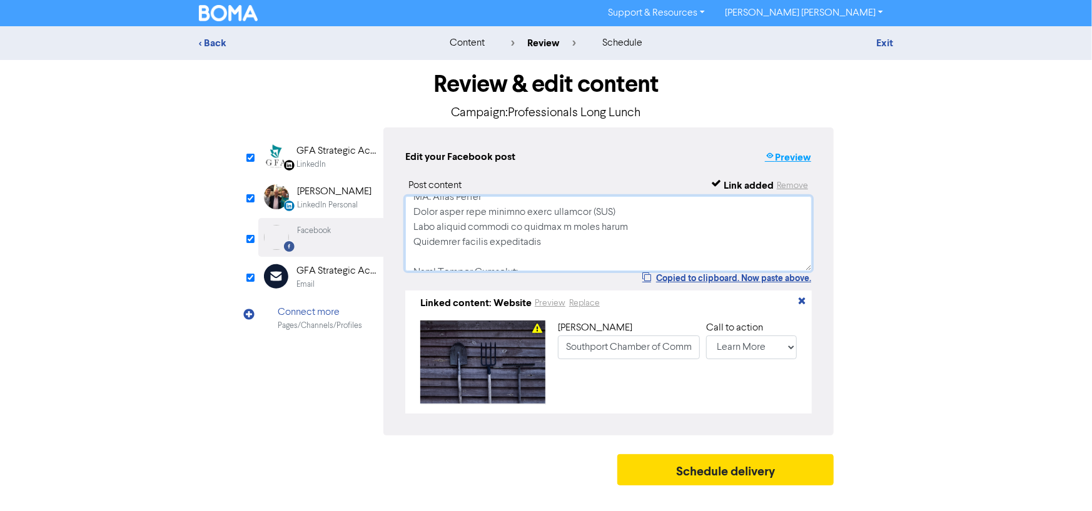
type textarea "Lore ip dol sit Ametconsectet Adip Elits, d eiusmodte inc-ut-labo etdoloremag a…"
click at [787, 156] on button "Preview" at bounding box center [788, 157] width 48 height 16
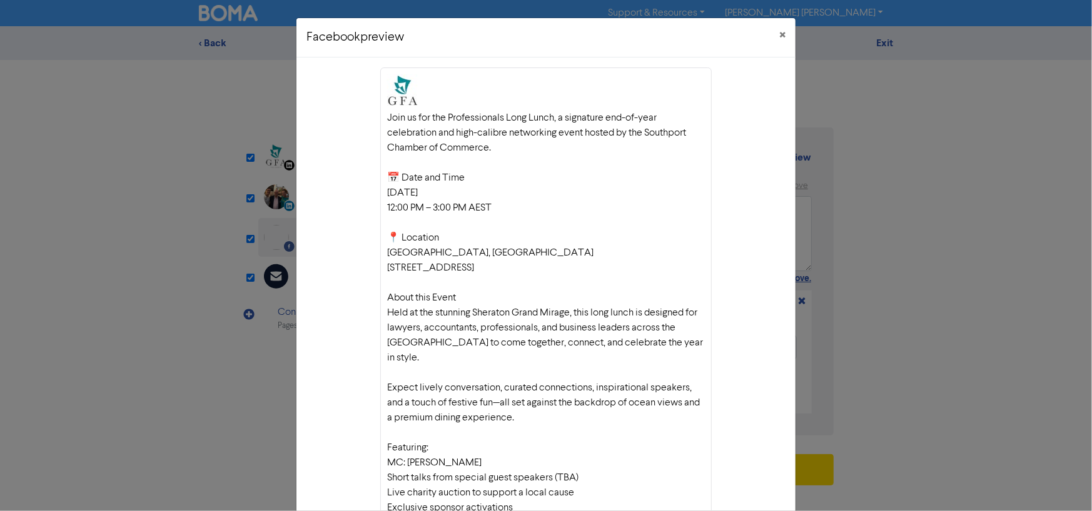
click at [419, 83] on div at bounding box center [546, 89] width 318 height 31
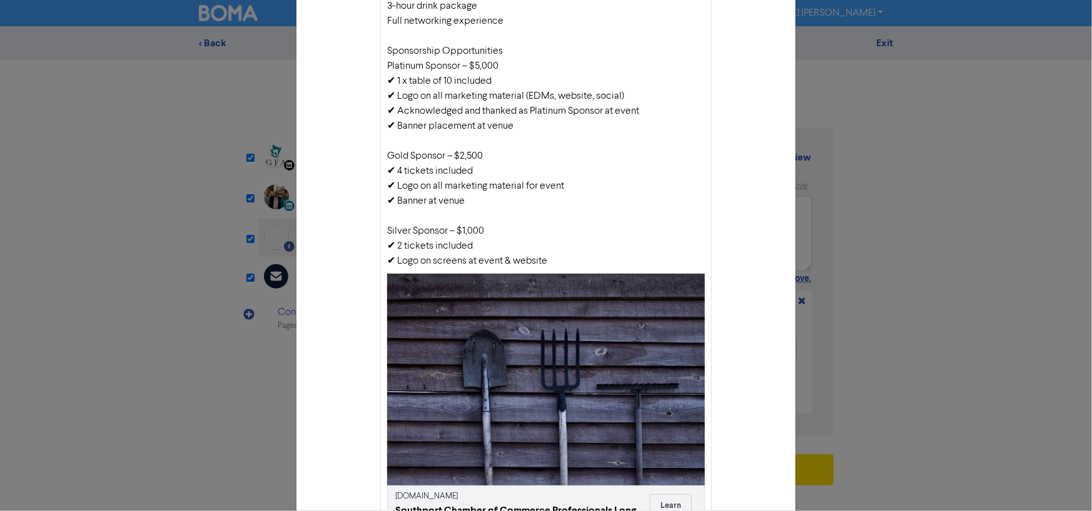
scroll to position [563, 0]
click at [906, 263] on div "Facebook preview × Join us for the Professionals Long Lunch, a signature end-of…" at bounding box center [546, 255] width 1092 height 511
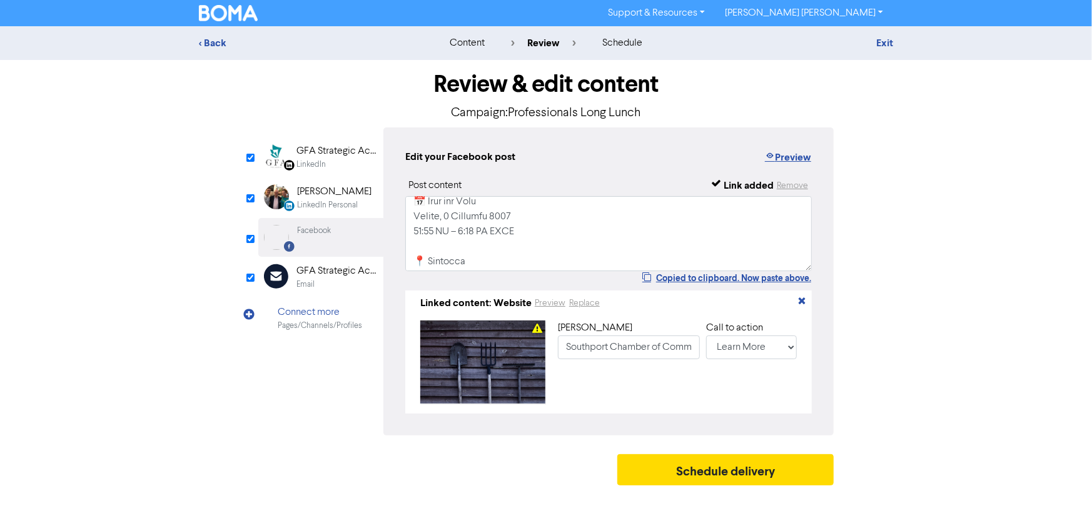
scroll to position [0, 0]
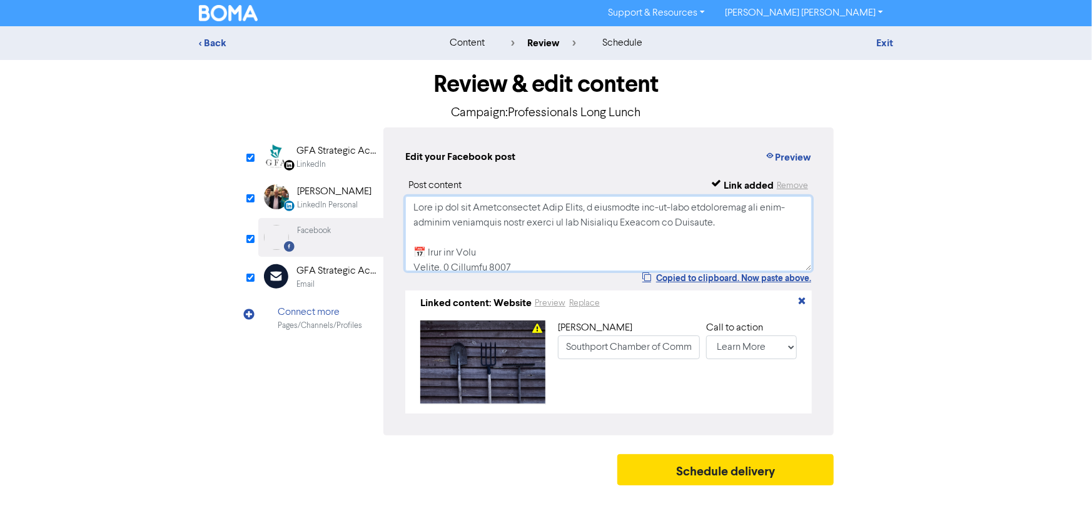
click at [479, 201] on textarea at bounding box center [608, 233] width 406 height 75
click at [756, 331] on div "Call to action" at bounding box center [751, 328] width 91 height 15
click at [752, 349] on select "No Button Shop Now Apply Now Book Now Buy Now Contact Us Download Learn More Se…" at bounding box center [751, 348] width 91 height 24
click at [763, 356] on select "No Button Shop Now Apply Now Book Now Buy Now Contact Us Download Learn More Se…" at bounding box center [751, 348] width 91 height 24
click at [951, 387] on div "< Back content review schedule Exit Review & edit content Campaign: Professiona…" at bounding box center [546, 259] width 1092 height 466
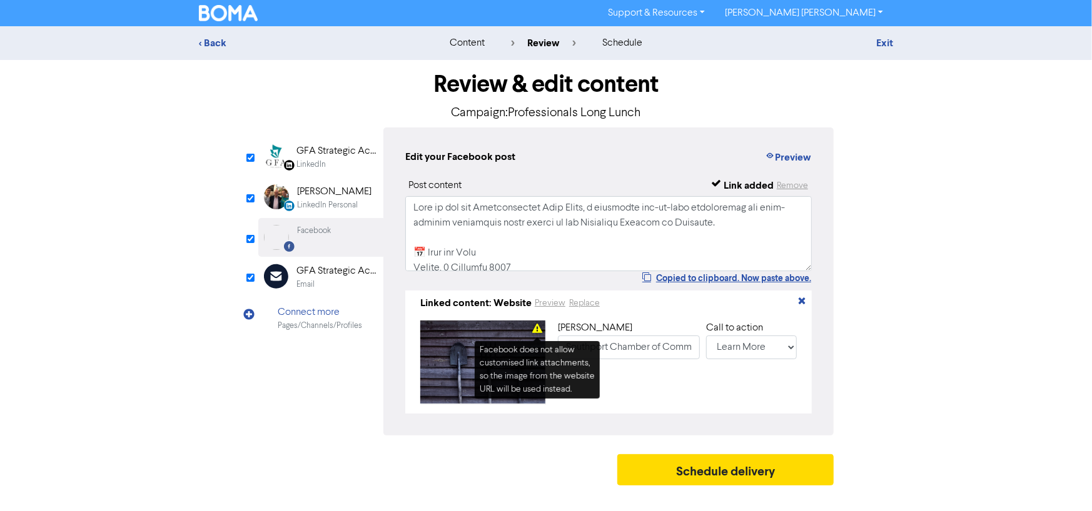
click at [537, 329] on icon at bounding box center [537, 331] width 10 height 10
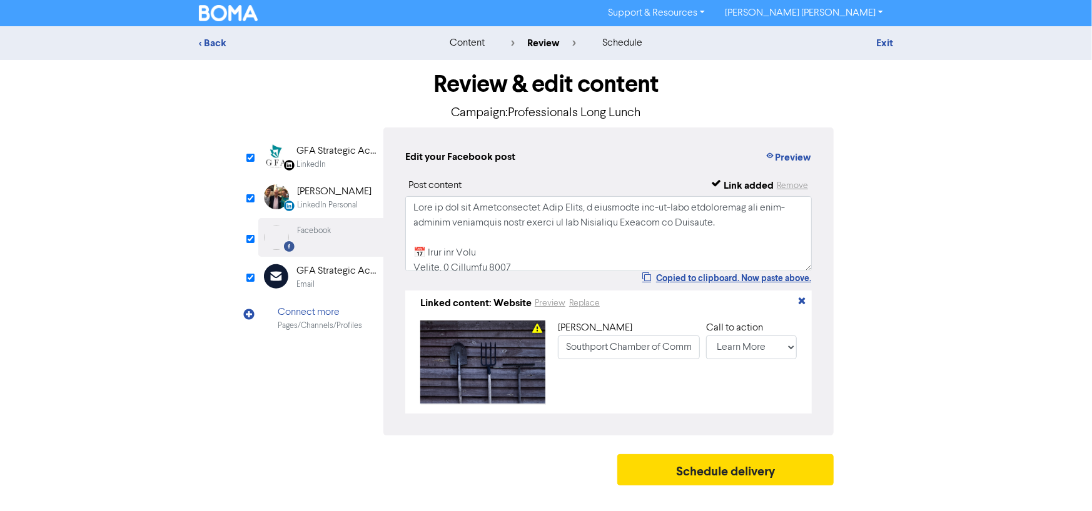
click at [339, 208] on div "LinkedIn Personal" at bounding box center [327, 205] width 61 height 12
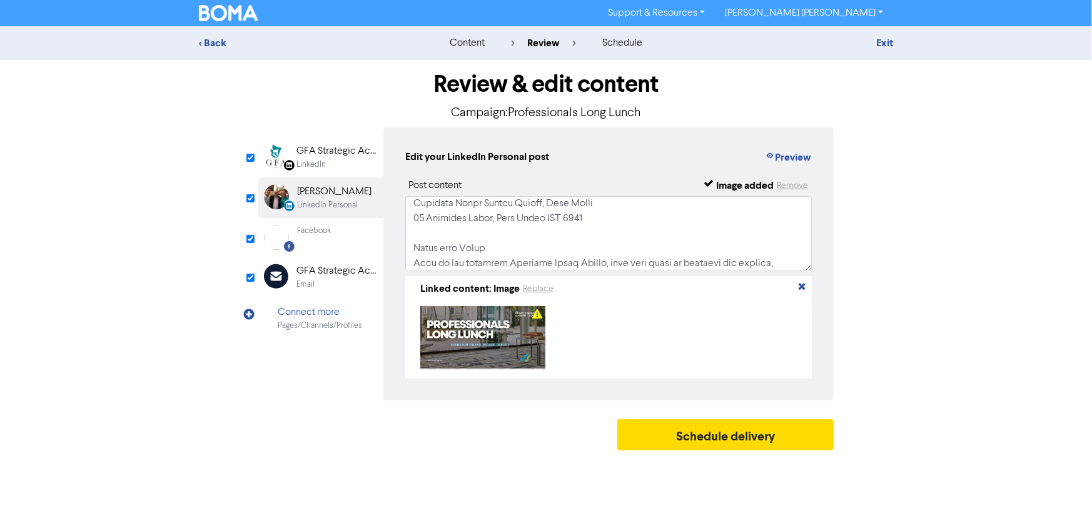
scroll to position [125, 0]
click at [790, 160] on button "Preview" at bounding box center [788, 157] width 48 height 16
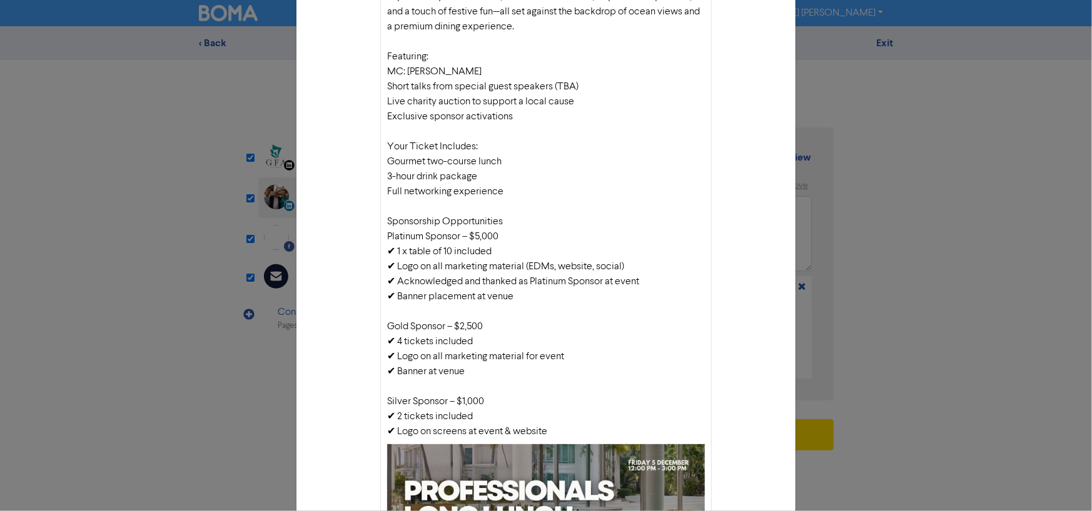
scroll to position [543, 0]
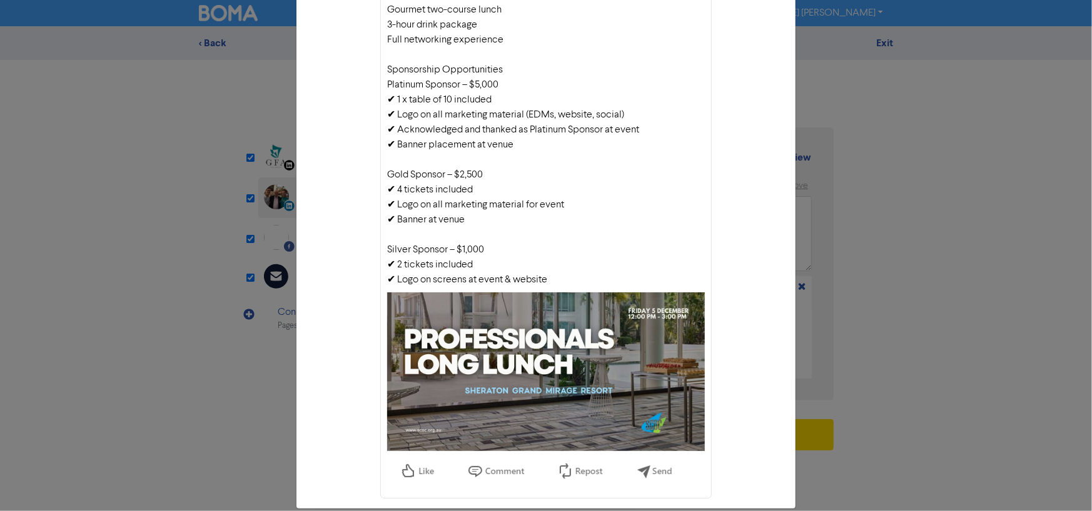
click at [875, 243] on div "LinkedIn Personal preview × [PERSON_NAME] Join us for the Professionals Long Lu…" at bounding box center [546, 255] width 1092 height 511
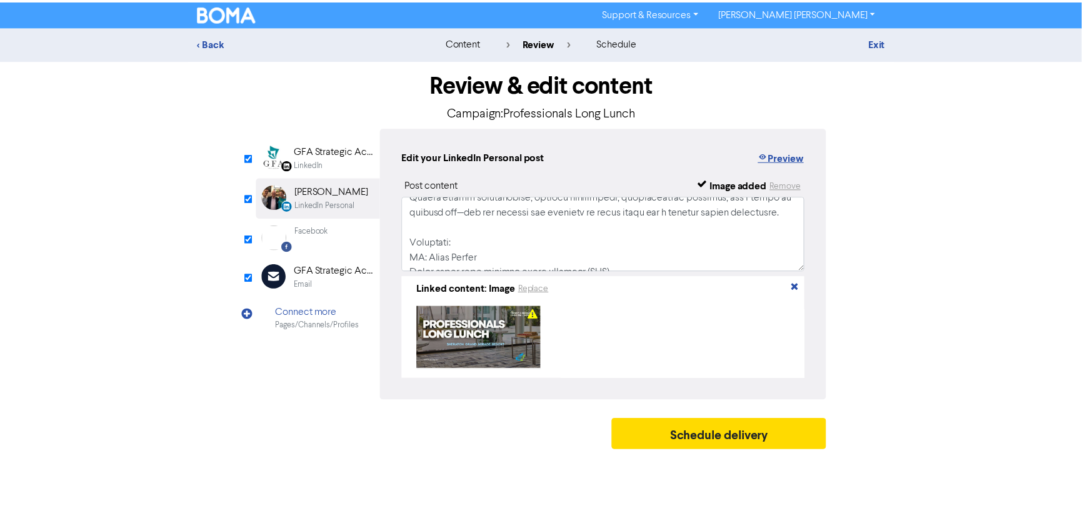
scroll to position [250, 0]
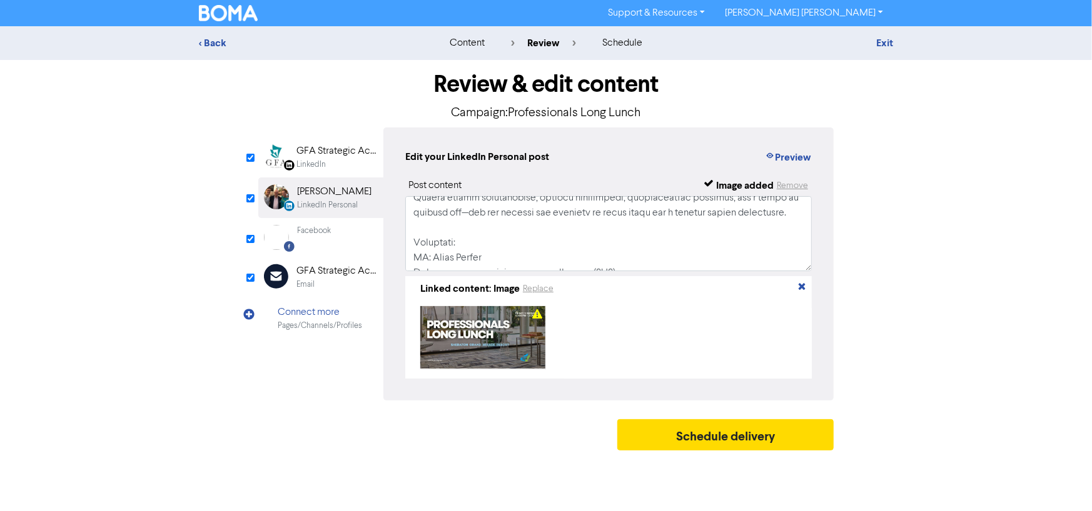
click at [321, 279] on div "Email" at bounding box center [336, 285] width 80 height 12
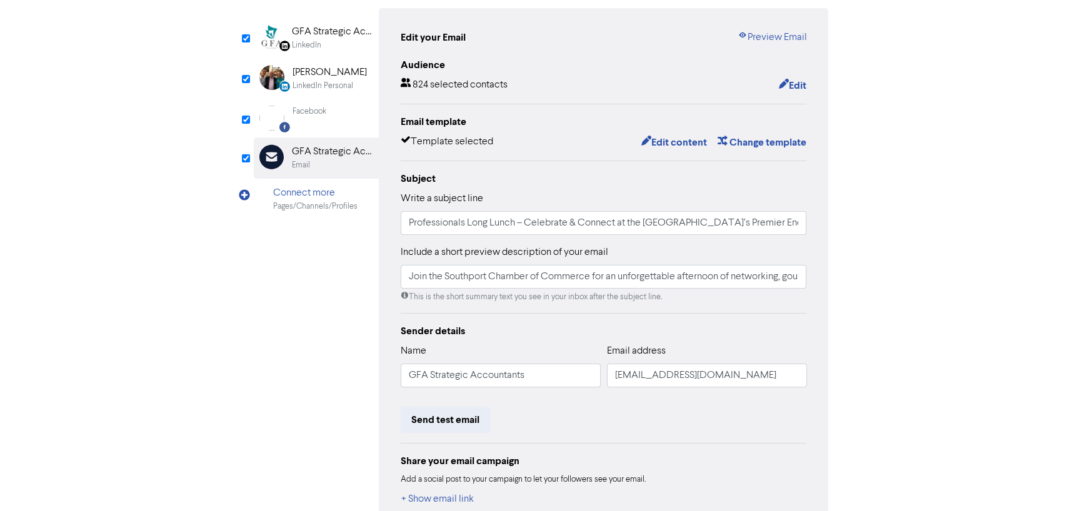
scroll to position [6, 0]
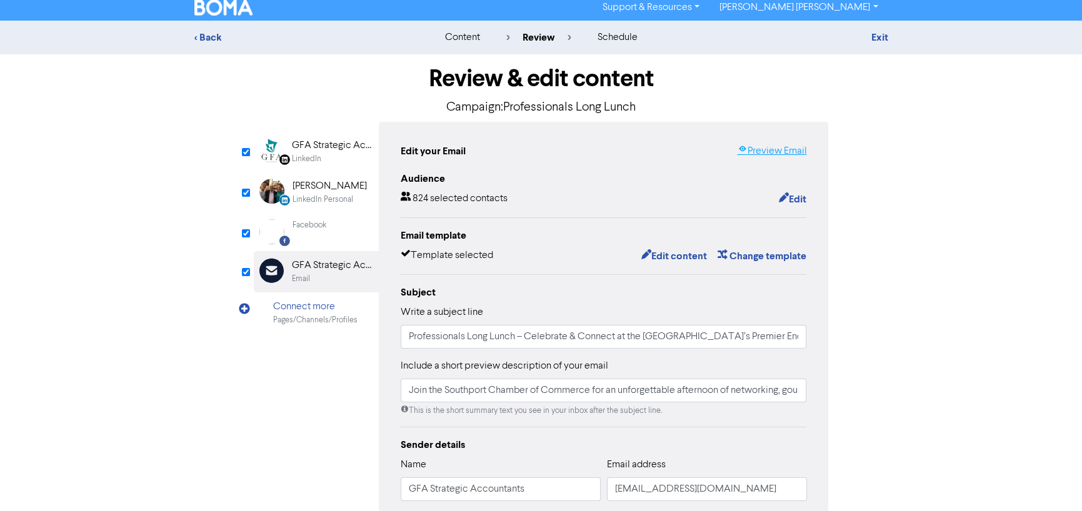
click at [778, 156] on link "Preview Email" at bounding box center [771, 151] width 69 height 15
click at [678, 254] on button "Edit content" at bounding box center [673, 256] width 67 height 16
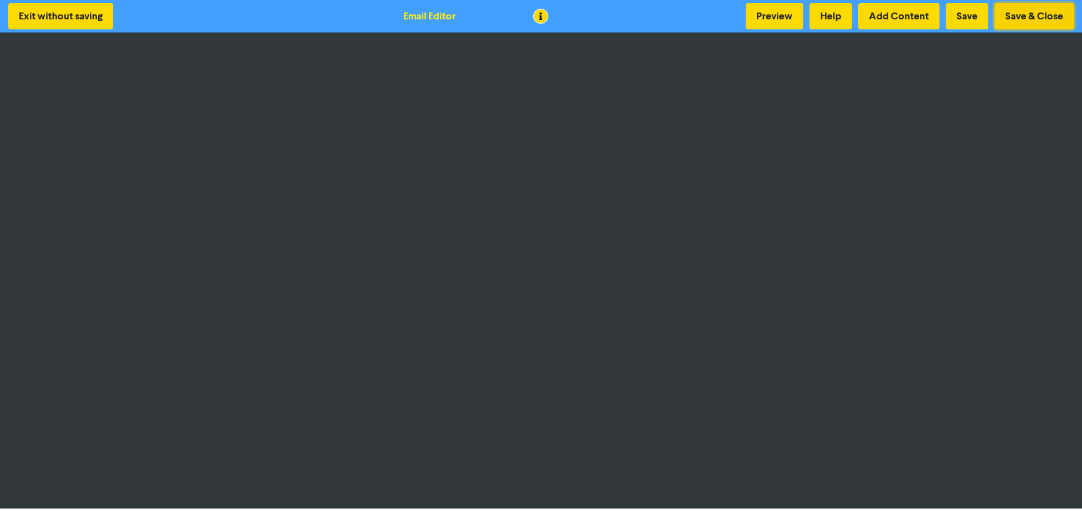
click at [1038, 21] on button "Save & Close" at bounding box center [1034, 16] width 79 height 26
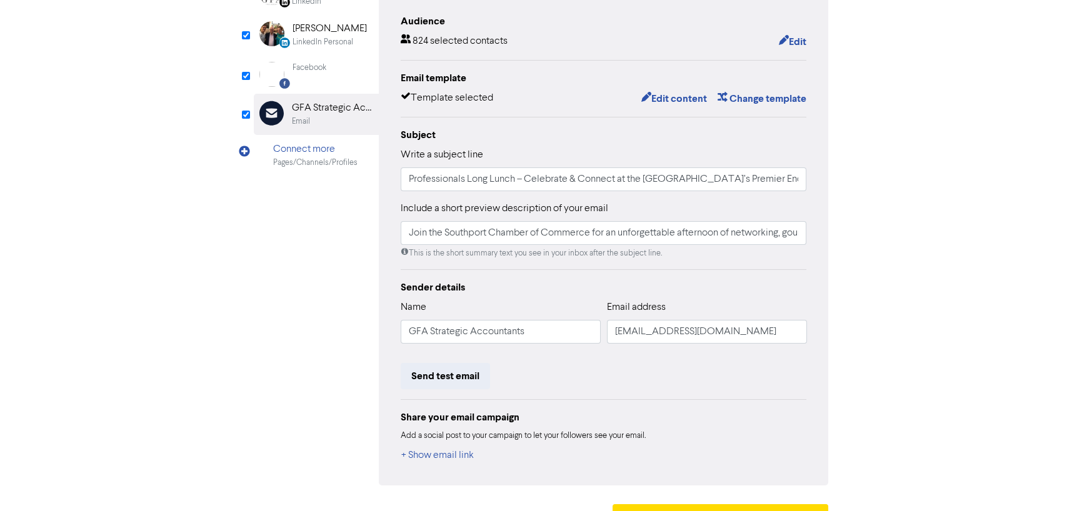
scroll to position [193, 0]
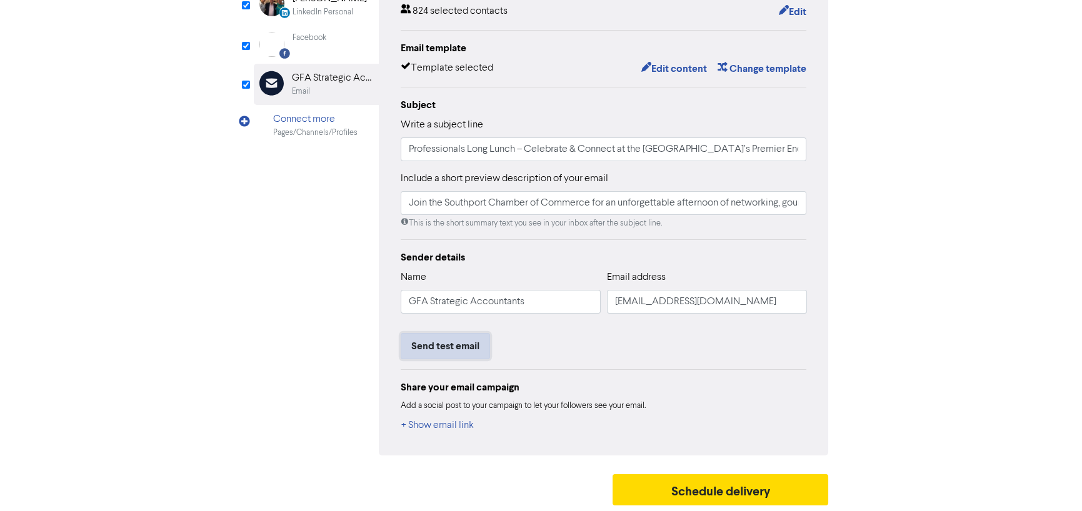
click at [442, 344] on button "Send test email" at bounding box center [445, 346] width 89 height 26
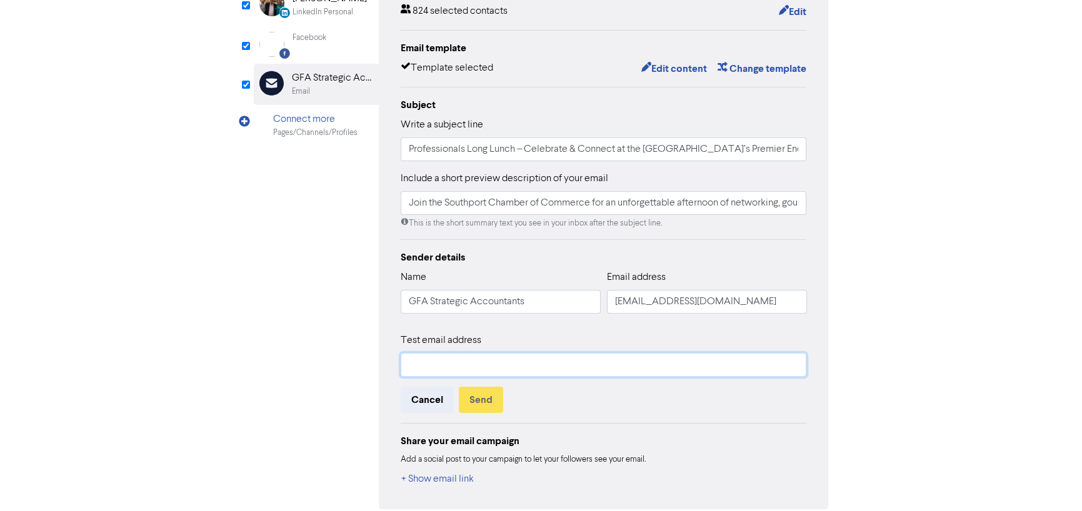
click at [443, 361] on input "text" at bounding box center [604, 365] width 406 height 24
type input "[EMAIL_ADDRESS][DOMAIN_NAME]"
click at [469, 405] on button "Send" at bounding box center [481, 400] width 44 height 26
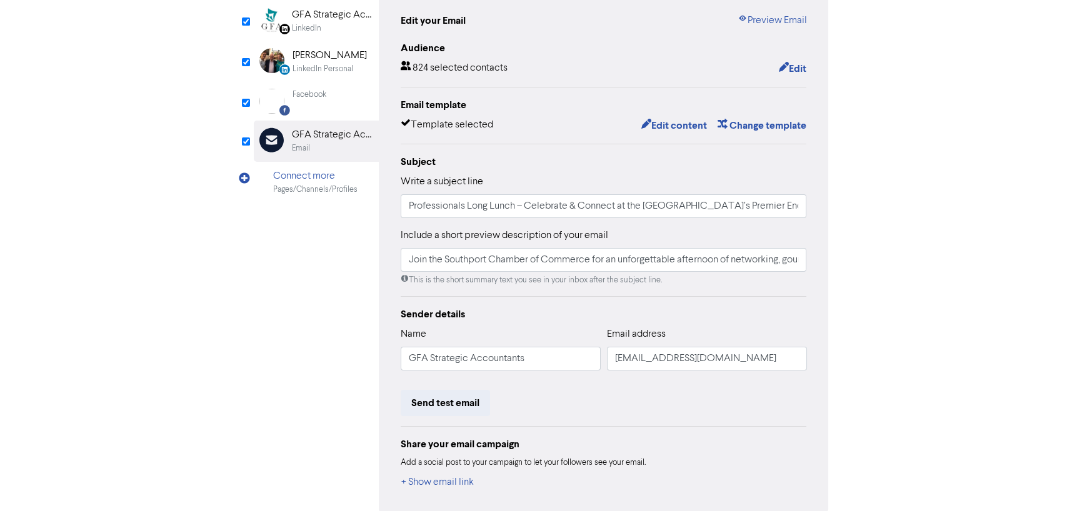
scroll to position [63, 0]
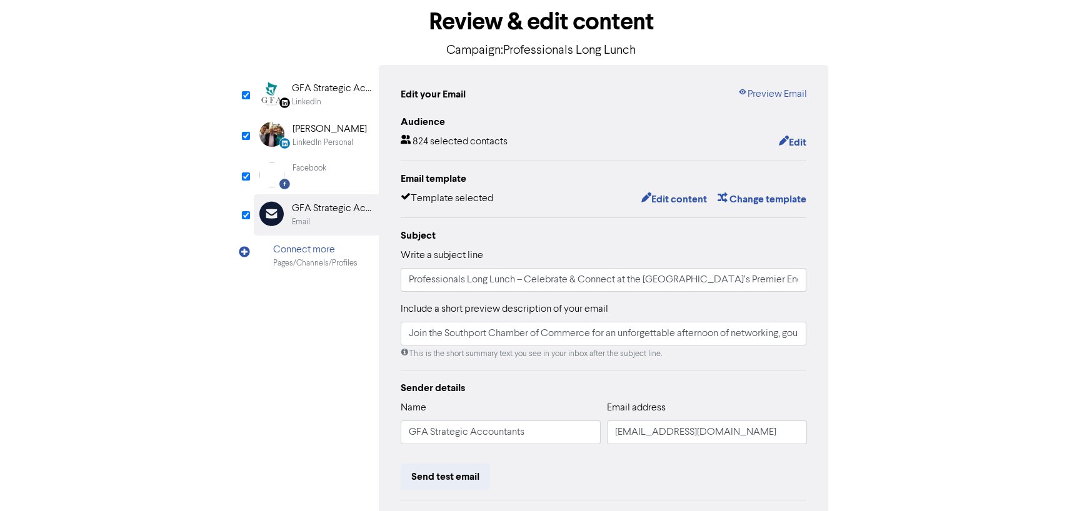
click at [322, 164] on div "Facebook" at bounding box center [310, 169] width 34 height 12
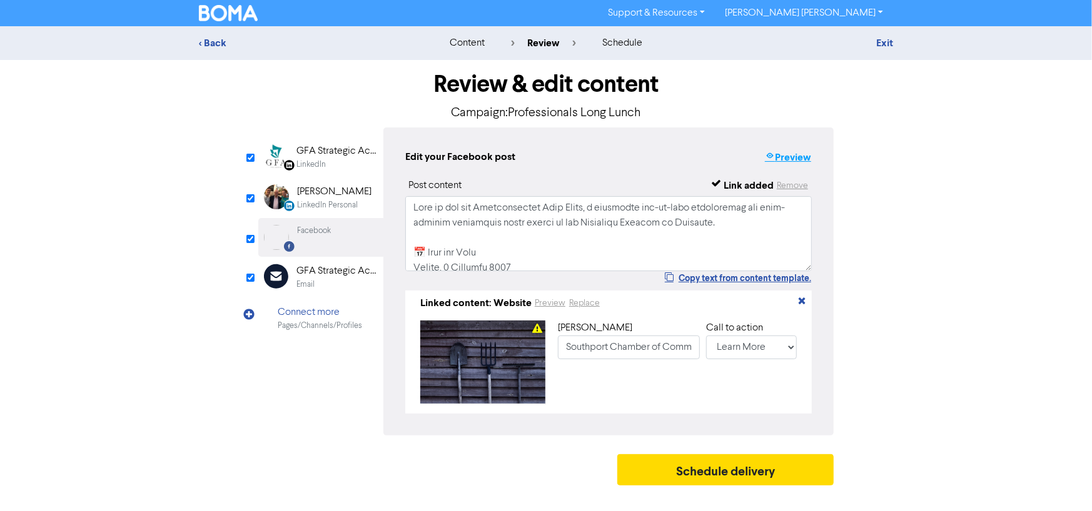
click at [787, 157] on button "Preview" at bounding box center [788, 157] width 48 height 16
click at [531, 205] on textarea at bounding box center [608, 233] width 406 height 75
click at [774, 152] on icon "button" at bounding box center [770, 157] width 10 height 13
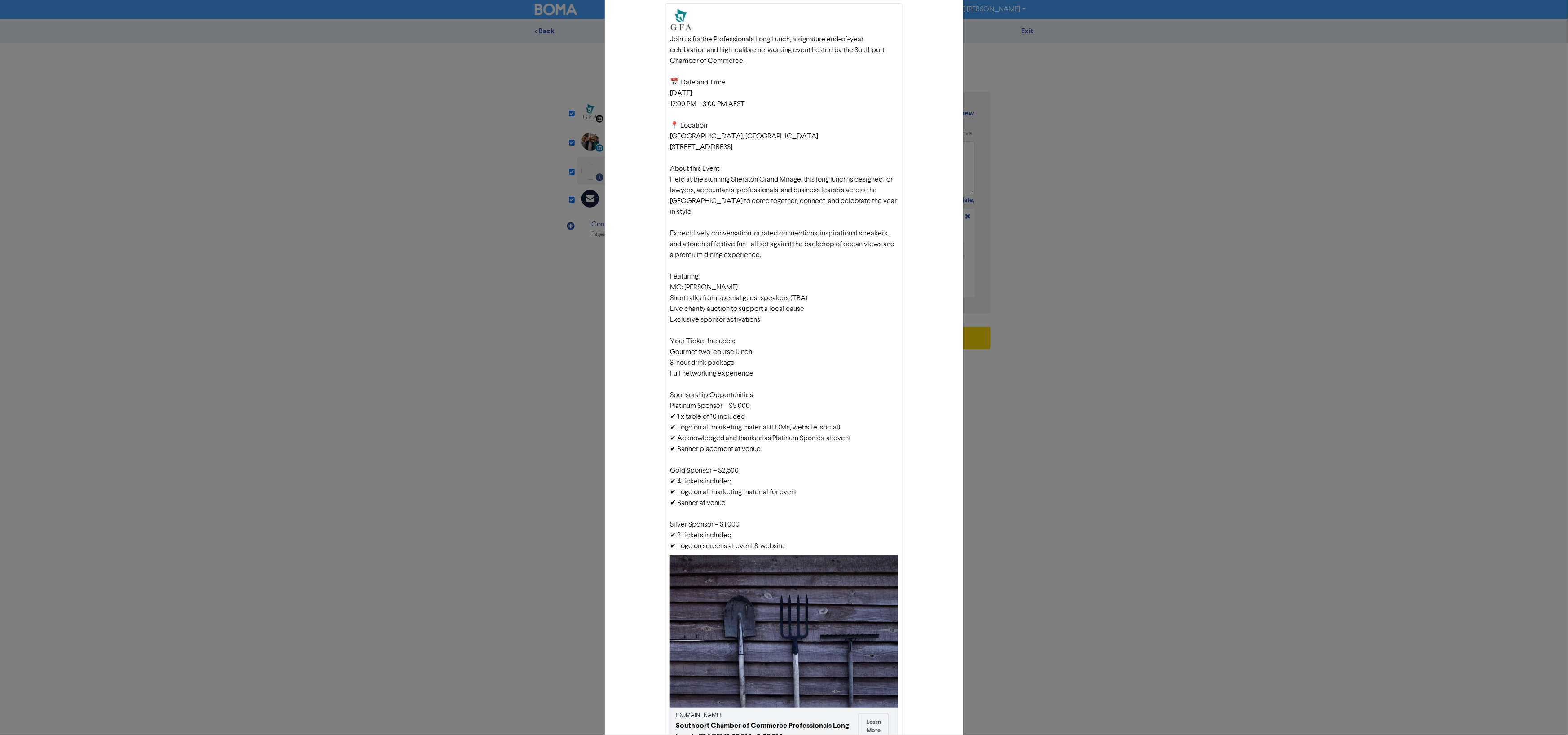
scroll to position [80, 0]
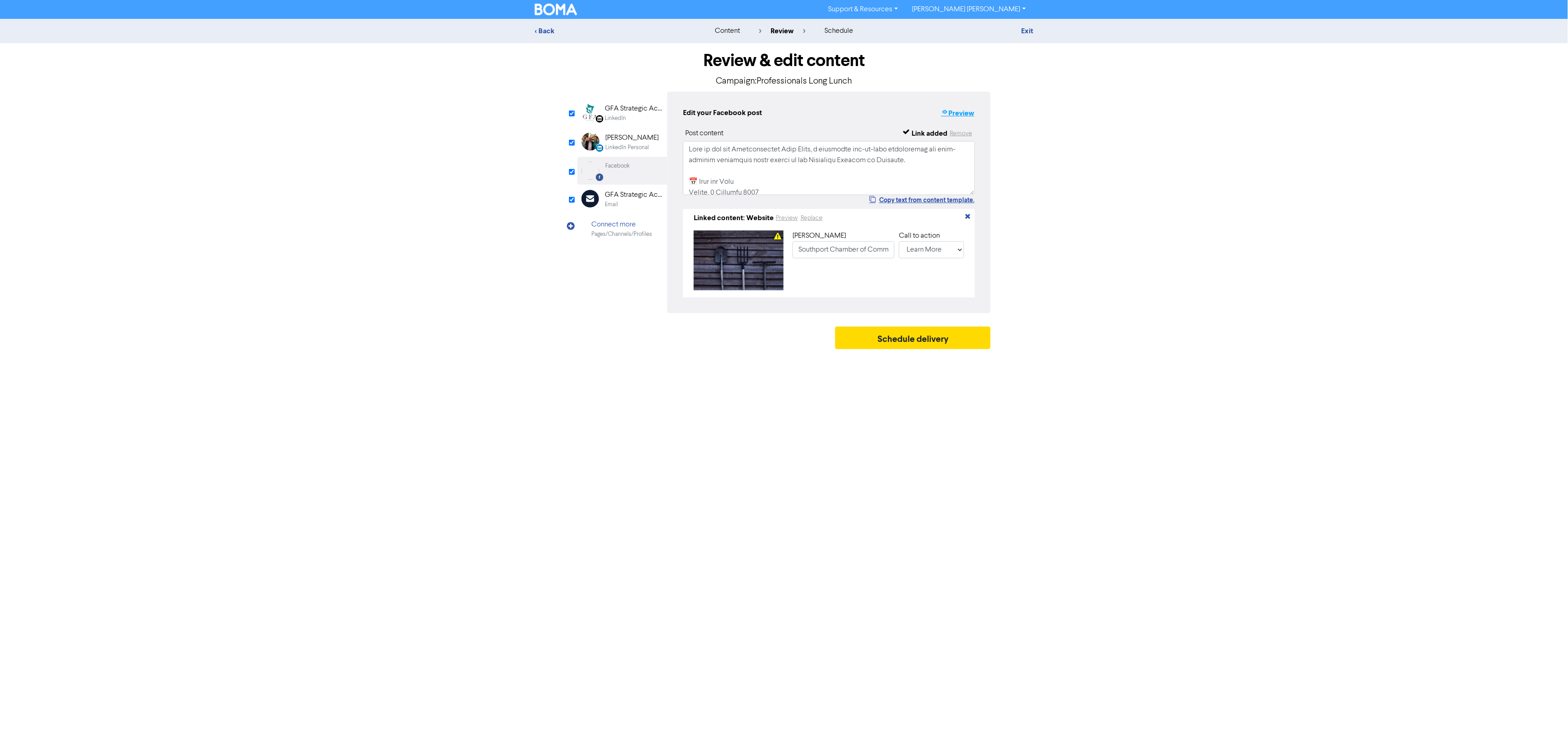
click at [784, 115] on button "Preview" at bounding box center [958, 113] width 34 height 11
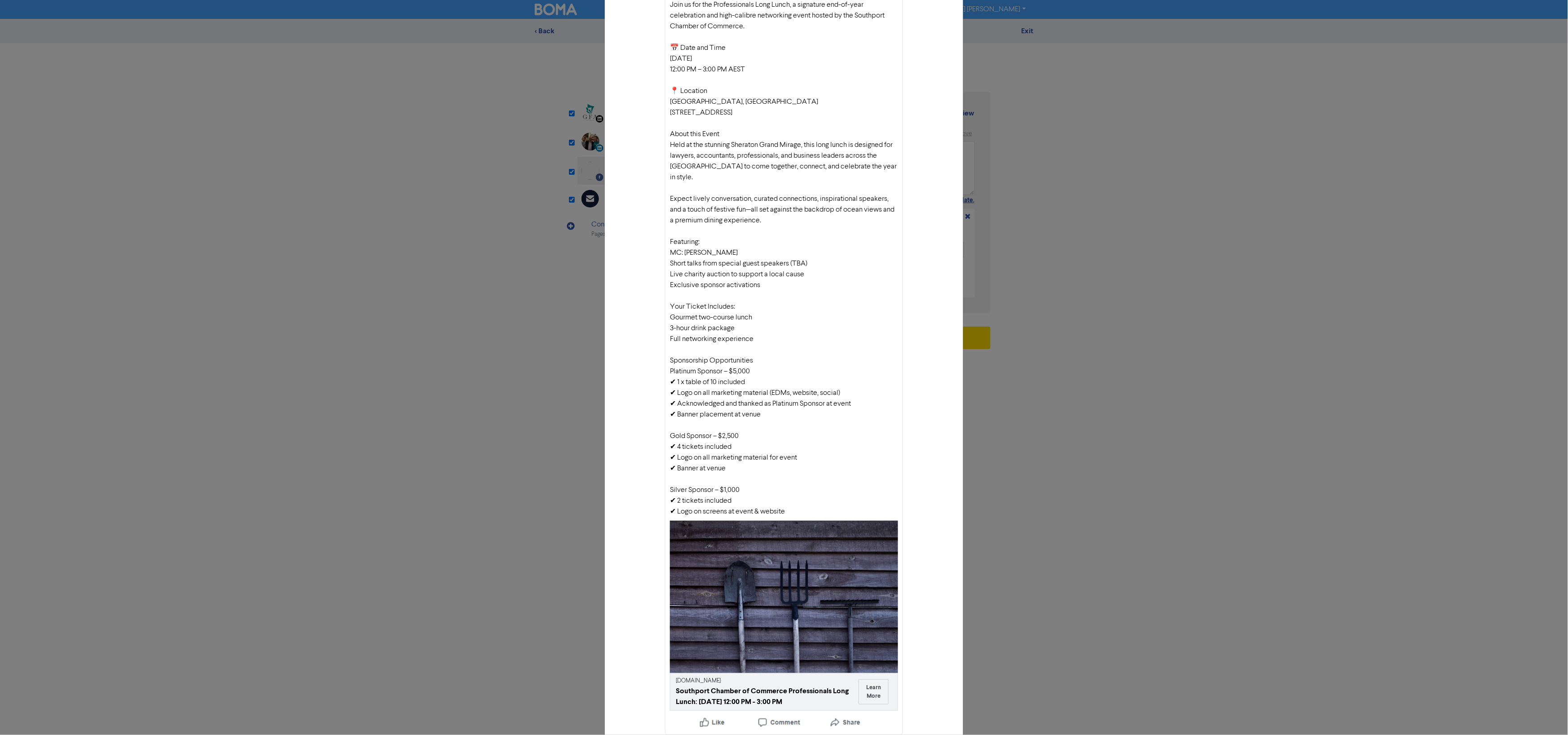
click at [784, 367] on div "Facebook preview × Join us for the Professionals Long Lunch, a signature end-of…" at bounding box center [784, 367] width 1568 height 735
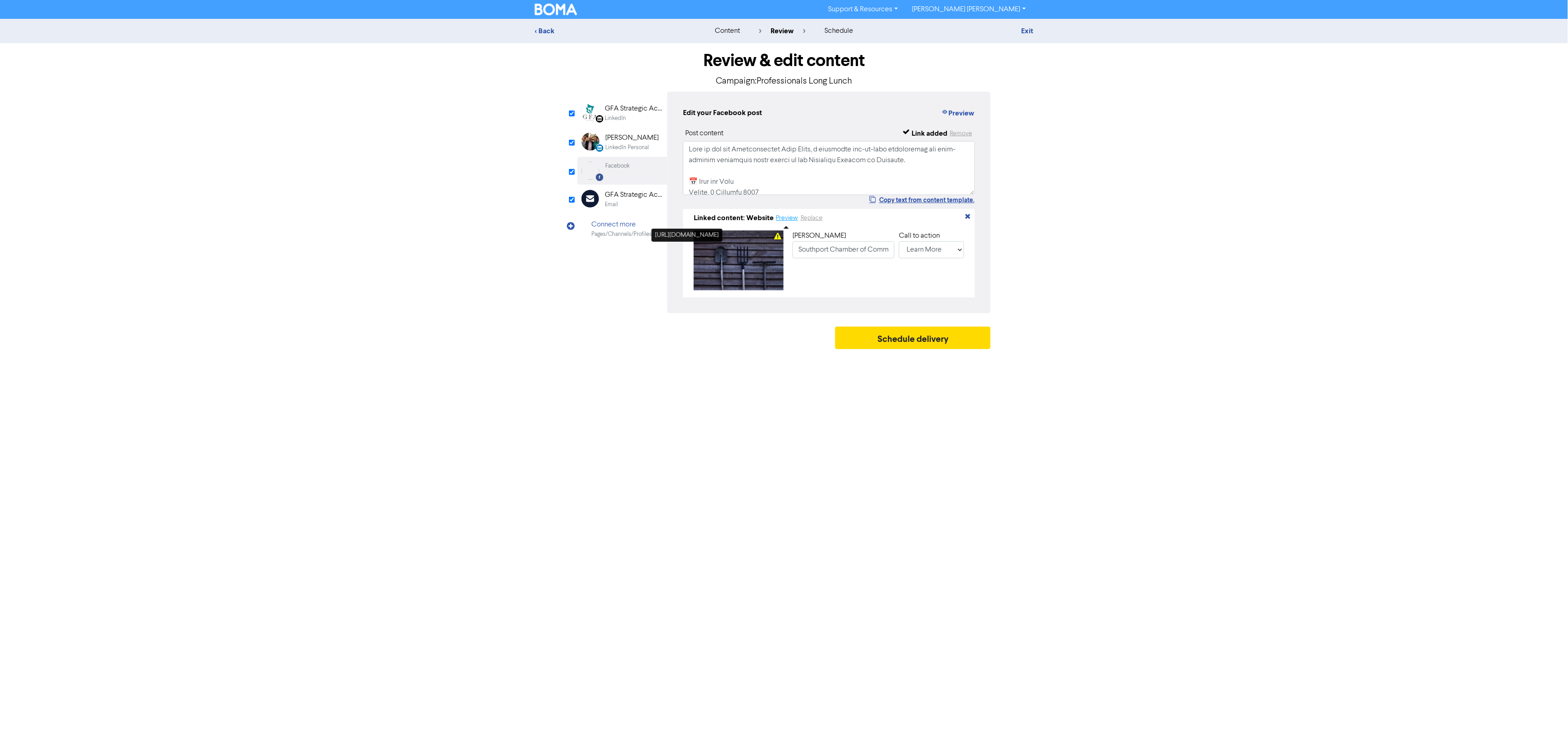
click at [784, 218] on button "Preview" at bounding box center [787, 218] width 23 height 10
click at [784, 219] on button "Replace" at bounding box center [812, 218] width 23 height 10
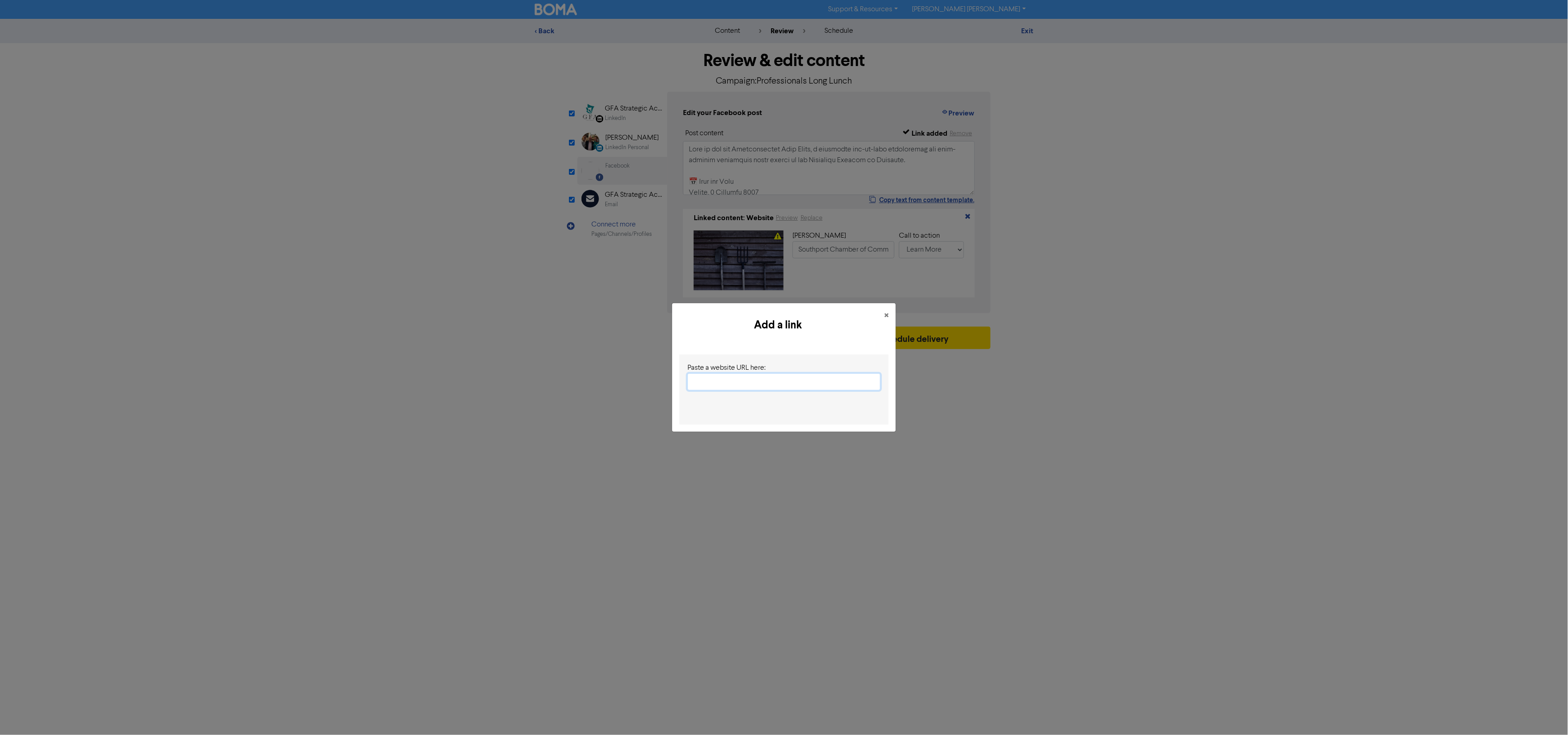
paste input "[URL][DOMAIN_NAME]"
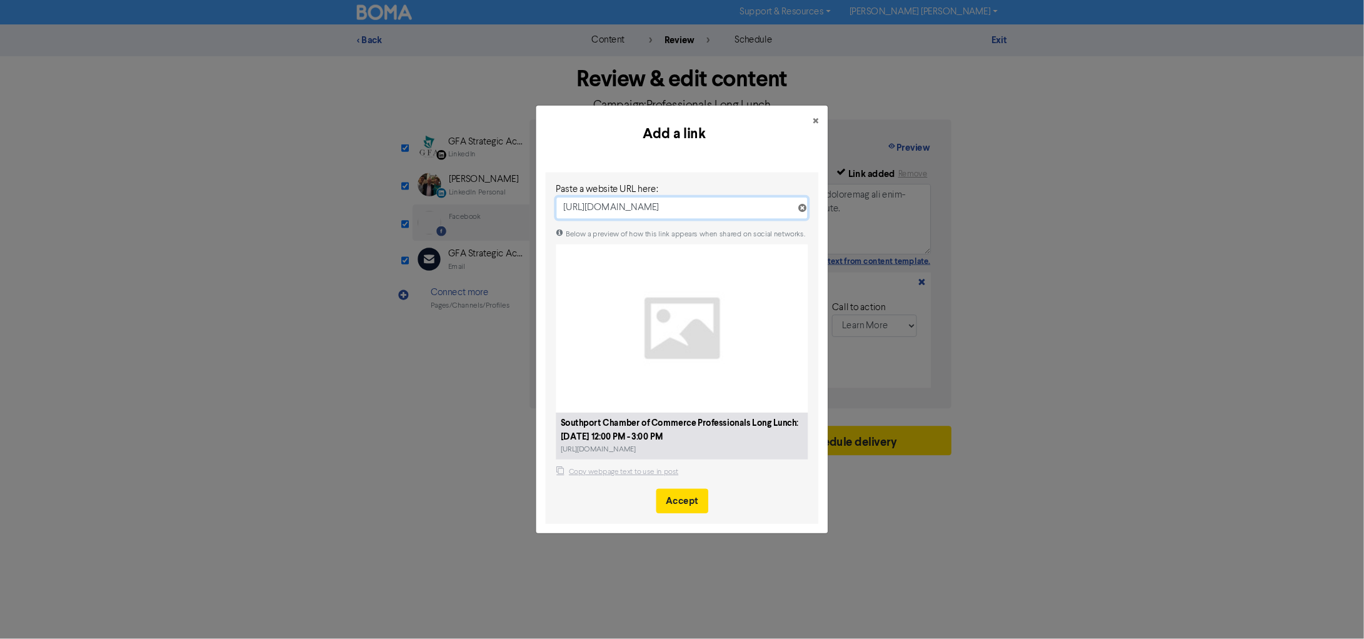
scroll to position [0, 170]
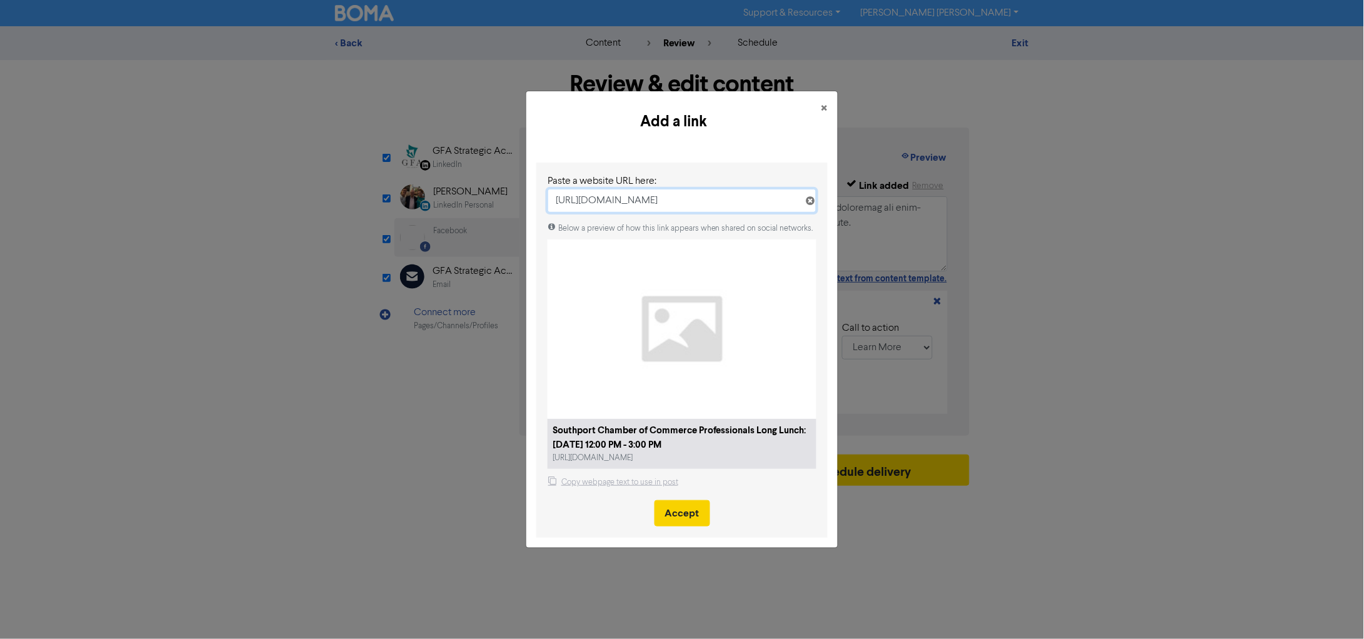
type input "[URL][DOMAIN_NAME]"
click at [676, 511] on button "Accept" at bounding box center [683, 513] width 56 height 26
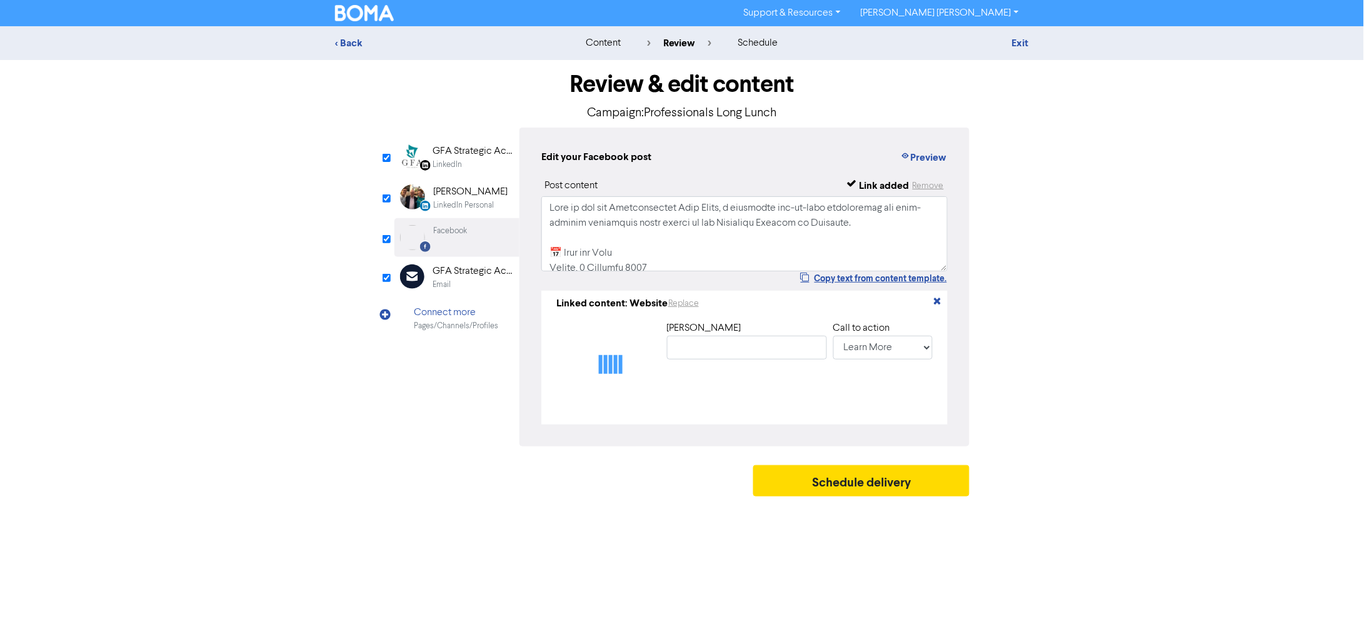
type input "Southport Chamber of Commerce Professionals Long Lunch: [DATE] 12:00 PM - 3:00 …"
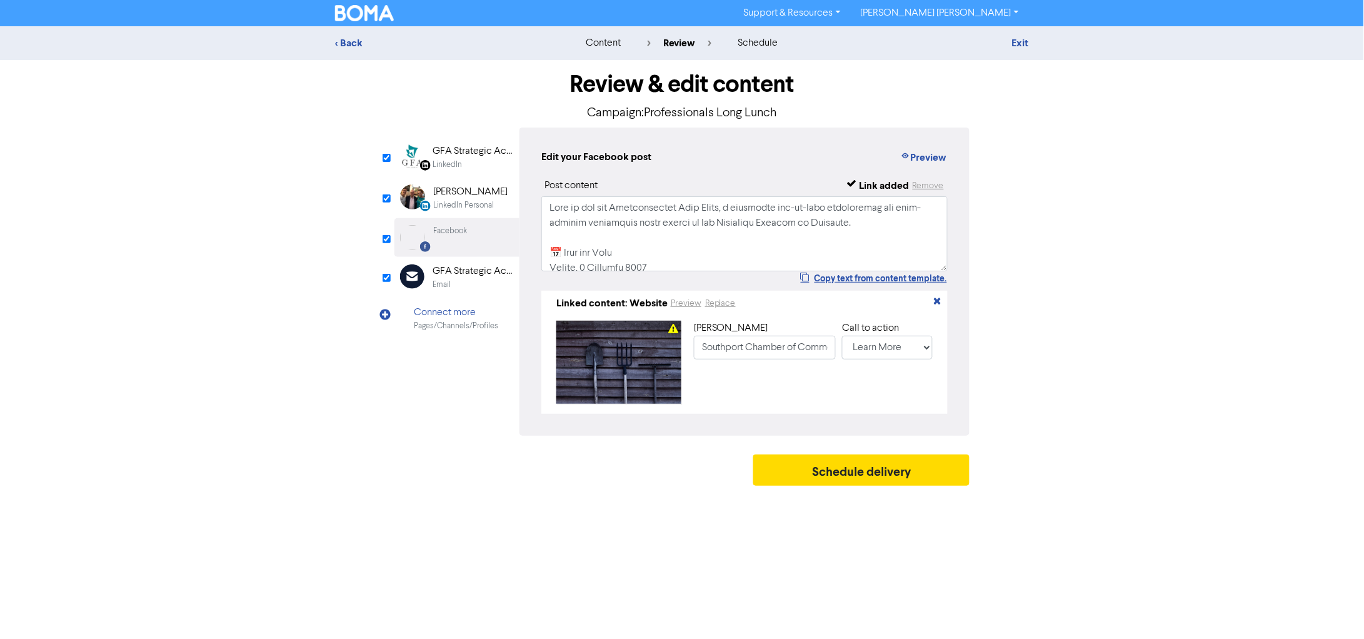
click at [479, 191] on div "[PERSON_NAME]" at bounding box center [470, 191] width 74 height 15
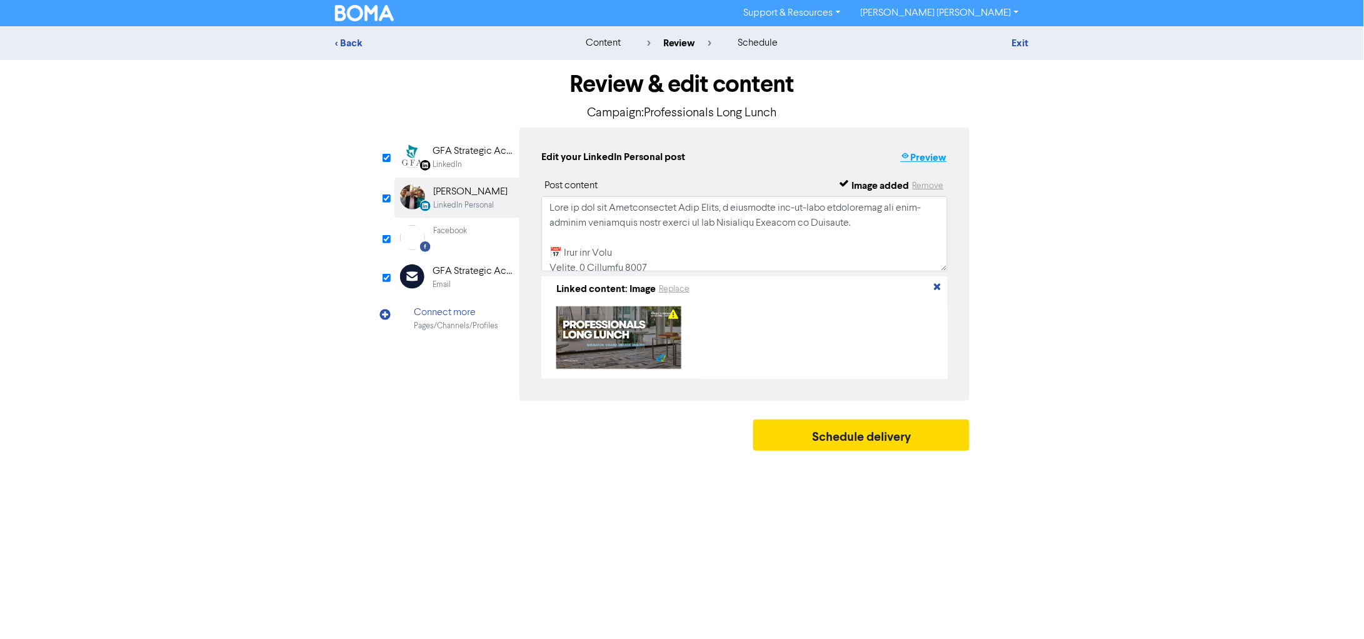
click at [930, 152] on button "Preview" at bounding box center [924, 157] width 48 height 16
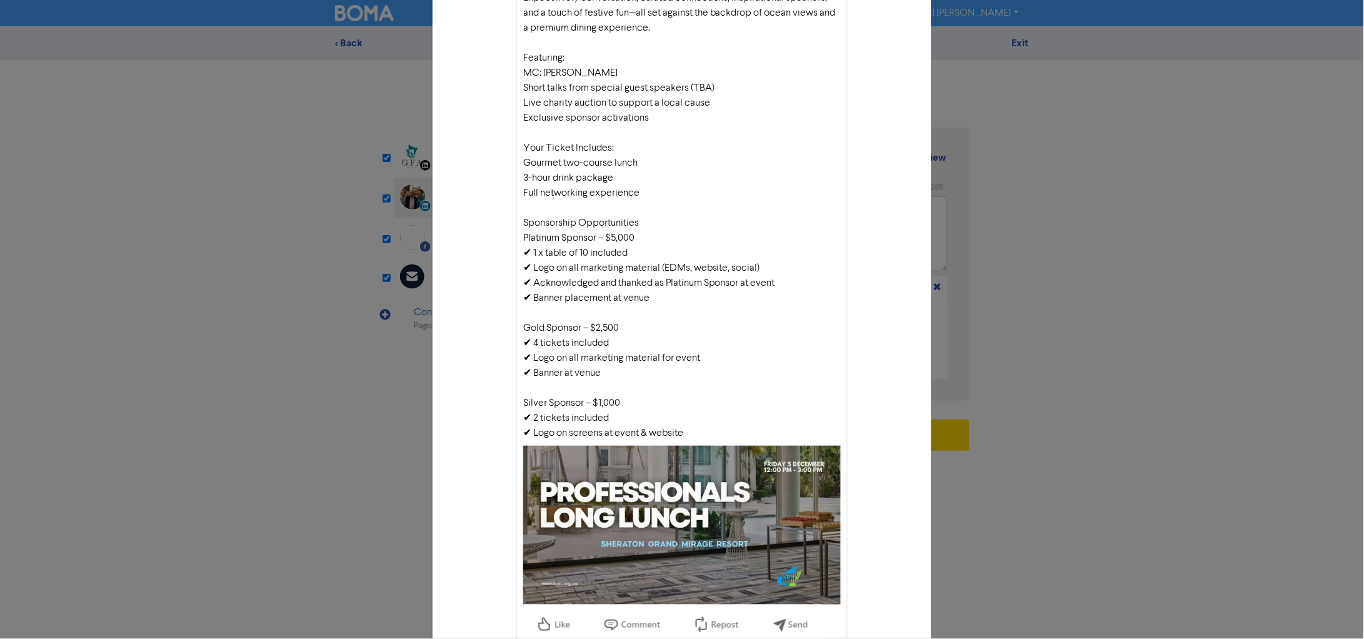
scroll to position [415, 0]
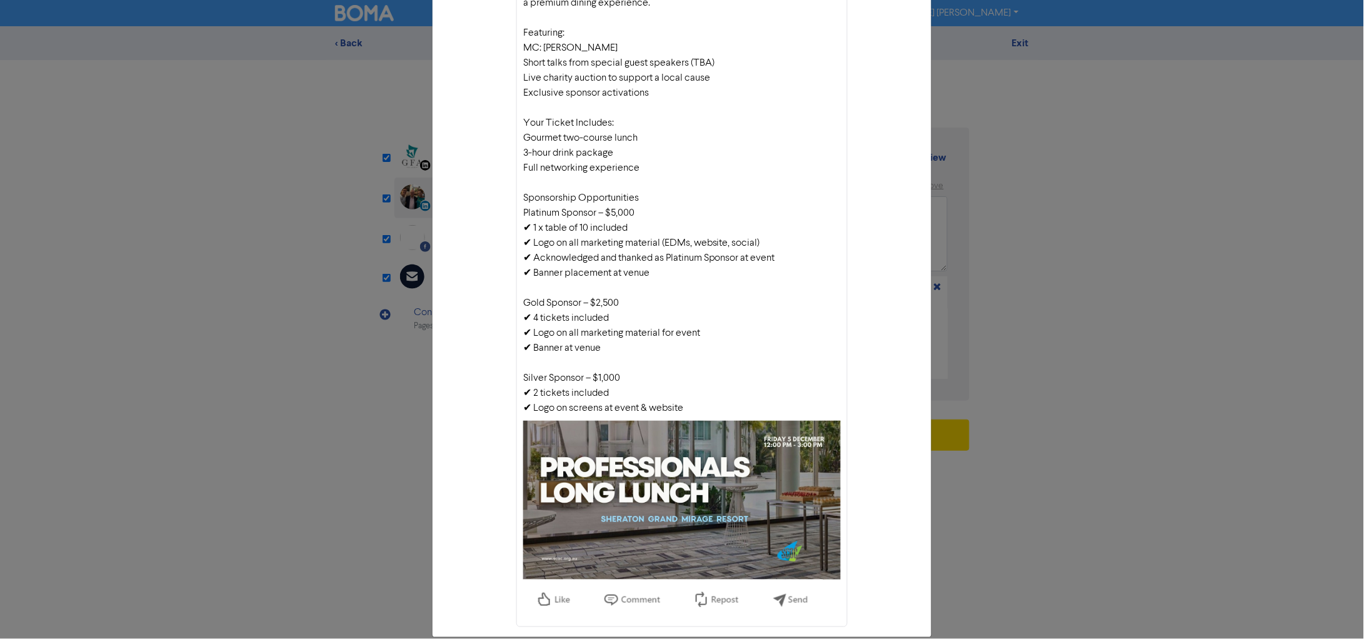
click at [1082, 232] on div "LinkedIn Personal preview × [PERSON_NAME] Join us for the Professionals Long Lu…" at bounding box center [682, 319] width 1364 height 639
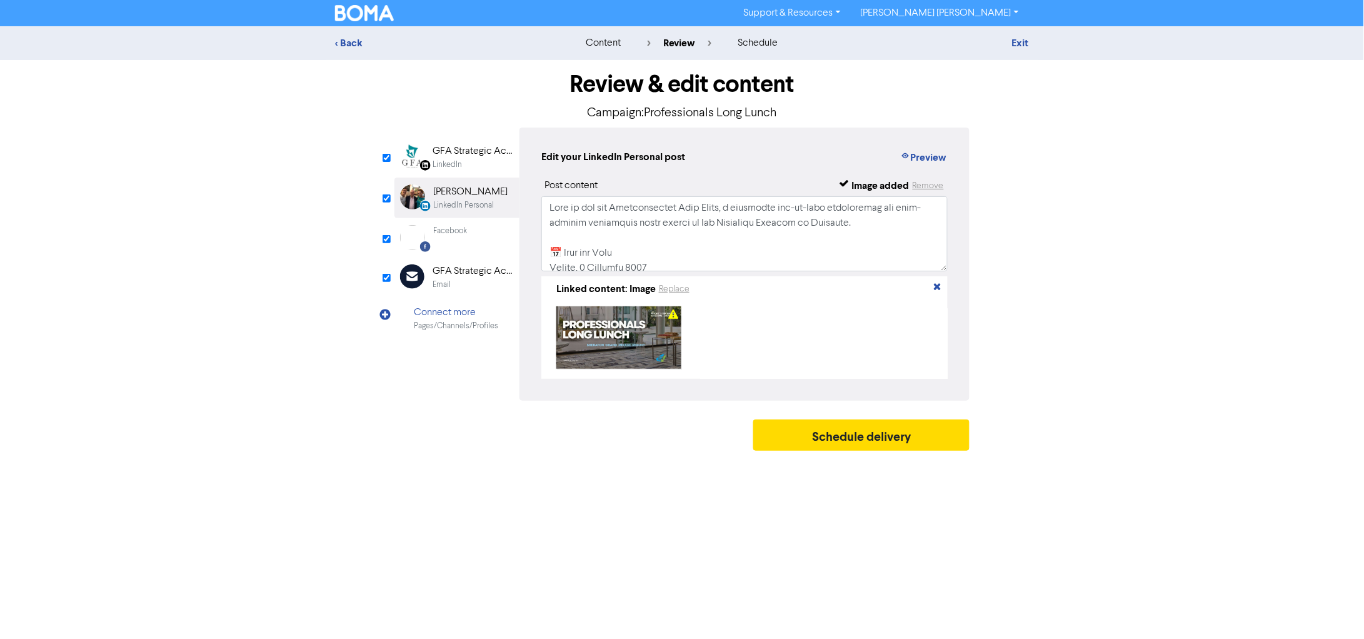
click at [472, 149] on div "GFA Strategic Accountants" at bounding box center [473, 151] width 80 height 15
click at [923, 156] on button "Preview" at bounding box center [924, 157] width 48 height 16
click at [470, 285] on div "Email" at bounding box center [473, 285] width 80 height 12
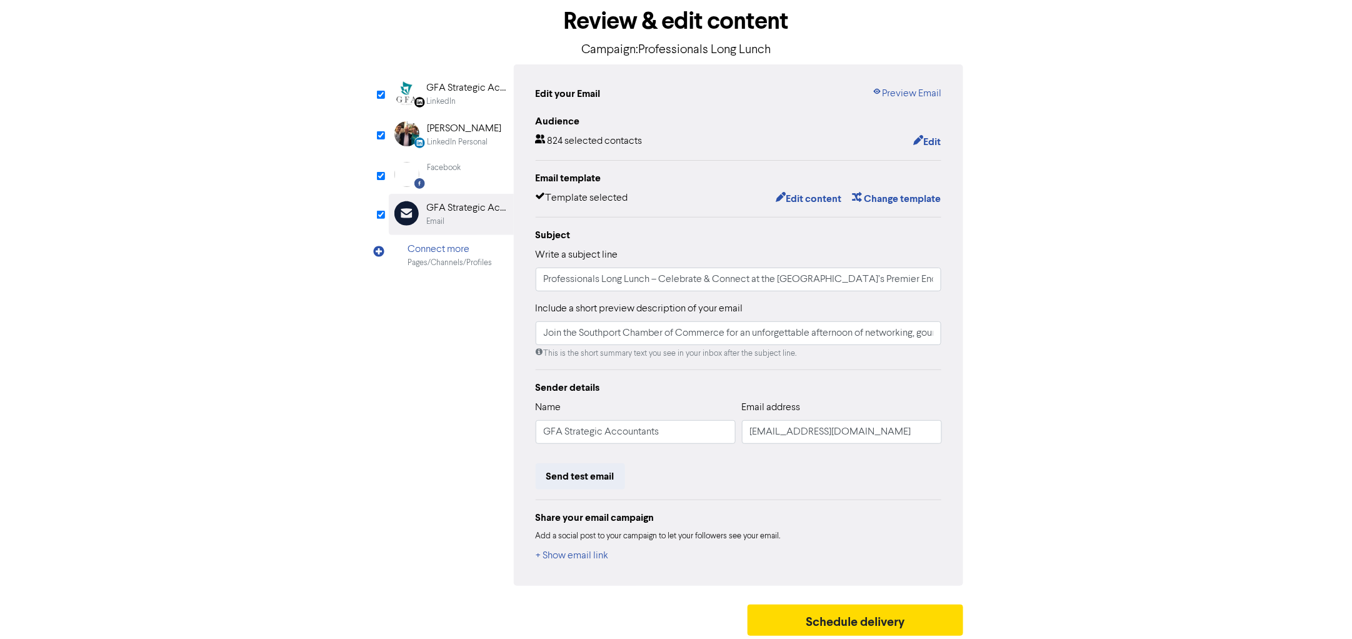
scroll to position [0, 0]
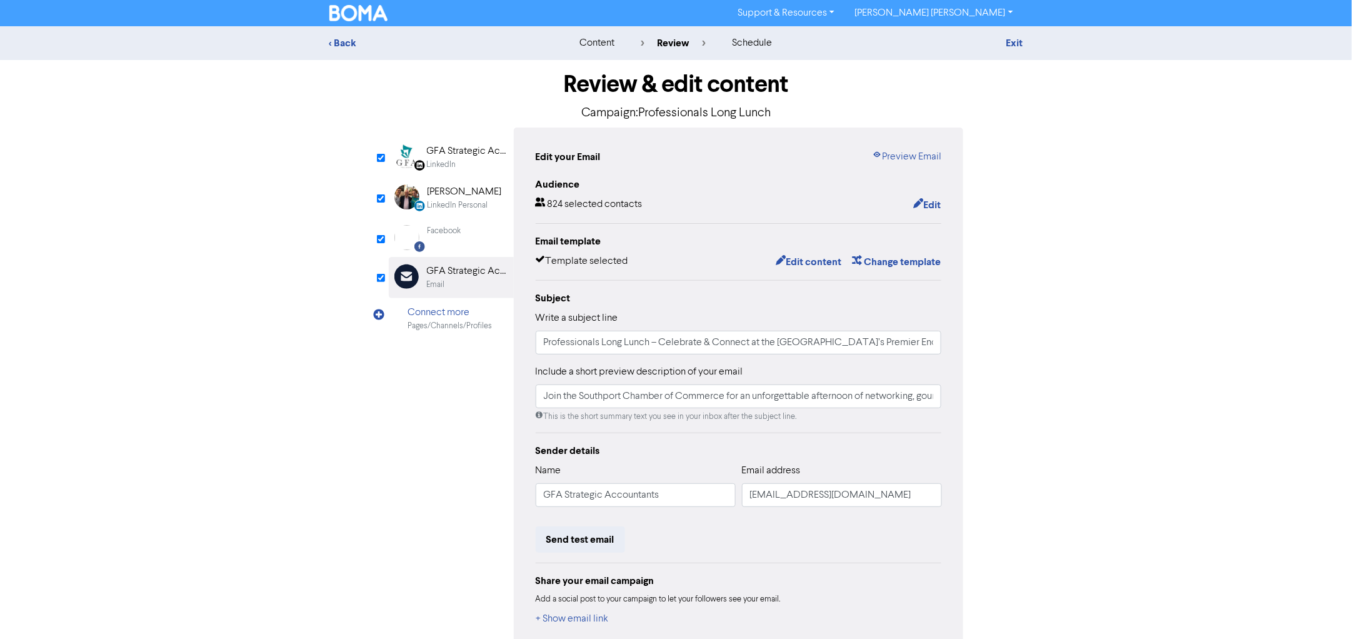
click at [471, 159] on div "LinkedIn" at bounding box center [467, 165] width 80 height 12
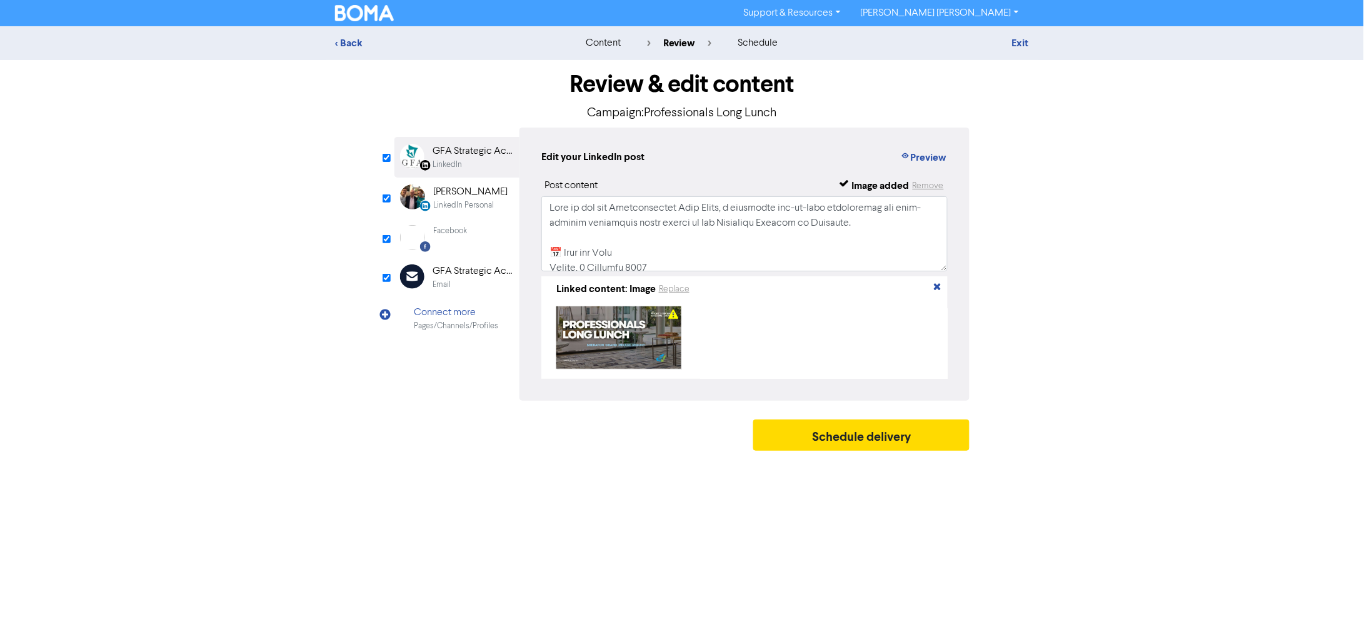
click at [471, 269] on div "GFA Strategic Accountants" at bounding box center [473, 271] width 80 height 15
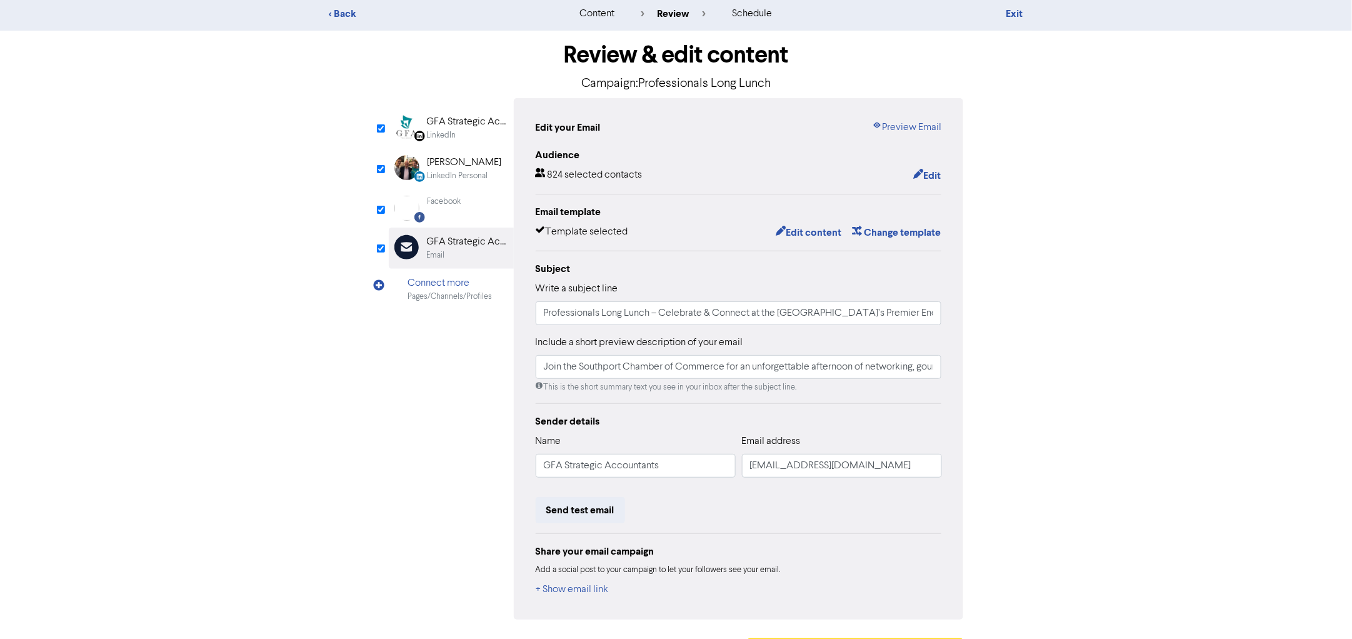
scroll to position [66, 0]
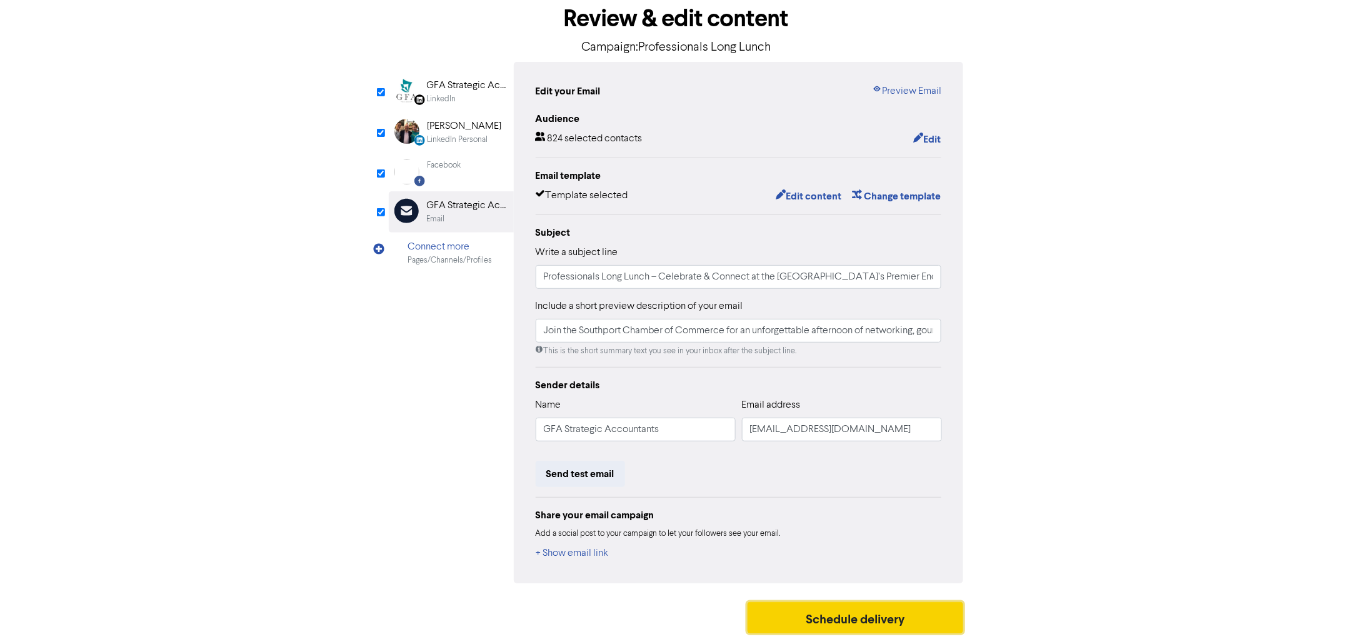
click at [933, 511] on button "Schedule delivery" at bounding box center [856, 617] width 216 height 31
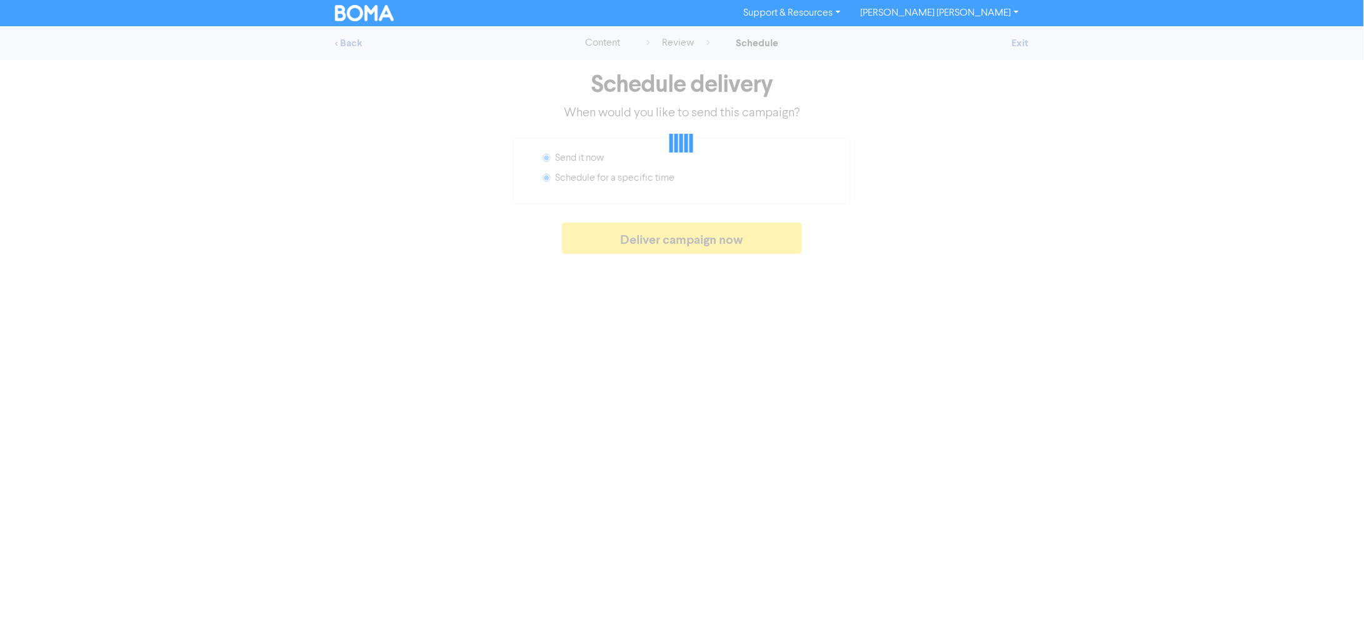
radio input "false"
radio input "true"
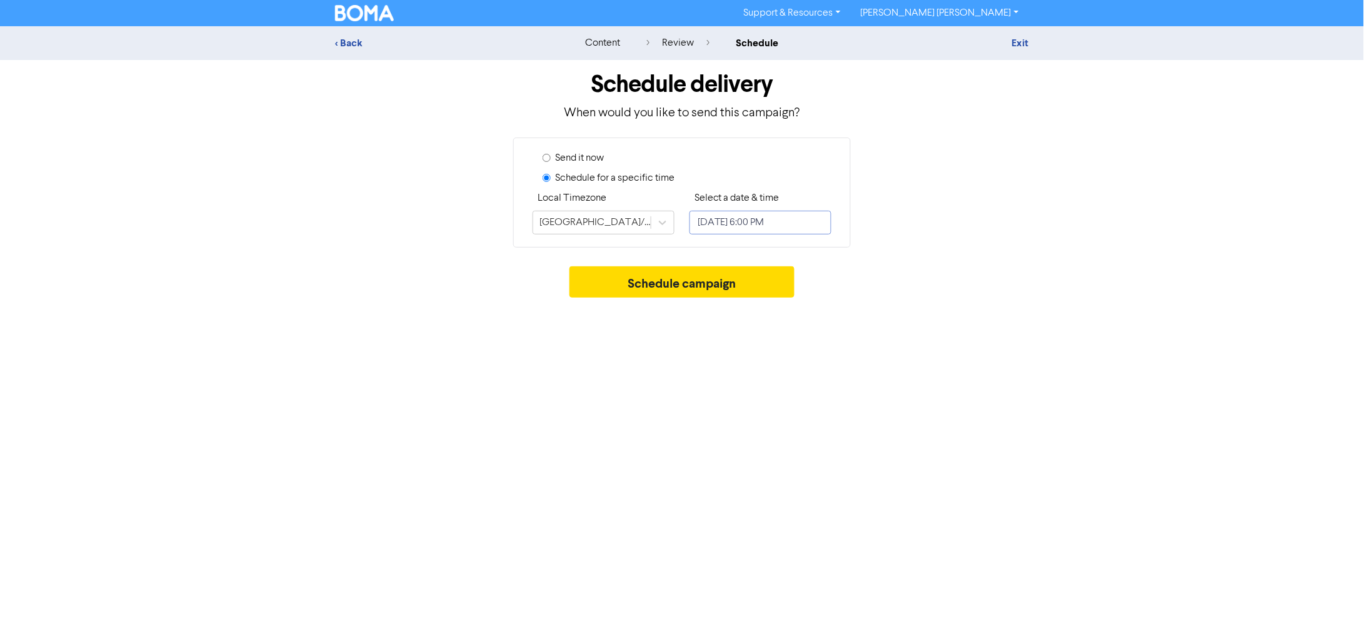
select select "9"
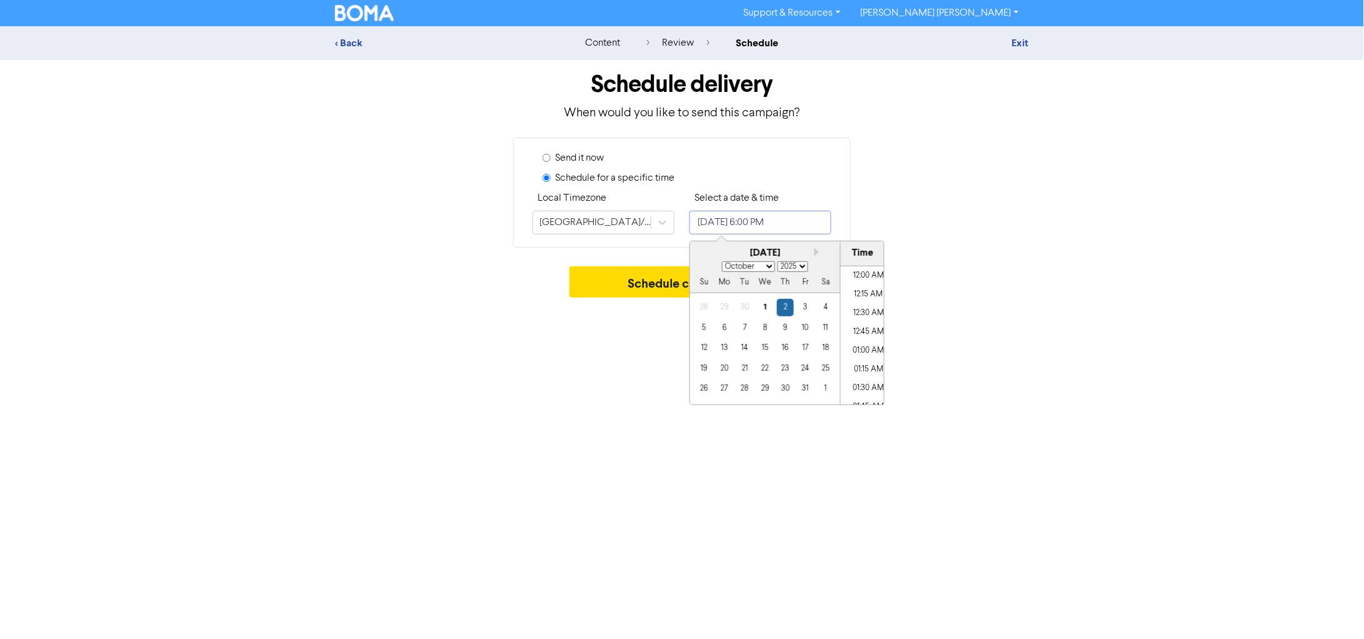
click at [780, 229] on input "[DATE] 6:00 PM" at bounding box center [761, 223] width 142 height 24
click at [725, 321] on div "6" at bounding box center [724, 327] width 17 height 17
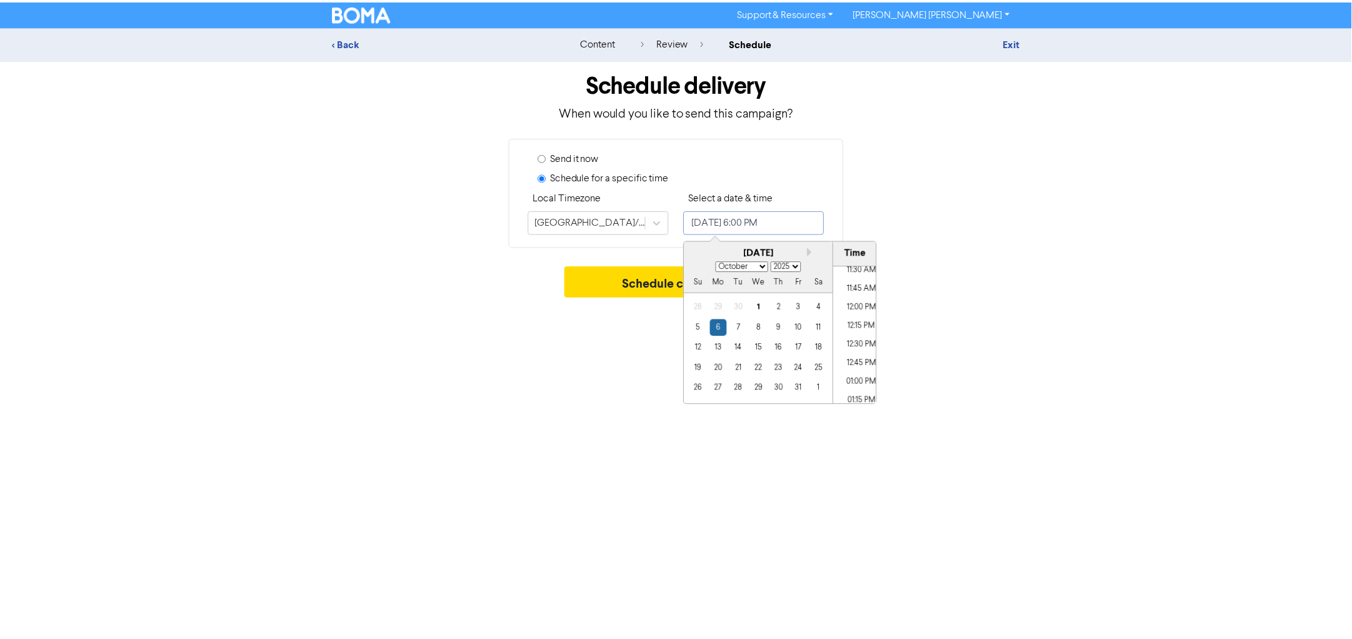
scroll to position [803, 0]
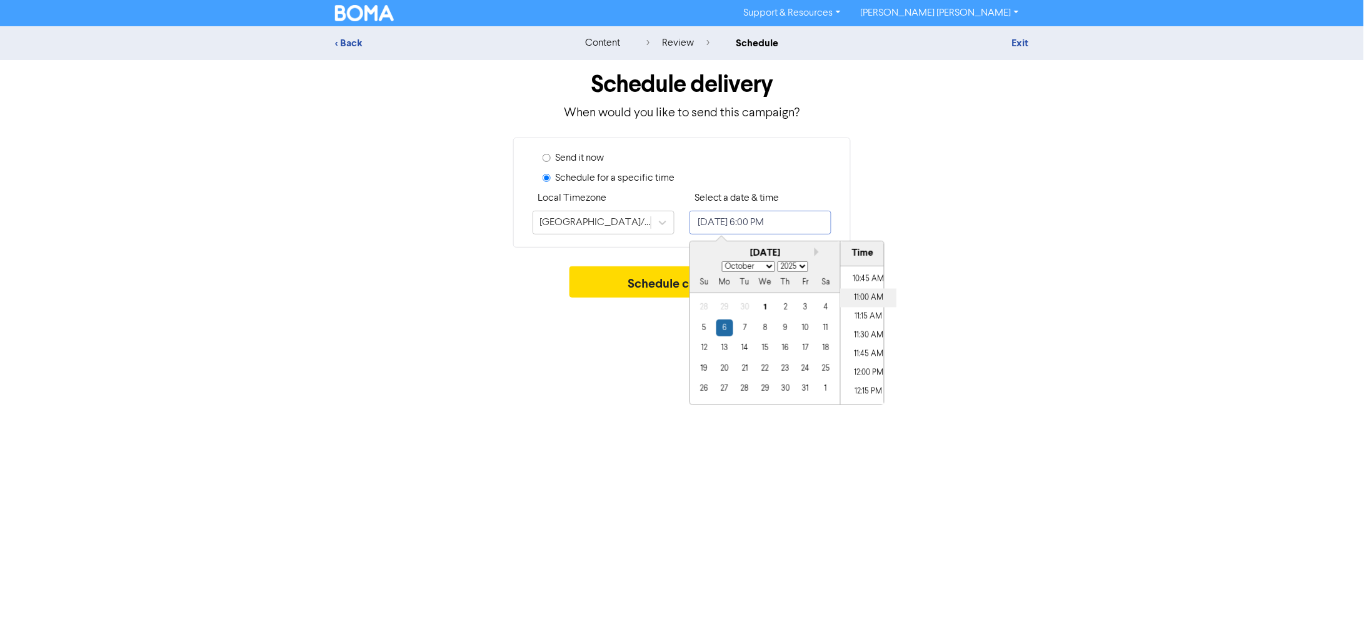
click at [866, 290] on li "11:00 AM" at bounding box center [869, 298] width 56 height 19
type input "[DATE] 11:00 AM"
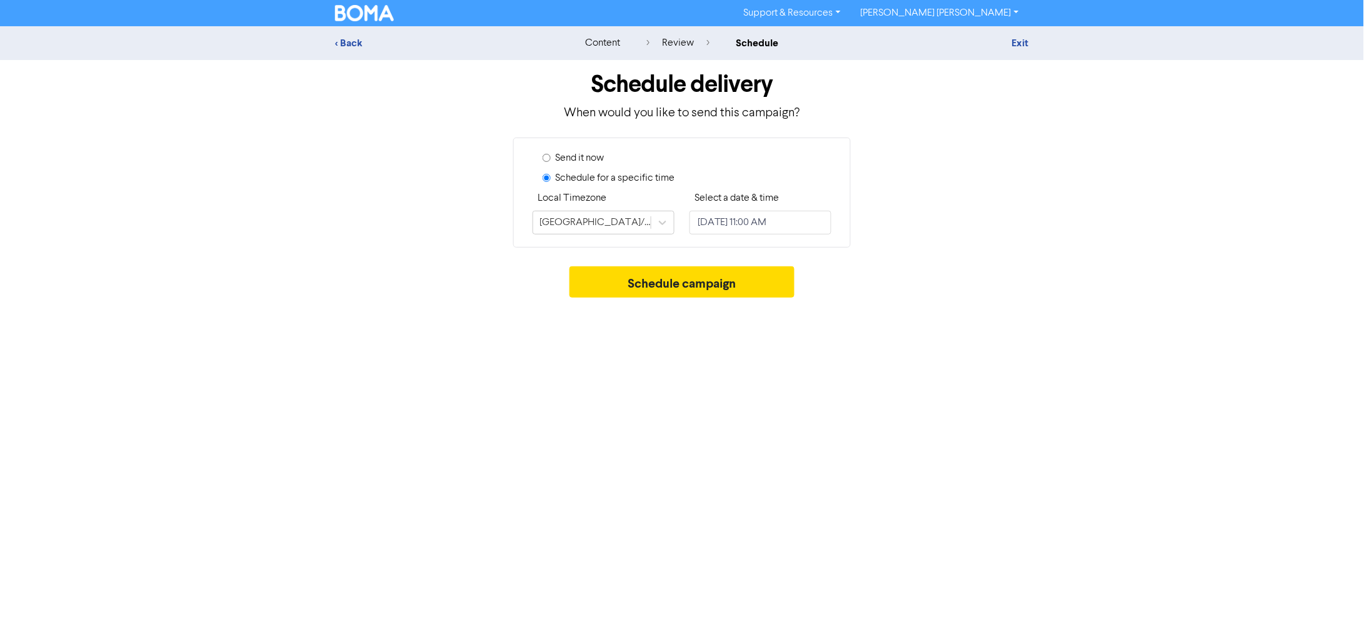
click at [622, 343] on div "Support & Resources Video Tutorials FAQ & Guides Marketing Education [PERSON_NA…" at bounding box center [682, 319] width 1364 height 639
click at [732, 285] on button "Schedule campaign" at bounding box center [683, 281] width 226 height 31
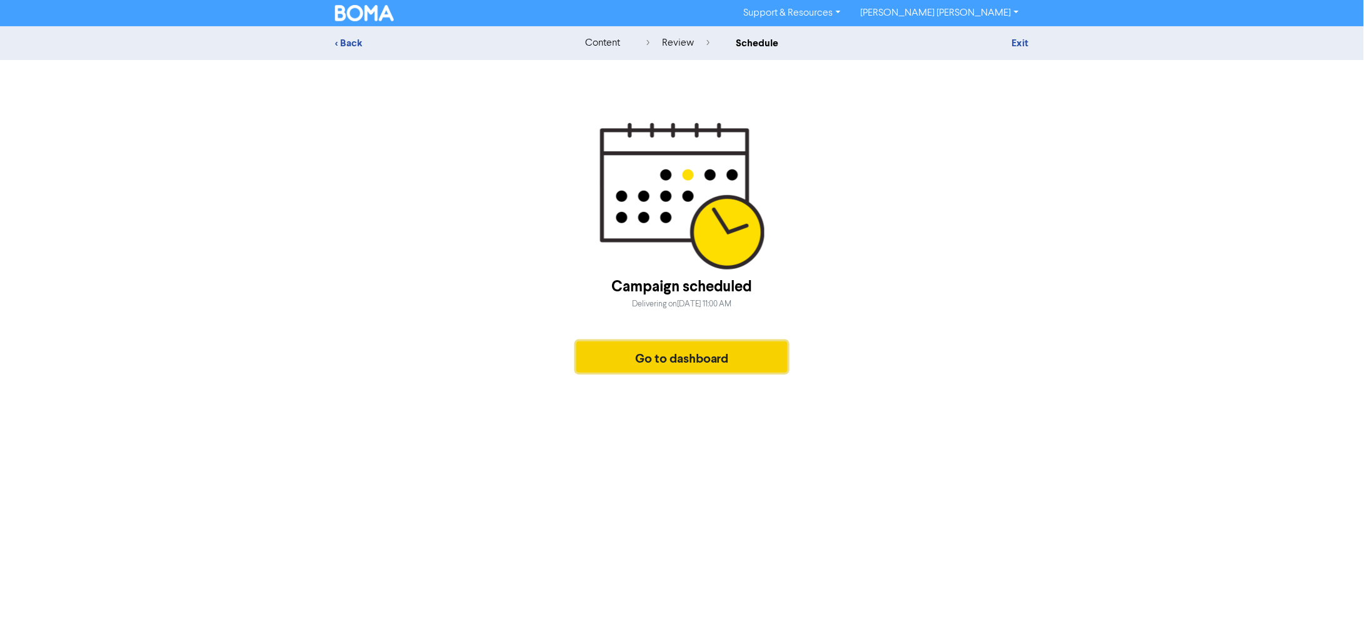
click at [738, 368] on button "Go to dashboard" at bounding box center [681, 356] width 211 height 31
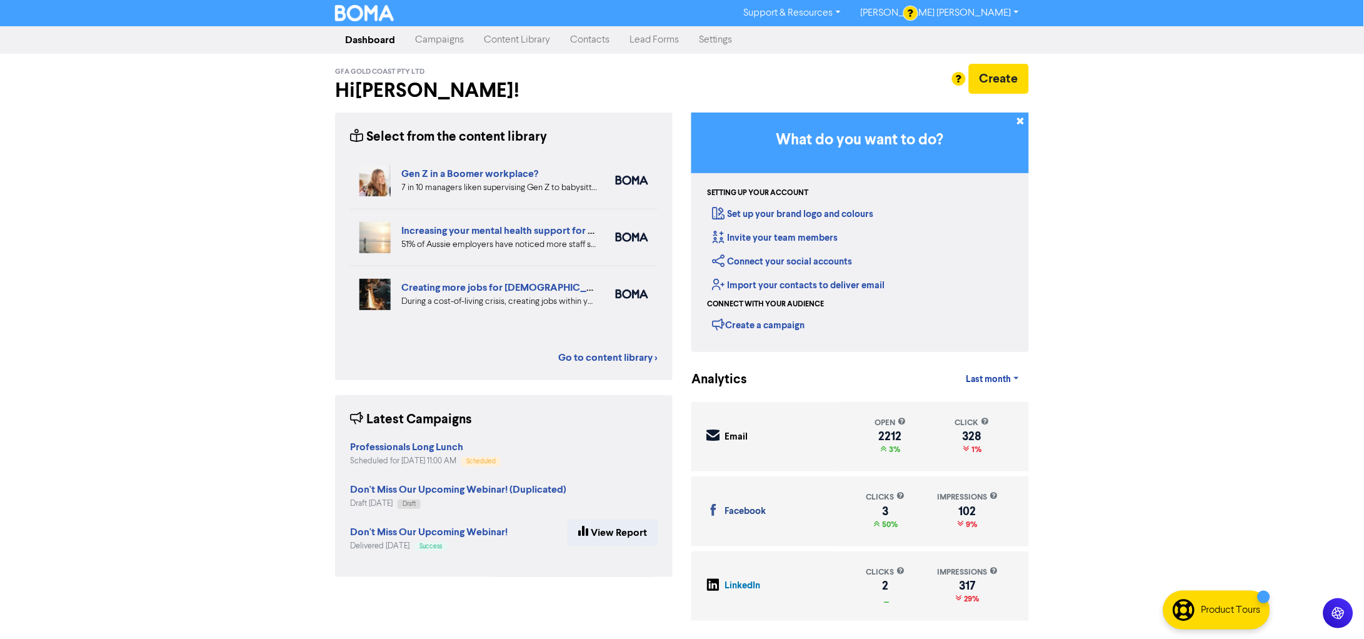
click at [451, 39] on link "Campaigns" at bounding box center [439, 40] width 69 height 25
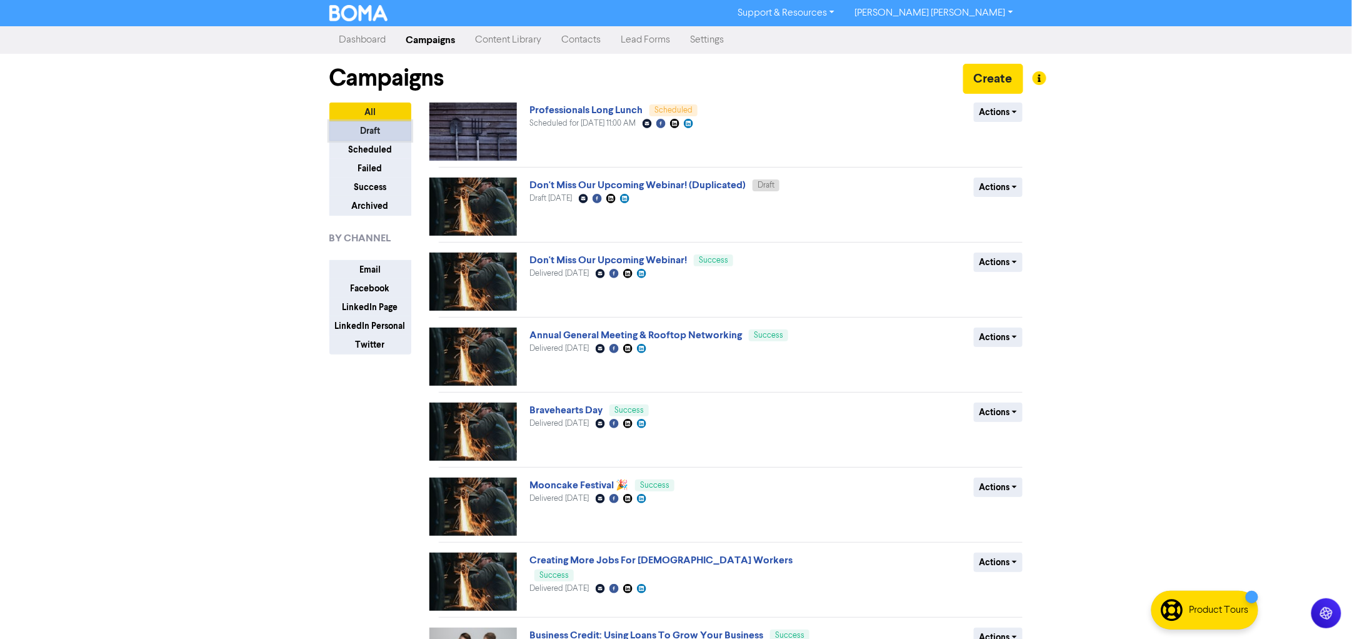
click at [405, 128] on button "Draft" at bounding box center [370, 130] width 82 height 19
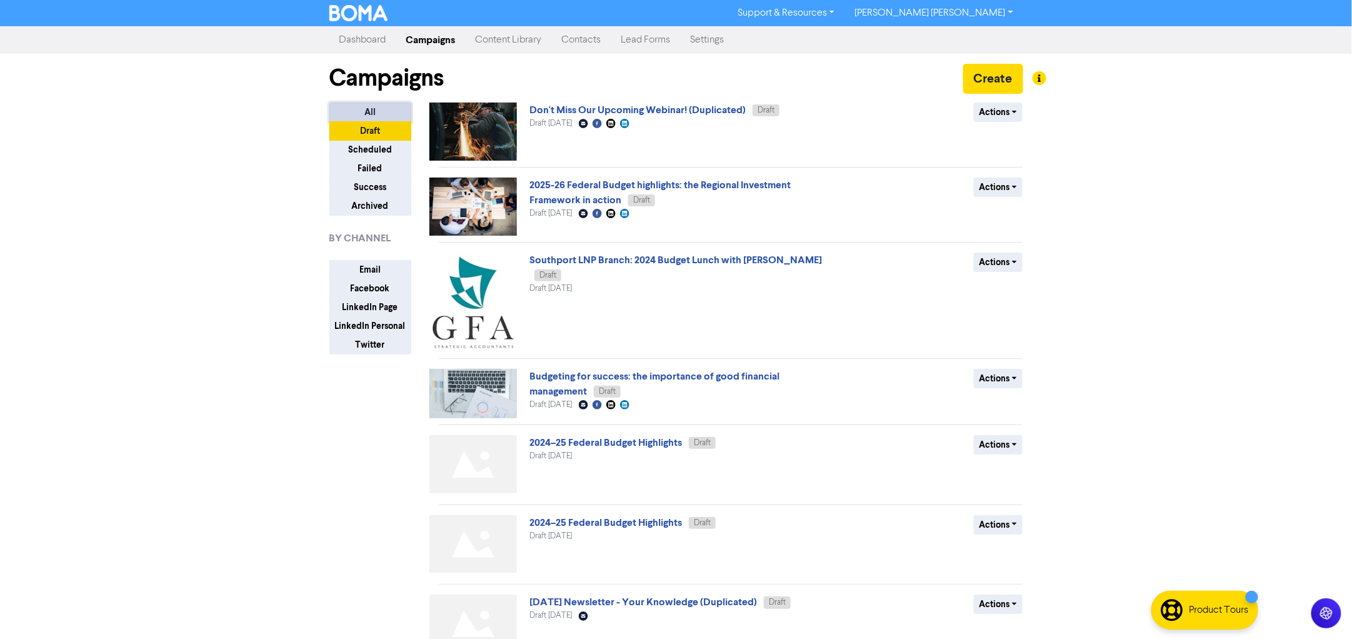
click at [392, 117] on button "All" at bounding box center [370, 112] width 82 height 19
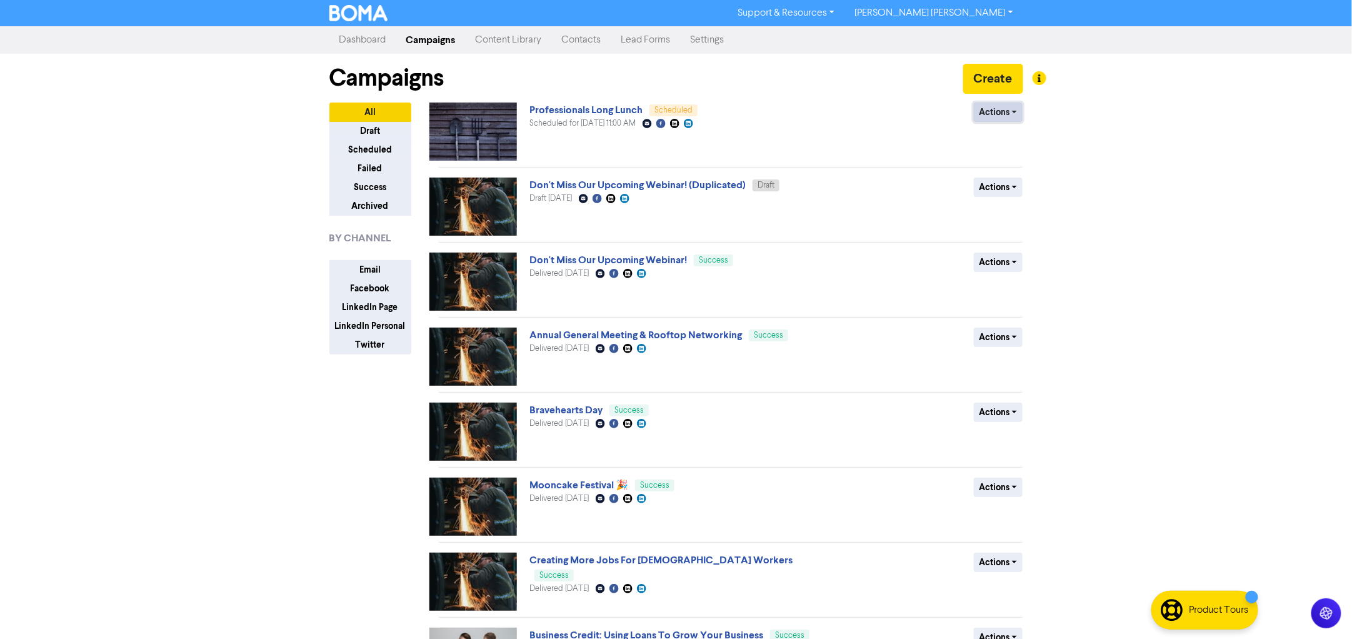
click at [1013, 113] on button "Actions" at bounding box center [998, 112] width 49 height 19
click at [1011, 141] on button "Revert to draft" at bounding box center [1024, 139] width 99 height 20
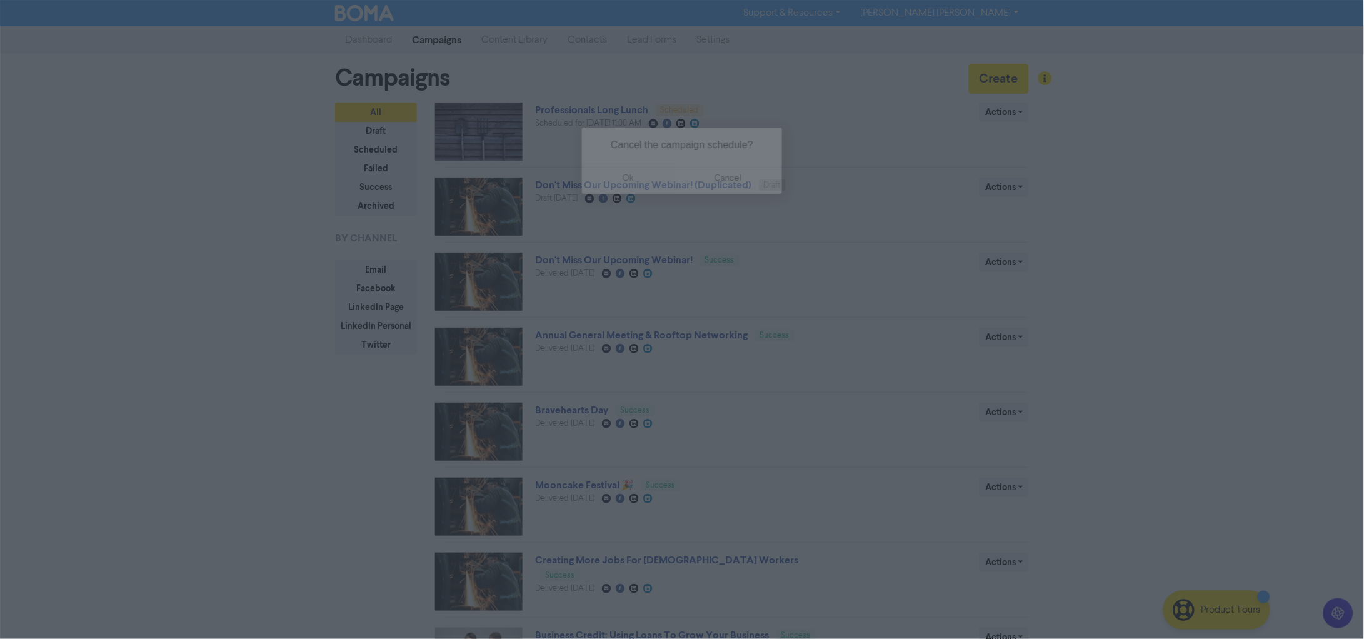
click at [625, 184] on button "ok" at bounding box center [628, 178] width 93 height 31
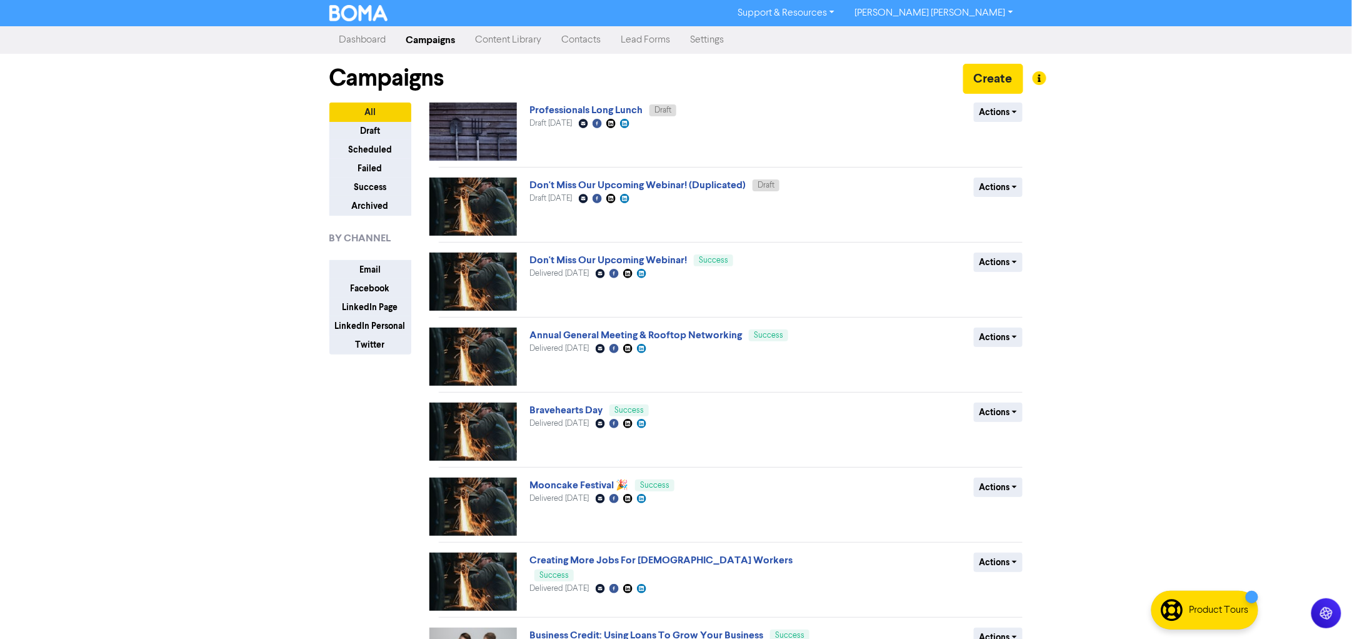
click at [506, 129] on img at bounding box center [473, 132] width 88 height 58
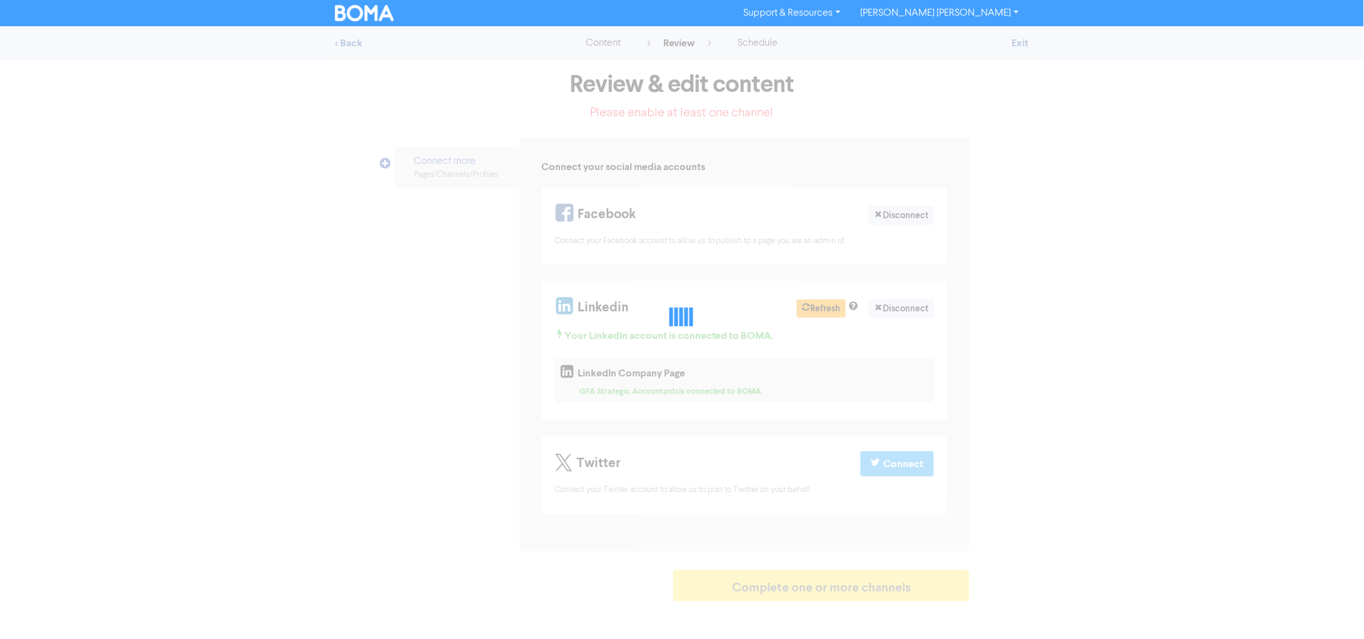
select select "LEARN_MORE"
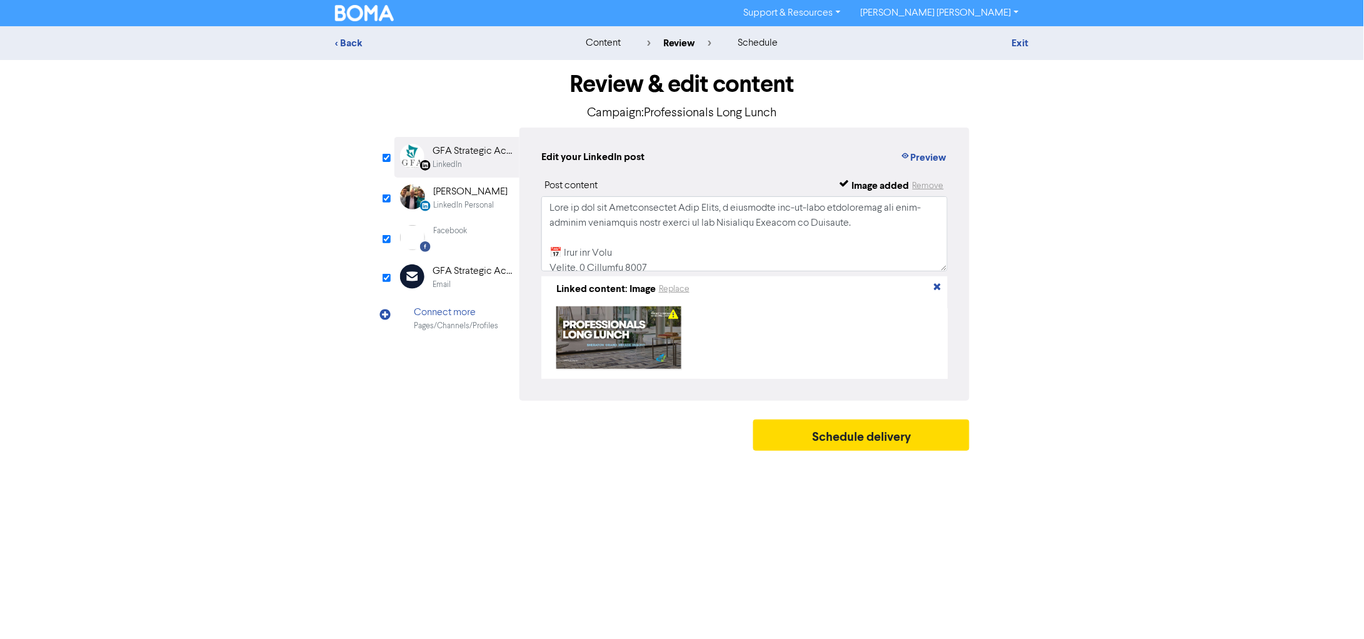
click at [450, 242] on div "Facebook" at bounding box center [450, 237] width 34 height 25
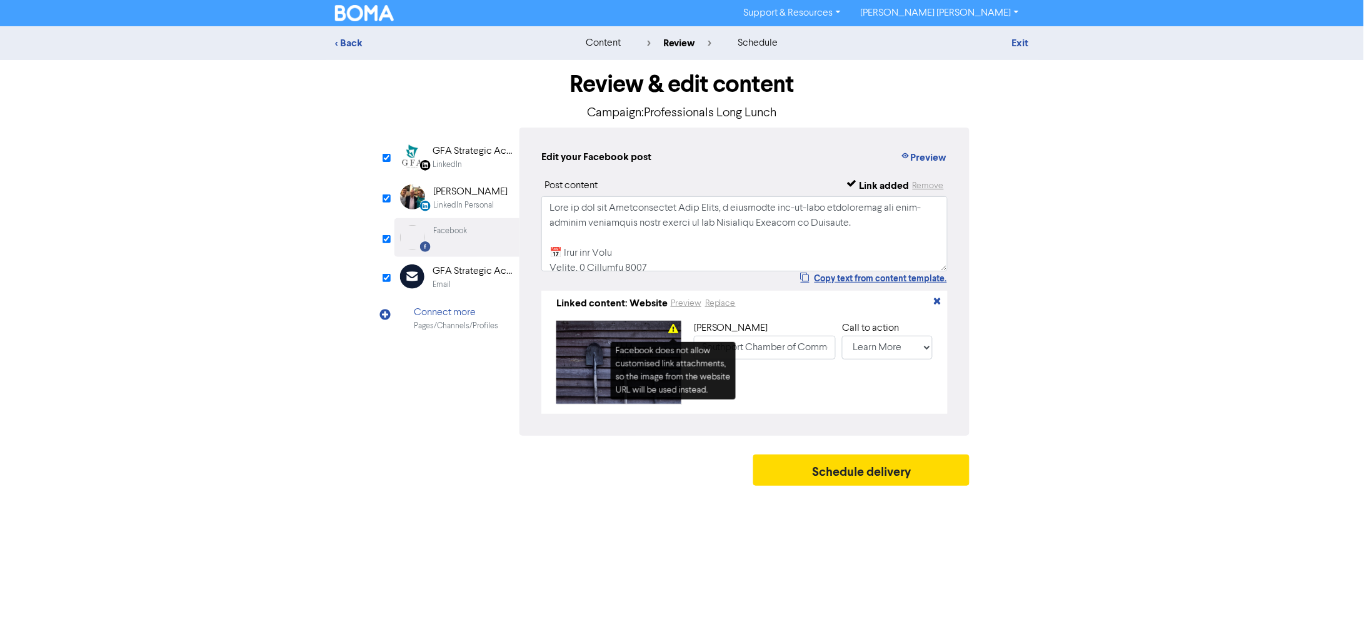
click at [674, 333] on icon at bounding box center [673, 331] width 10 height 10
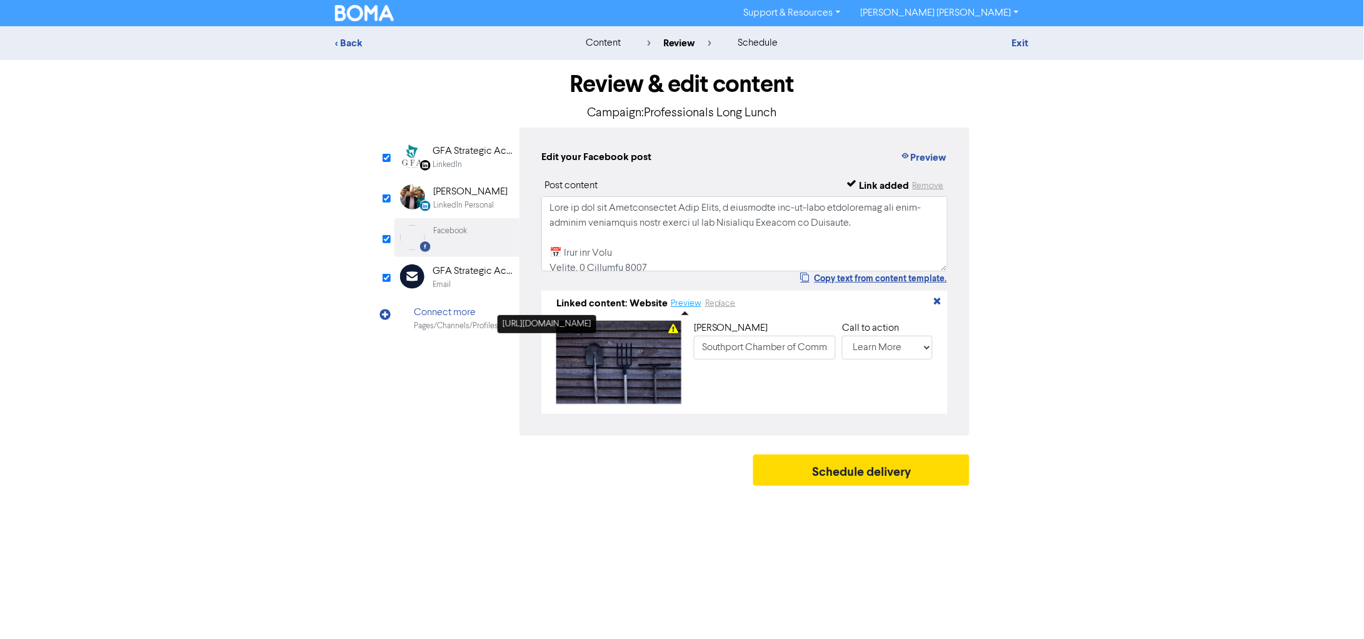
click at [688, 299] on button "Preview" at bounding box center [686, 303] width 32 height 14
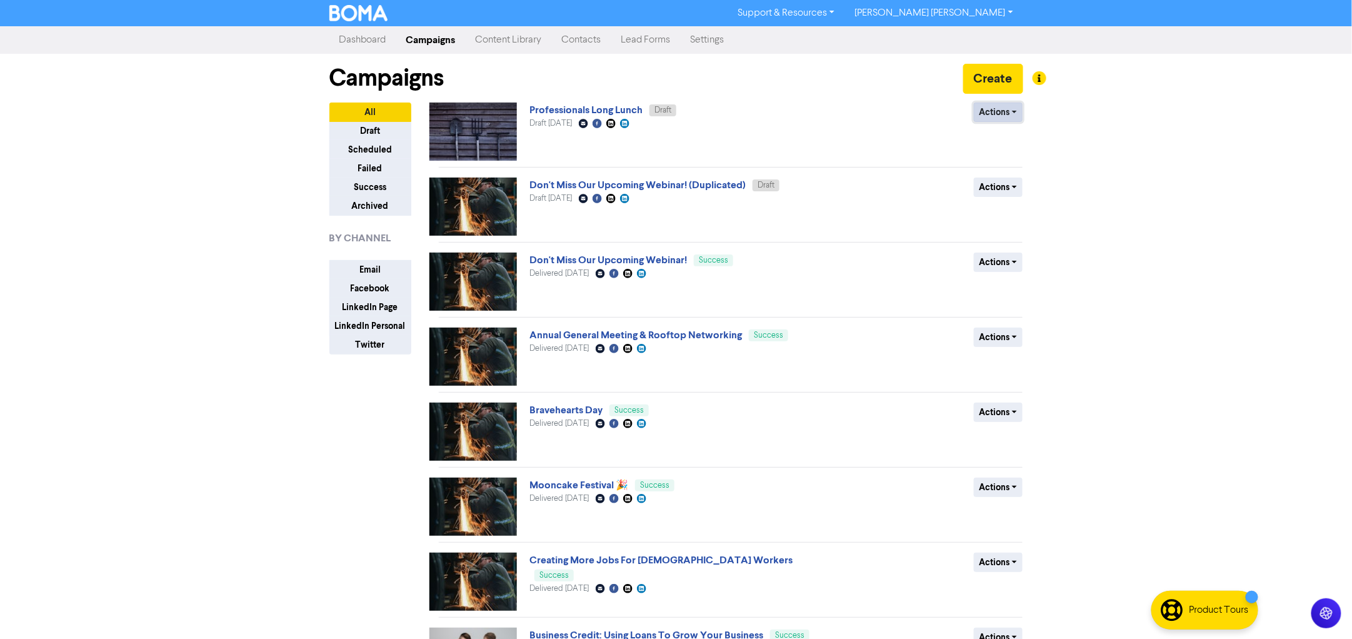
click at [984, 118] on button "Actions" at bounding box center [998, 112] width 49 height 19
click at [1091, 144] on div "Support & Resources Video Tutorials FAQ & Guides Marketing Education [PERSON_NA…" at bounding box center [676, 319] width 1352 height 639
click at [789, 377] on div "Annual General Meeting & Rooftop Networking Success Delivered [DATE] Email Crea…" at bounding box center [680, 357] width 301 height 58
click at [501, 367] on img at bounding box center [473, 357] width 88 height 58
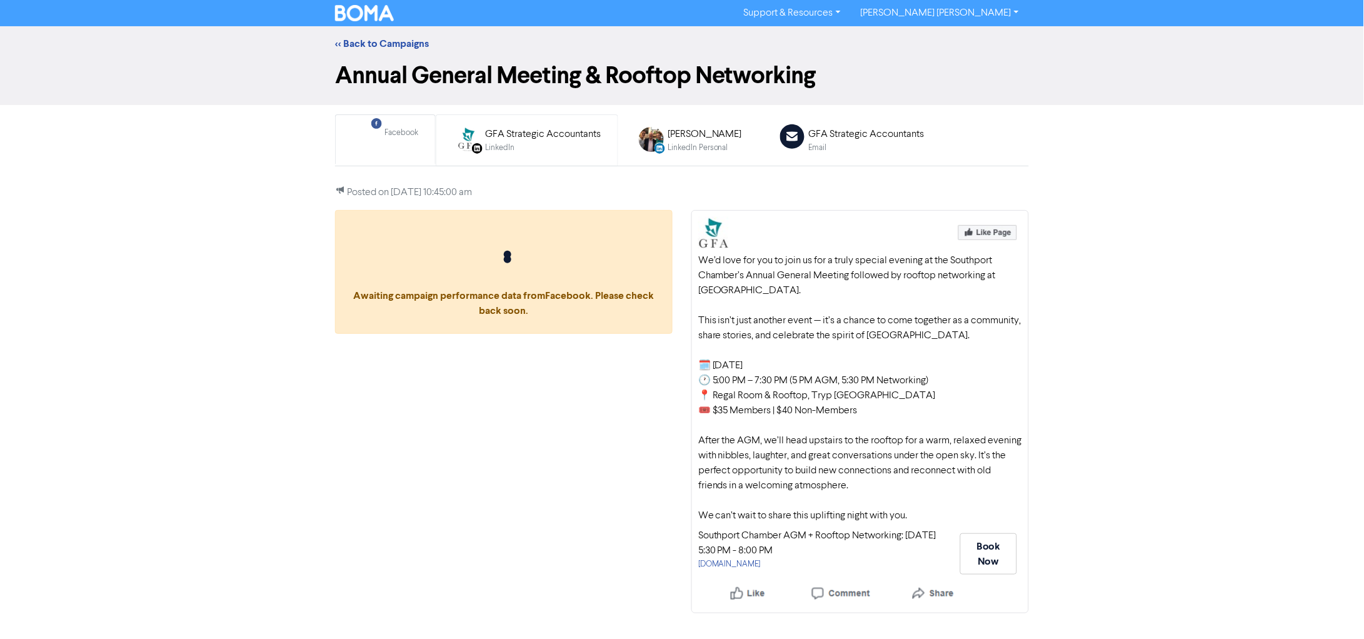
click at [510, 126] on div "LinkedIn Page Created with Sketch. GFA Strategic Accountants LinkedIn" at bounding box center [526, 140] width 161 height 41
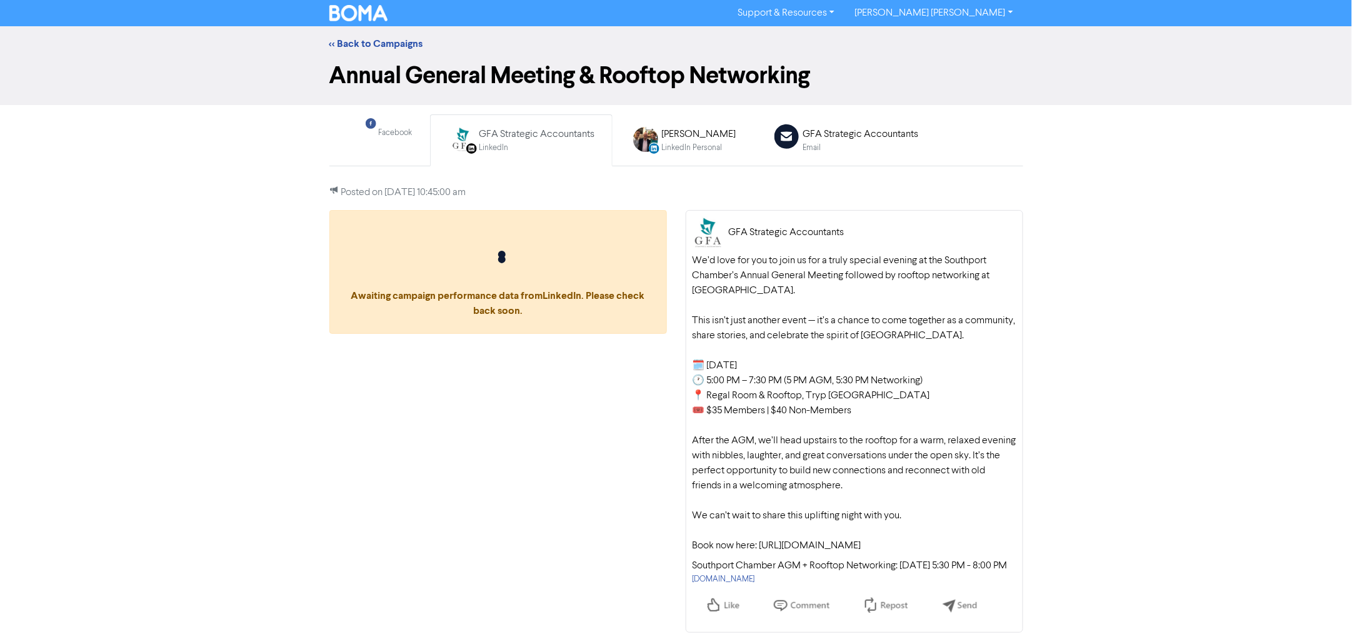
scroll to position [23, 0]
click at [670, 127] on div "[PERSON_NAME]" at bounding box center [699, 134] width 74 height 15
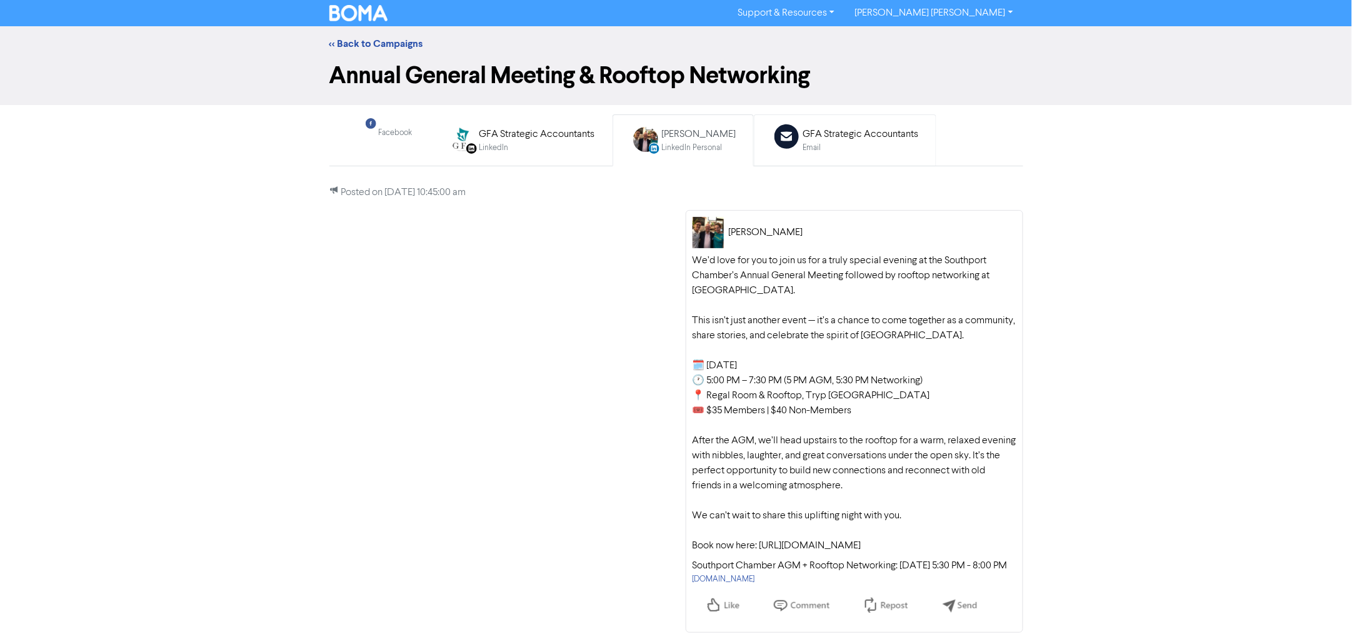
click at [810, 127] on div "GFA Strategic Accountants" at bounding box center [861, 134] width 116 height 15
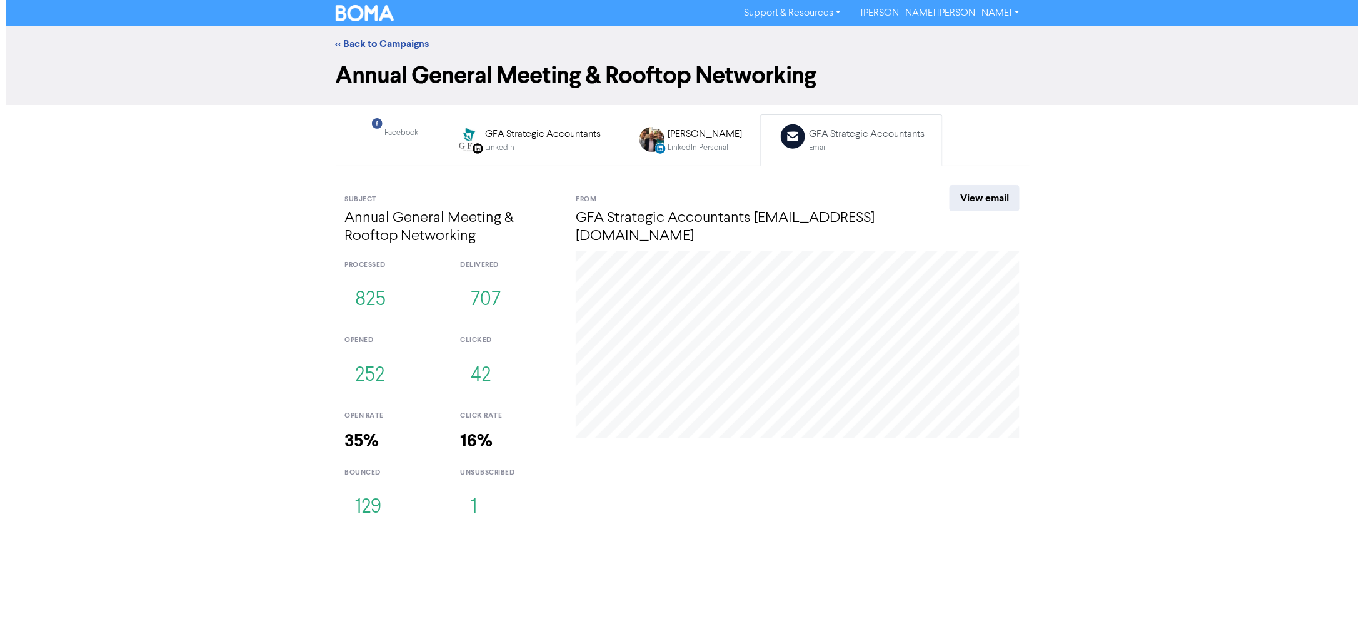
scroll to position [0, 0]
click at [1002, 196] on link "View email" at bounding box center [985, 198] width 70 height 26
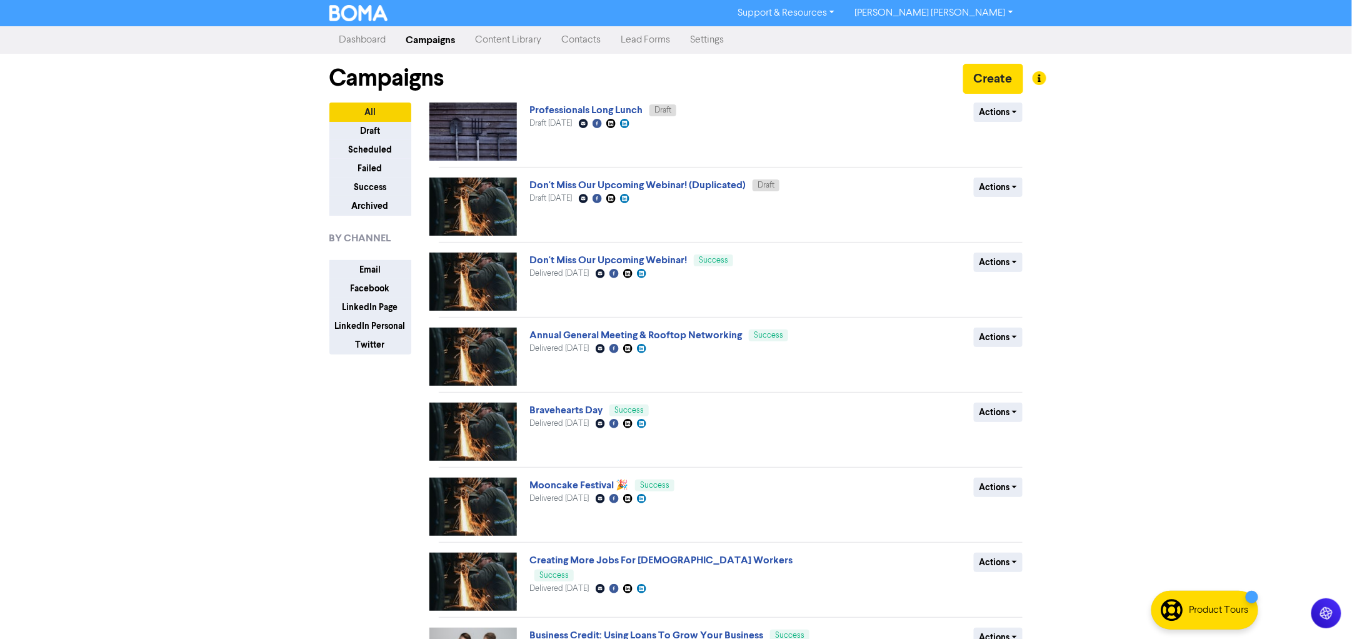
click at [485, 138] on img at bounding box center [473, 132] width 88 height 58
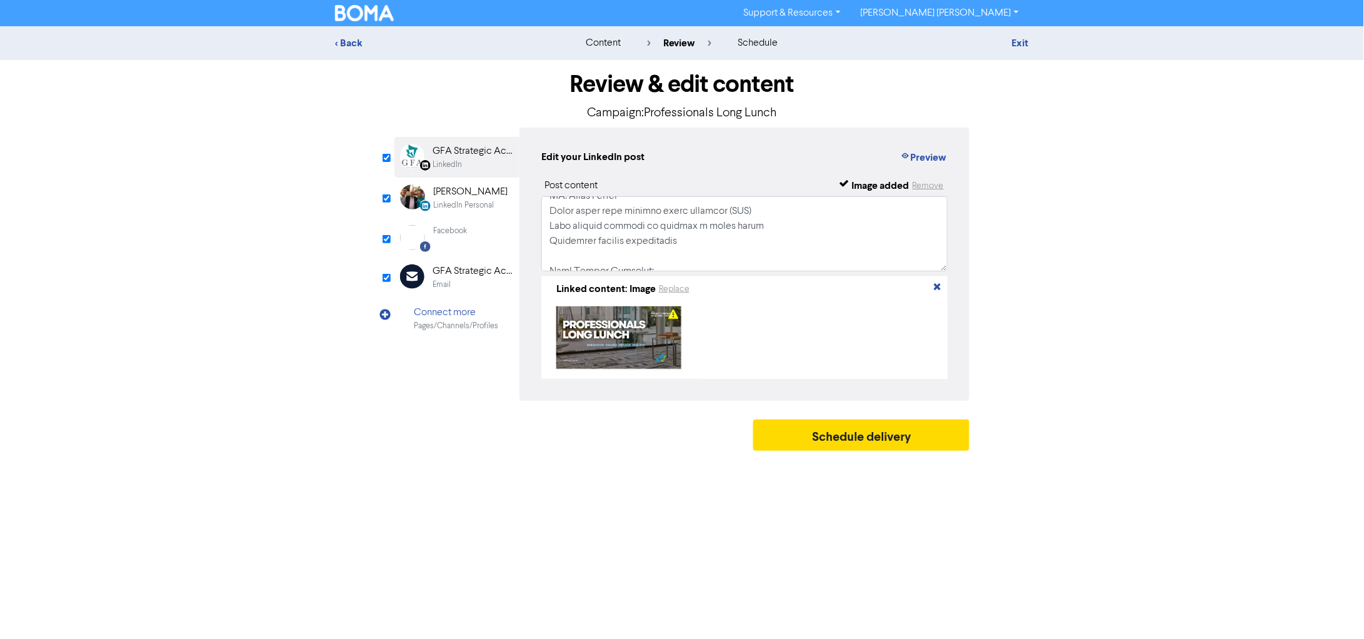
scroll to position [623, 0]
click at [451, 196] on div "[PERSON_NAME]" at bounding box center [470, 191] width 74 height 15
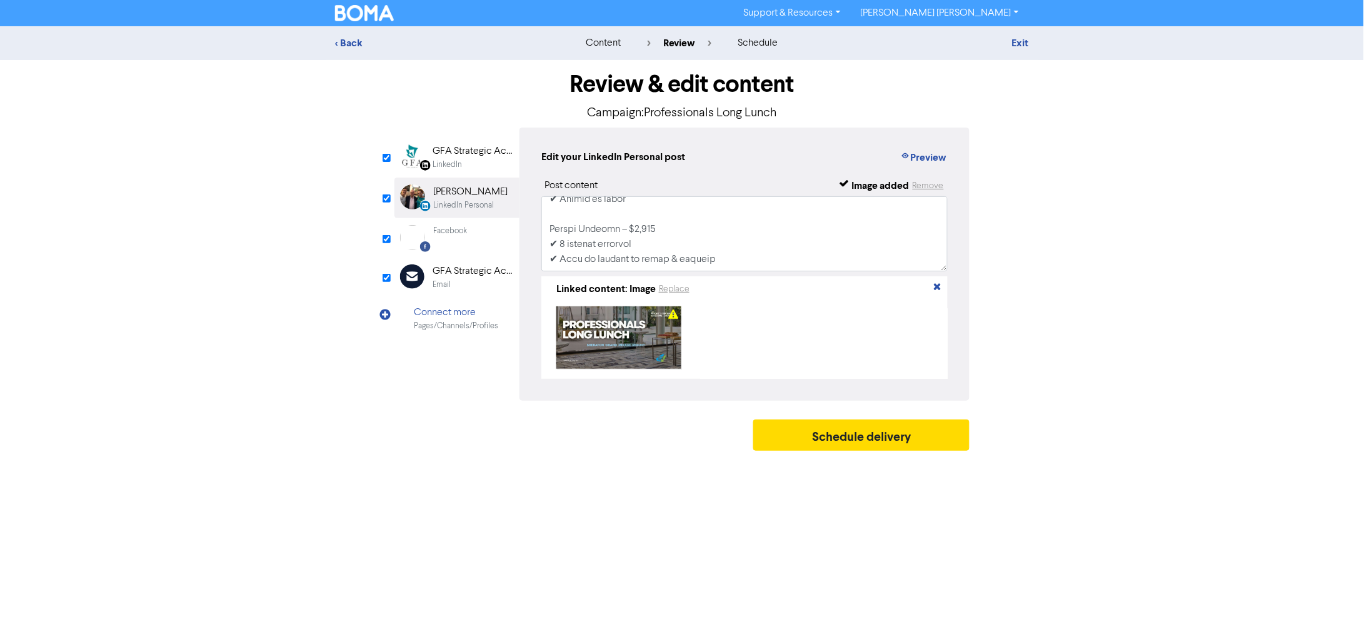
click at [468, 232] on div "Facebook Created with Sketch. Facebook" at bounding box center [456, 237] width 125 height 39
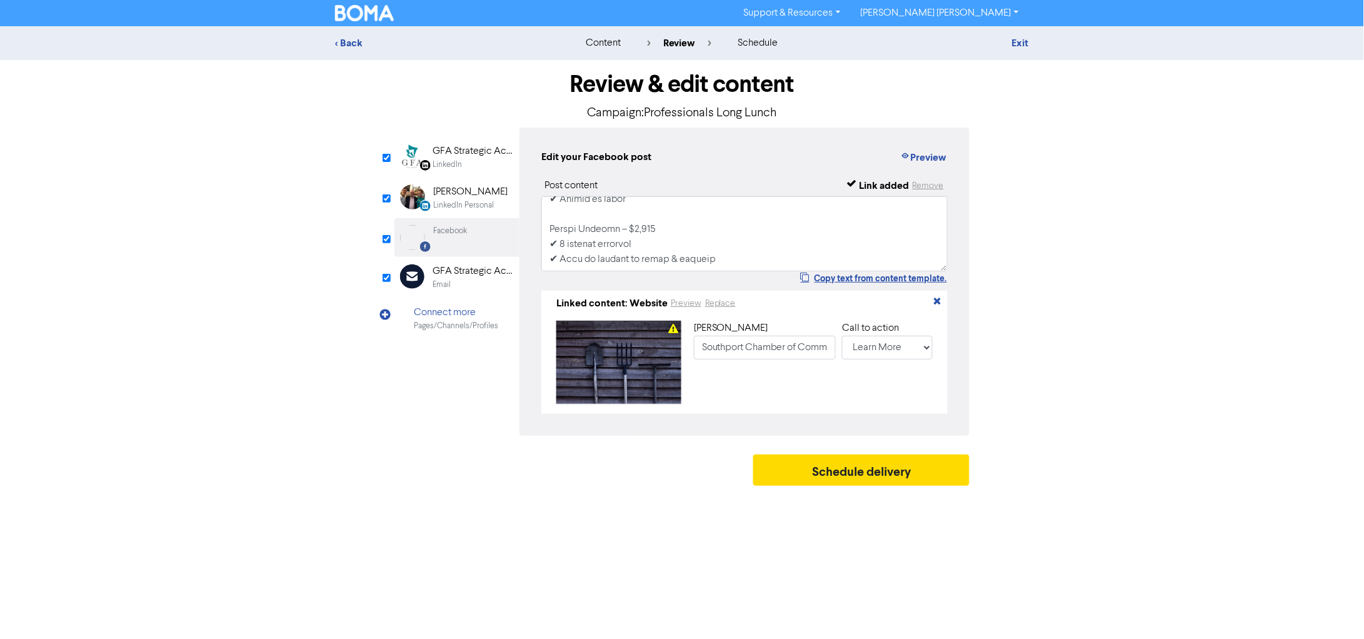
click at [464, 268] on div "GFA Strategic Accountants" at bounding box center [473, 271] width 80 height 15
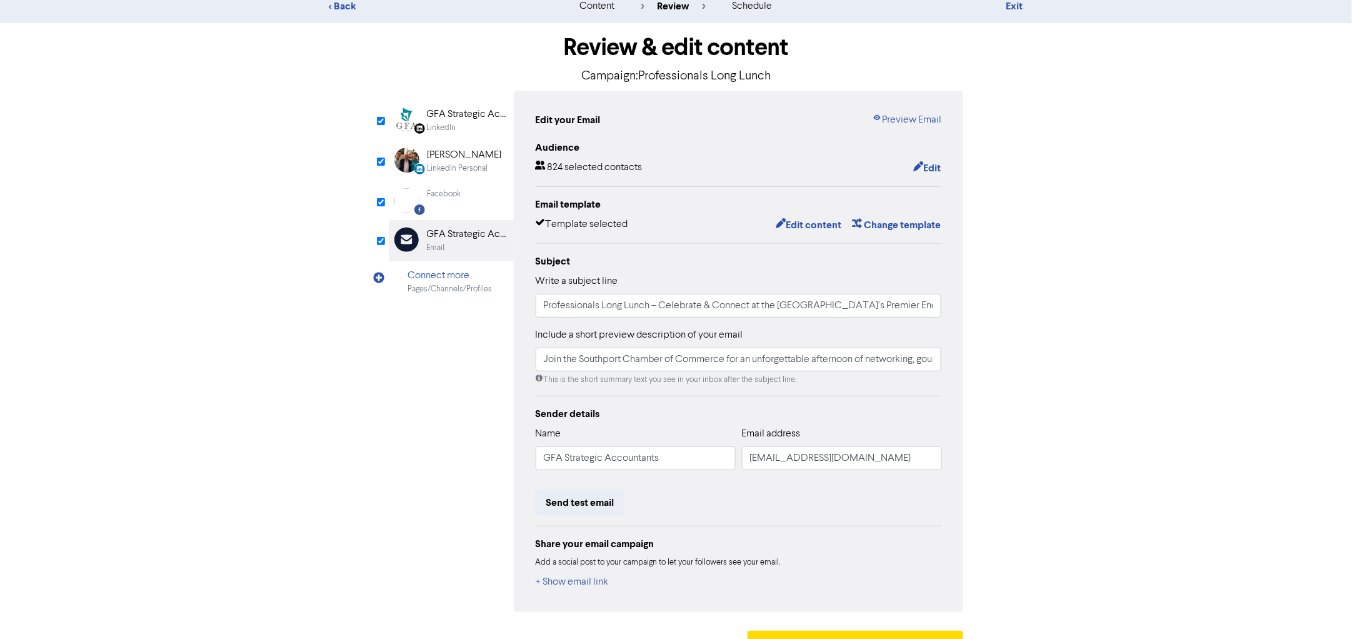
scroll to position [66, 0]
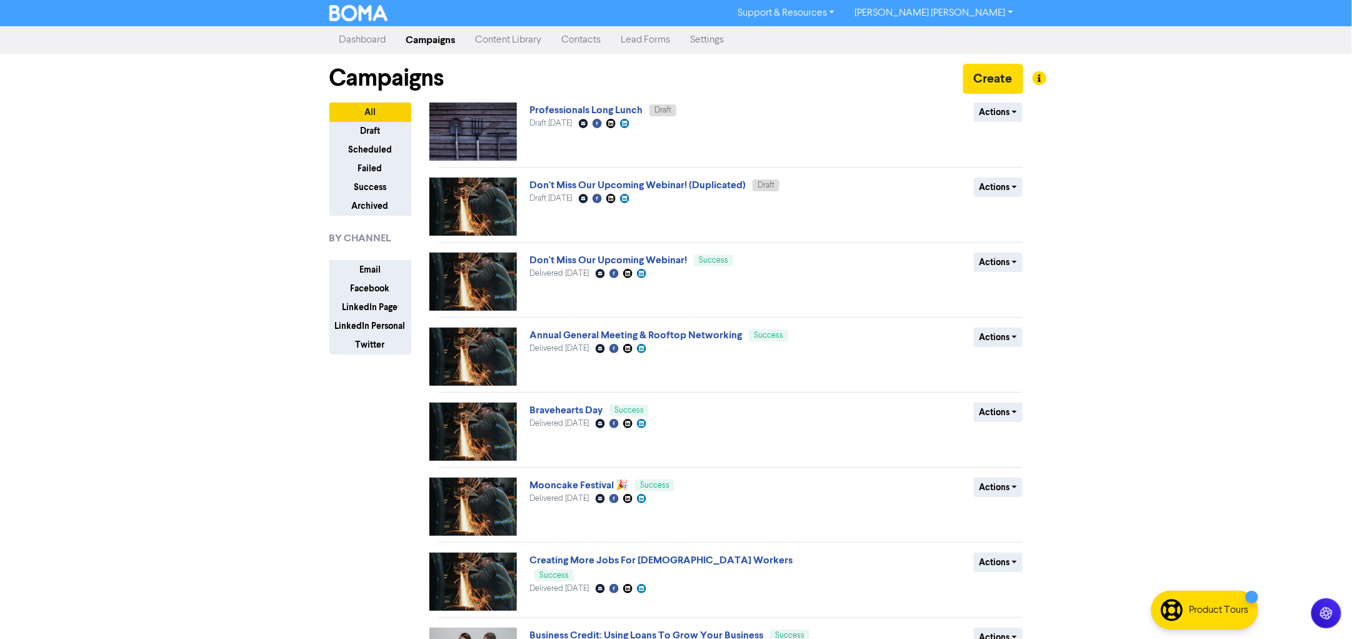
click at [473, 143] on img at bounding box center [473, 132] width 88 height 58
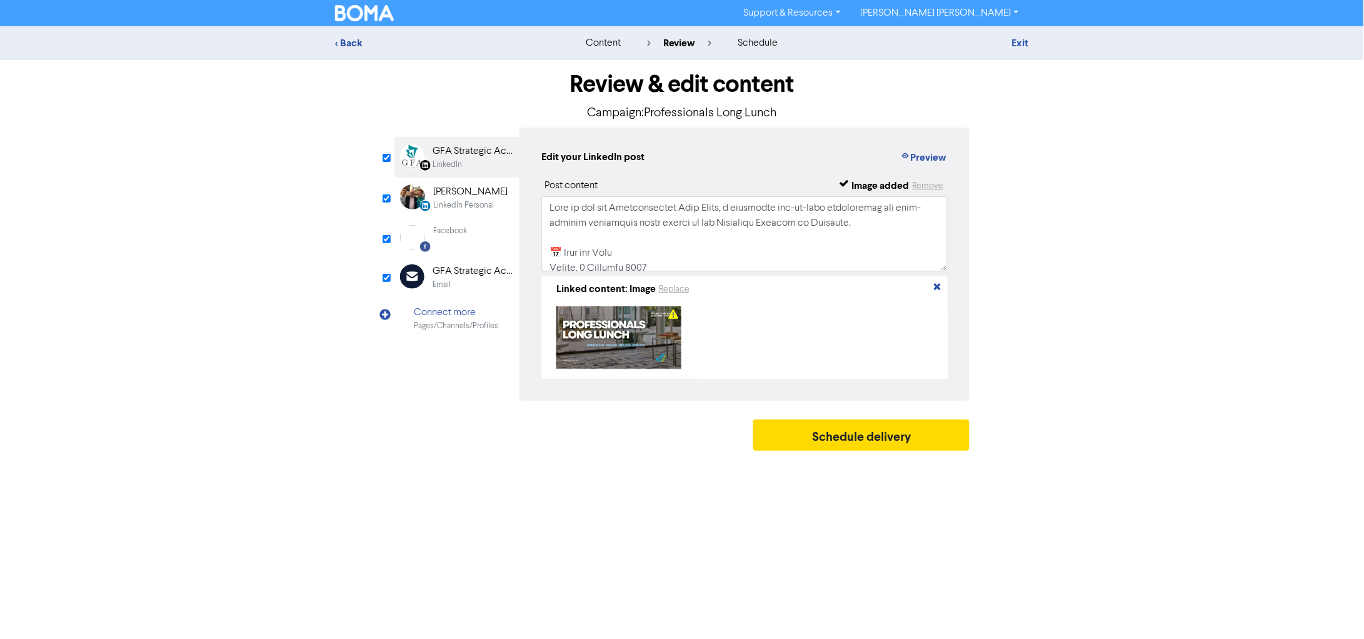
click at [468, 279] on div "Email" at bounding box center [473, 285] width 80 height 12
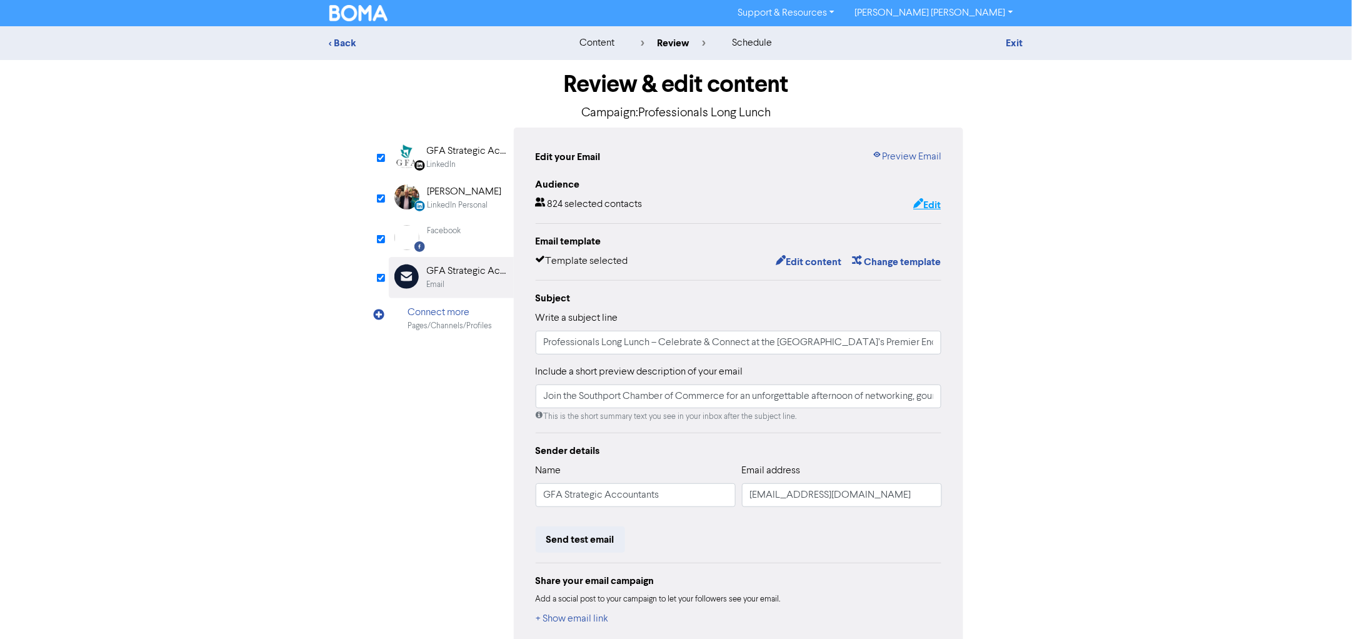
click at [921, 200] on button "Edit" at bounding box center [927, 205] width 29 height 16
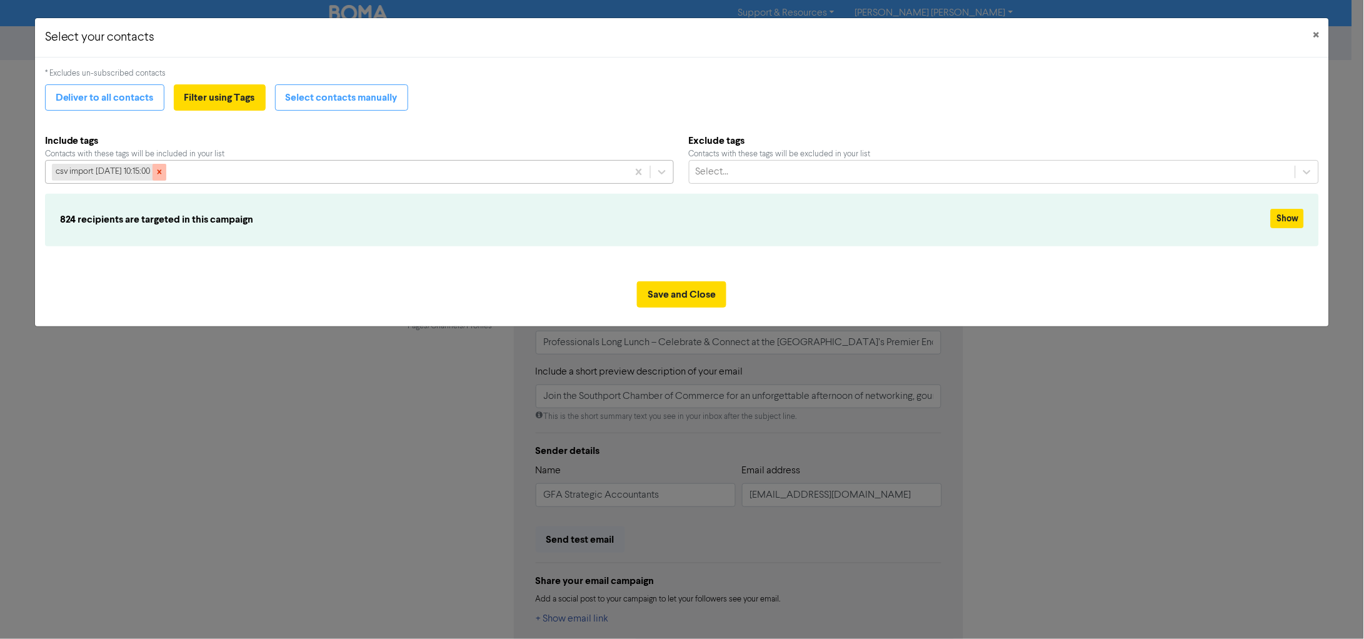
click at [164, 174] on icon at bounding box center [159, 172] width 9 height 9
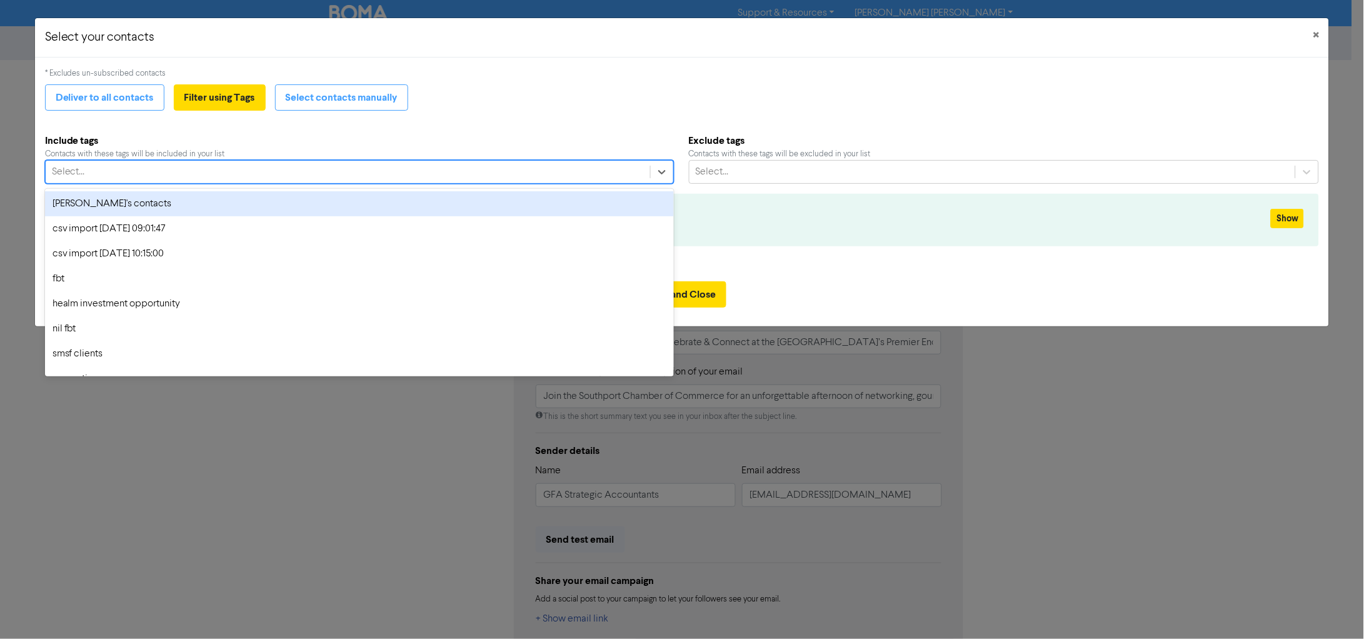
click at [565, 177] on div "Select..." at bounding box center [348, 172] width 605 height 23
click at [127, 201] on div "[PERSON_NAME]'s contacts" at bounding box center [359, 203] width 629 height 25
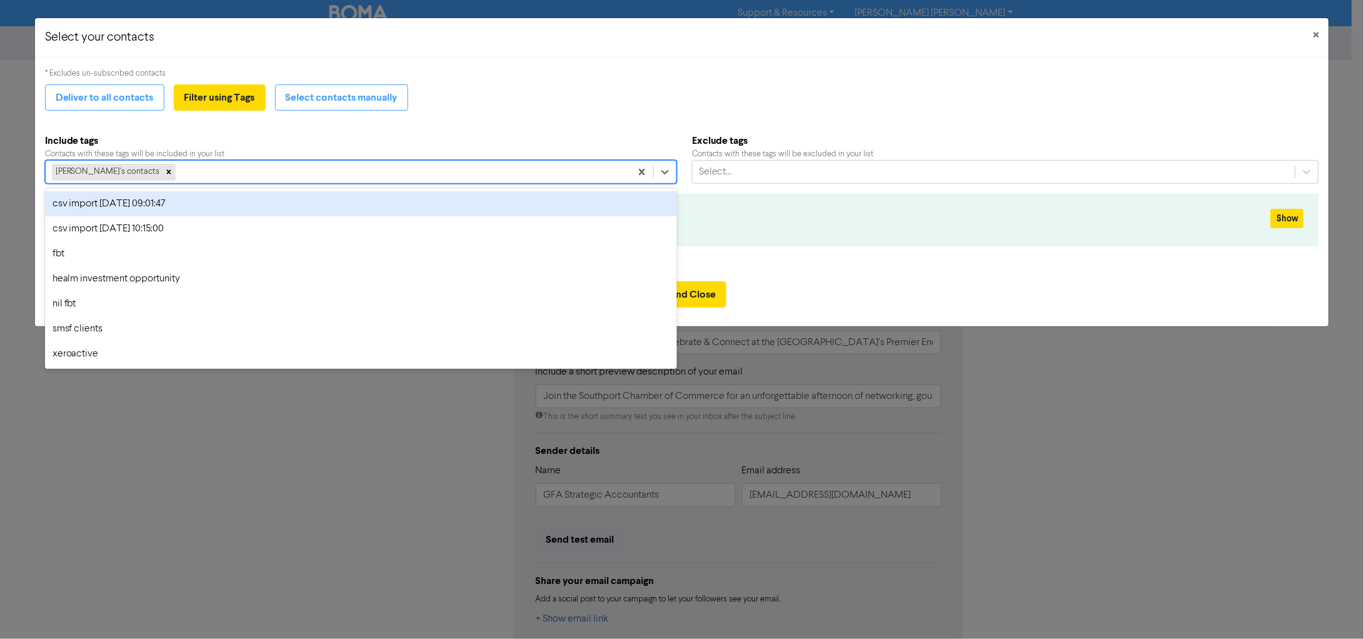
click at [378, 168] on div "[PERSON_NAME]'s contacts" at bounding box center [338, 172] width 585 height 23
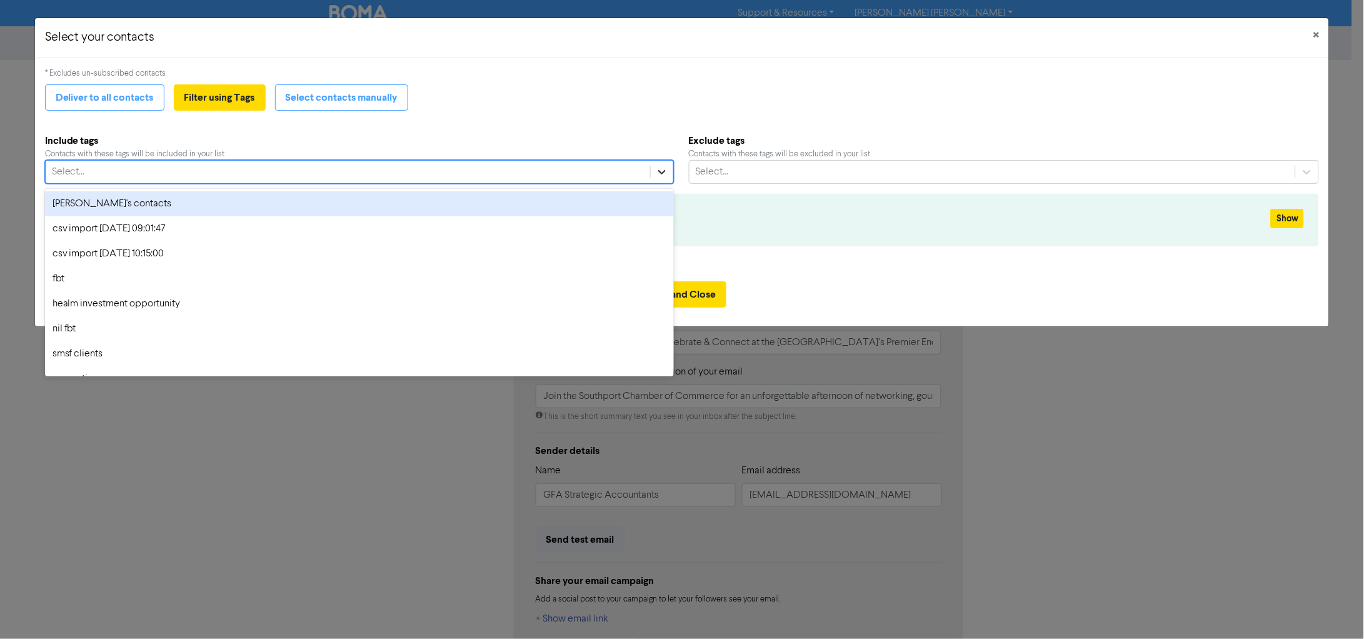
click at [657, 174] on icon at bounding box center [662, 172] width 13 height 13
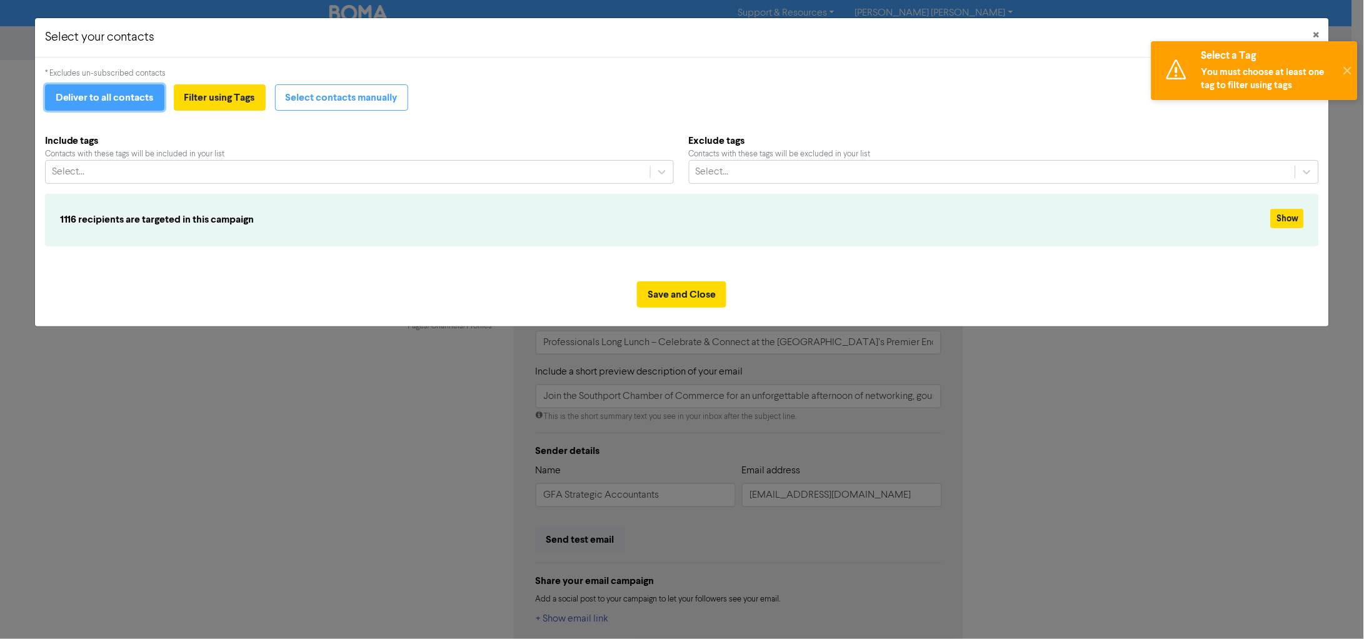
click at [137, 96] on button "Deliver to all contacts" at bounding box center [104, 97] width 119 height 26
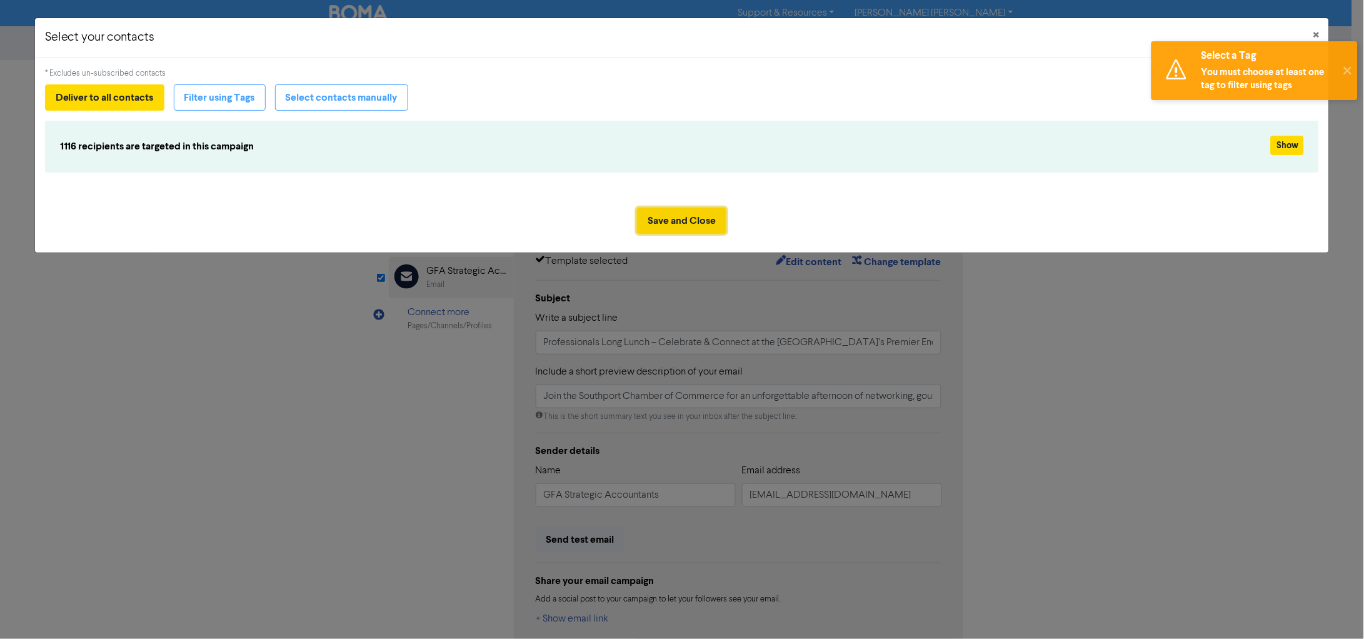
click at [678, 220] on button "Save and Close" at bounding box center [681, 221] width 89 height 26
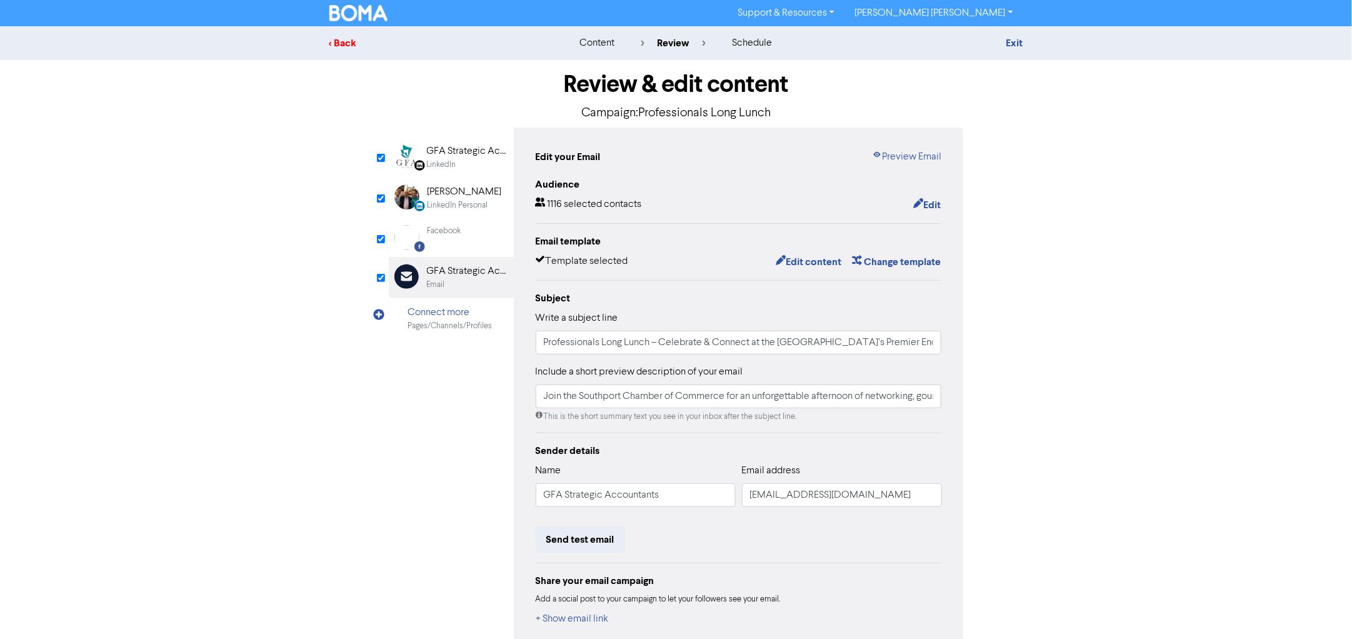
click at [335, 36] on div "< Back" at bounding box center [438, 43] width 219 height 15
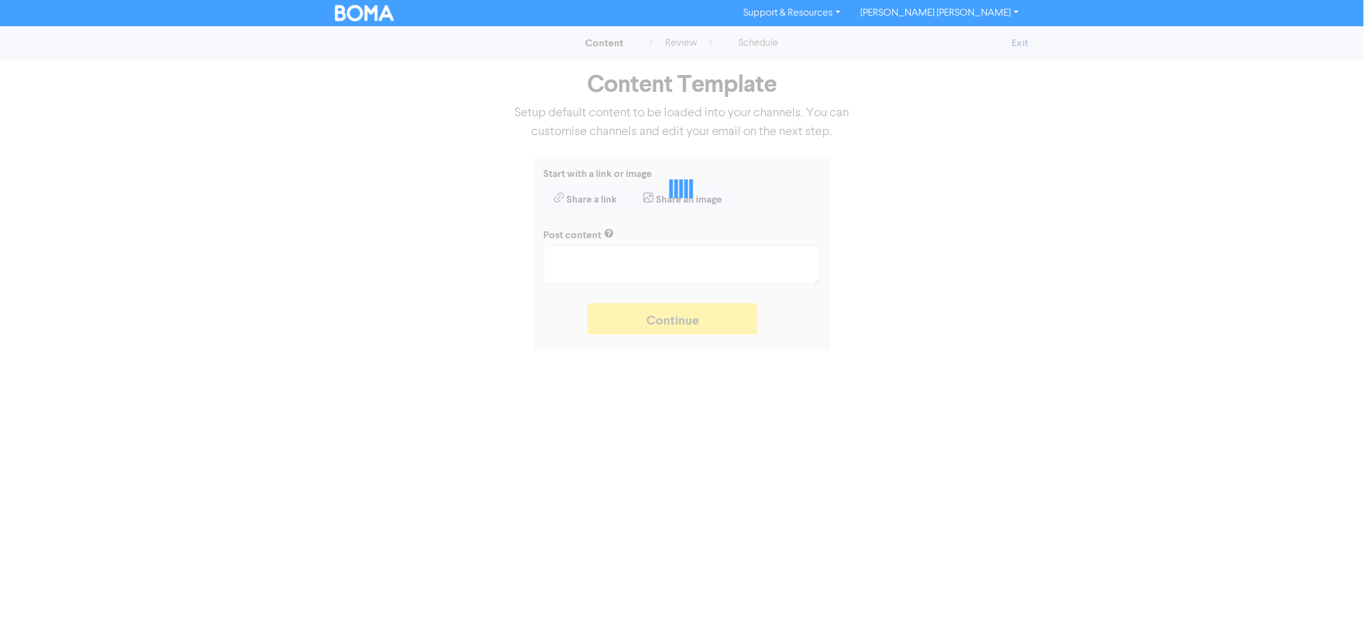
type textarea "x"
type textarea "Having a diverse and inclusive workforce can be a major boost for your business…"
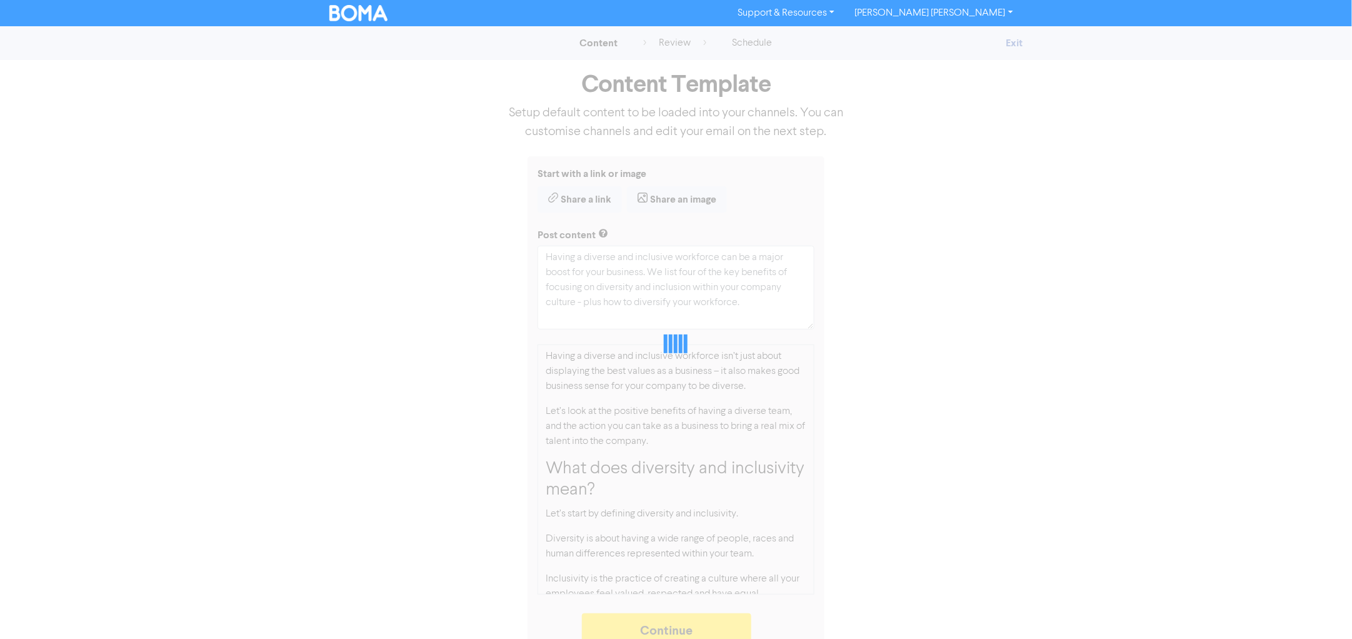
type textarea "x"
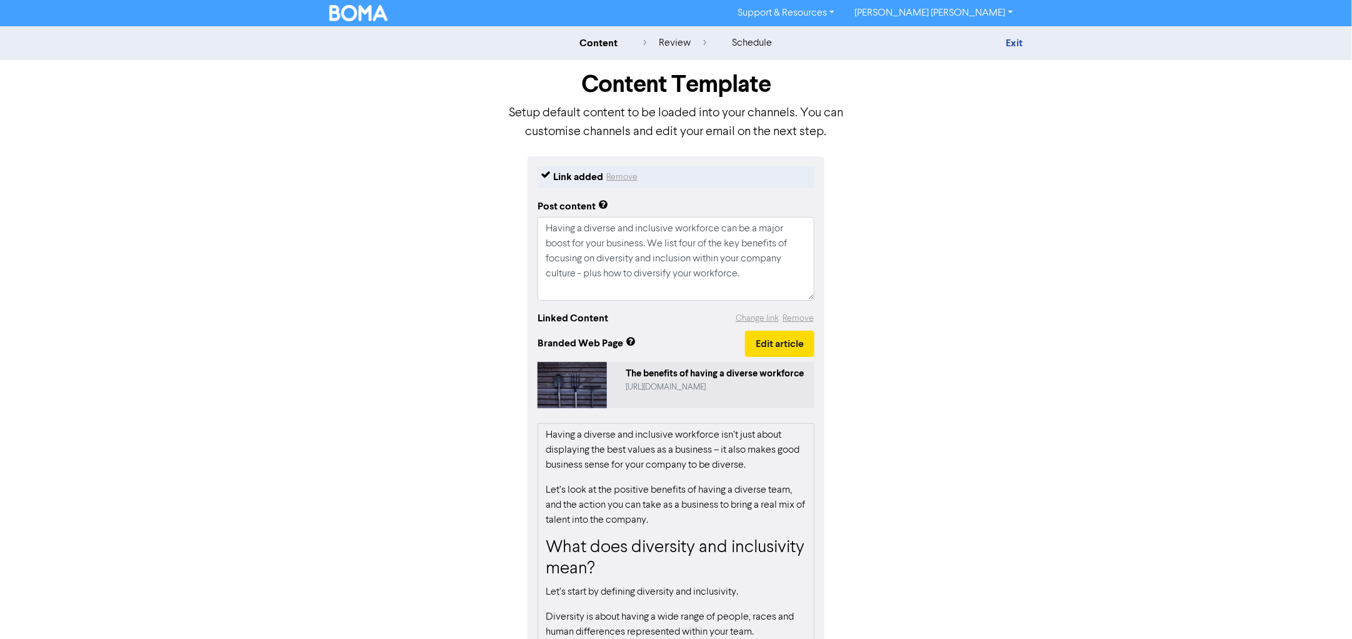
click at [686, 43] on div "review" at bounding box center [674, 43] width 63 height 15
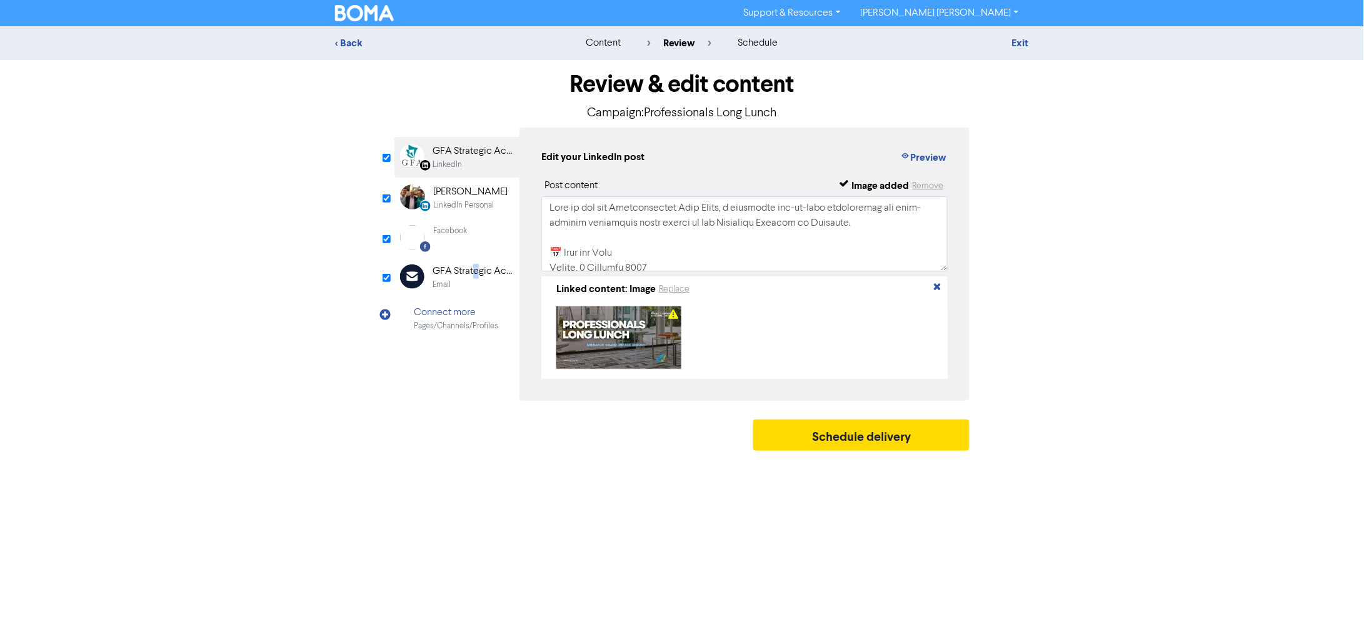
click at [477, 277] on div "GFA Strategic Accountants" at bounding box center [473, 271] width 80 height 15
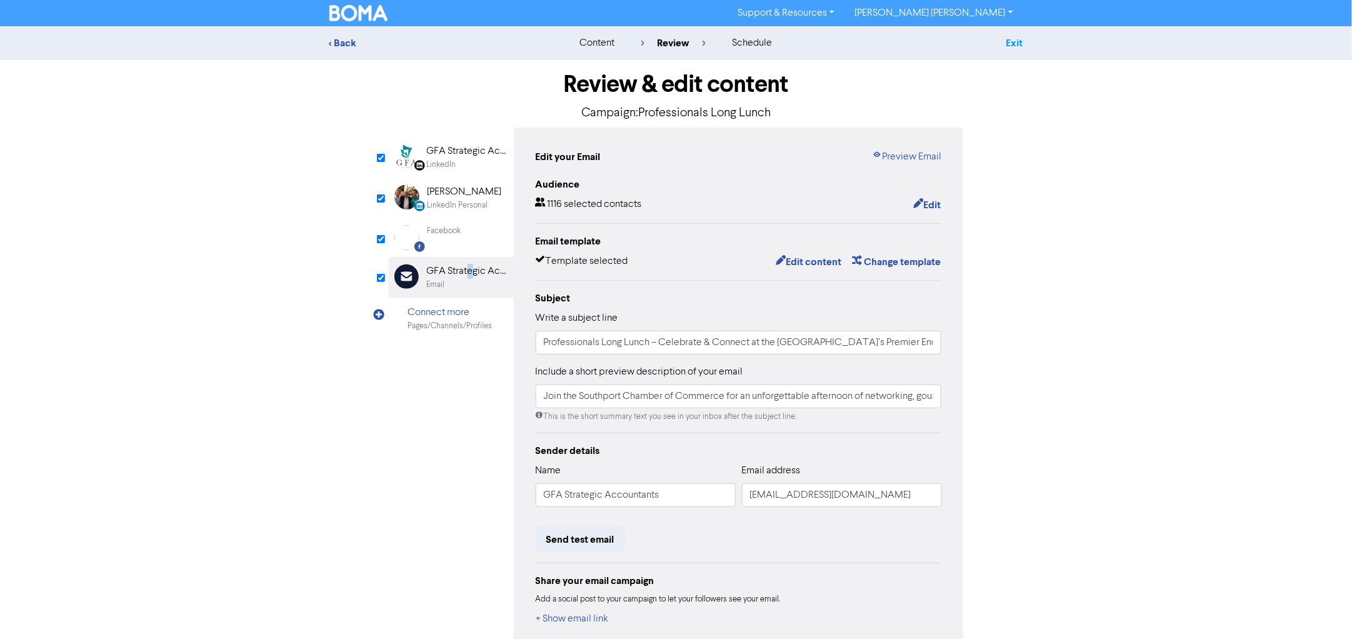
click at [1018, 46] on link "Exit" at bounding box center [1014, 43] width 17 height 13
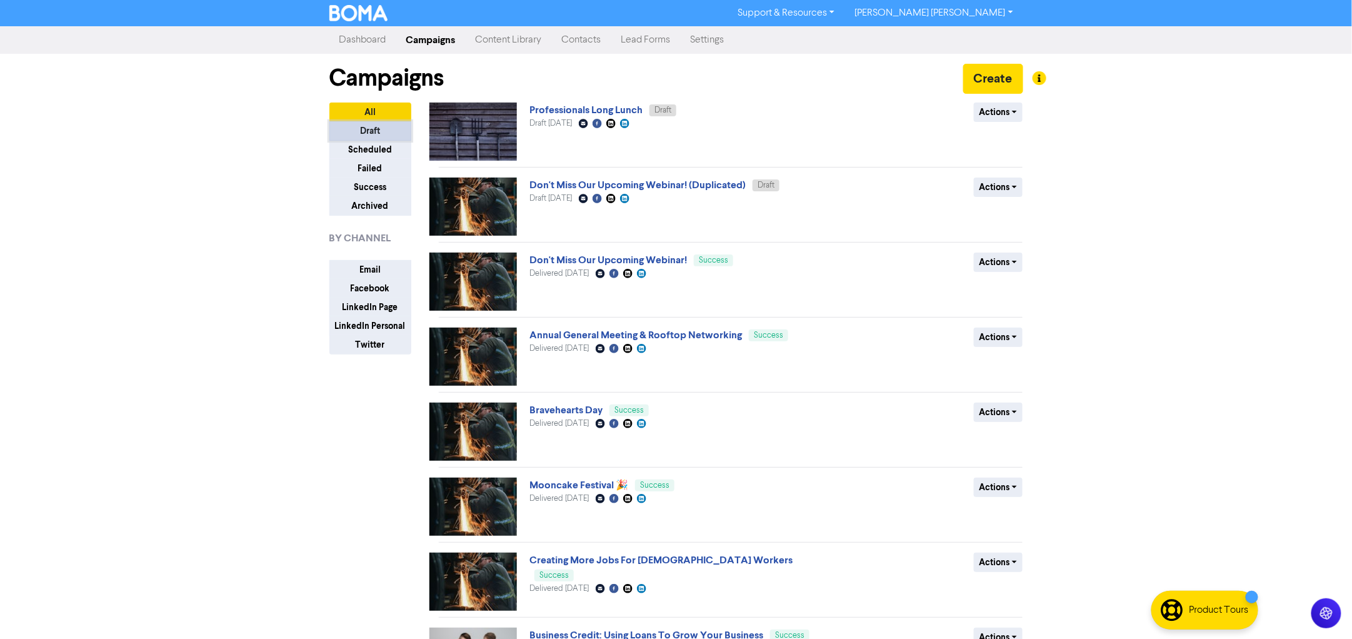
click at [386, 128] on button "Draft" at bounding box center [370, 130] width 82 height 19
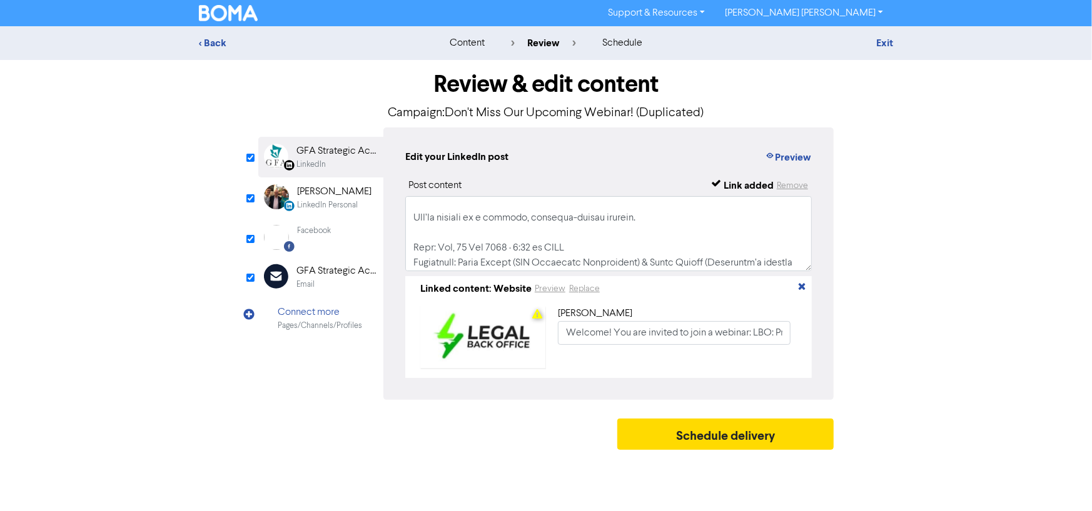
scroll to position [63, 0]
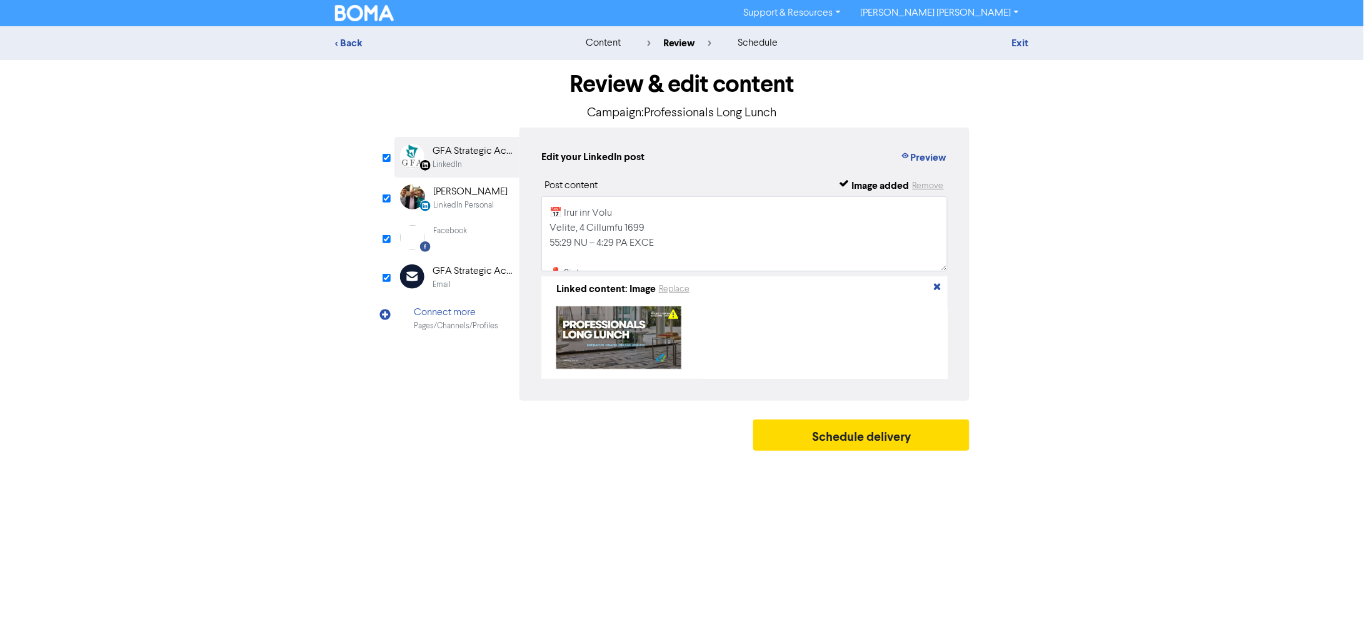
scroll to position [390, 0]
